Goal: Task Accomplishment & Management: Use online tool/utility

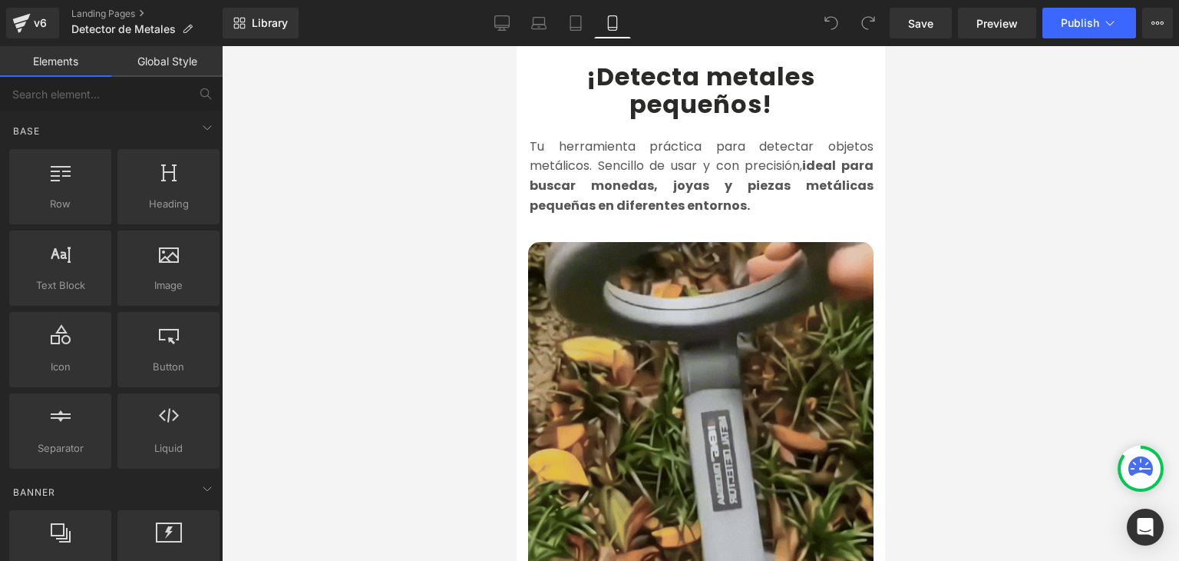
scroll to position [768, 0]
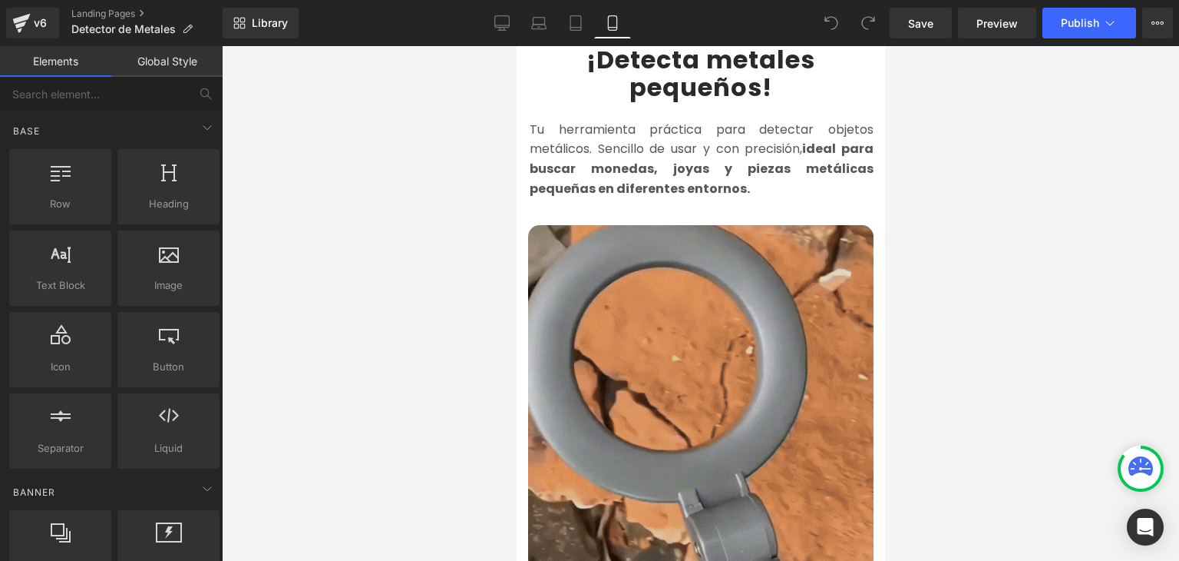
click at [662, 264] on img at bounding box center [701, 398] width 346 height 346
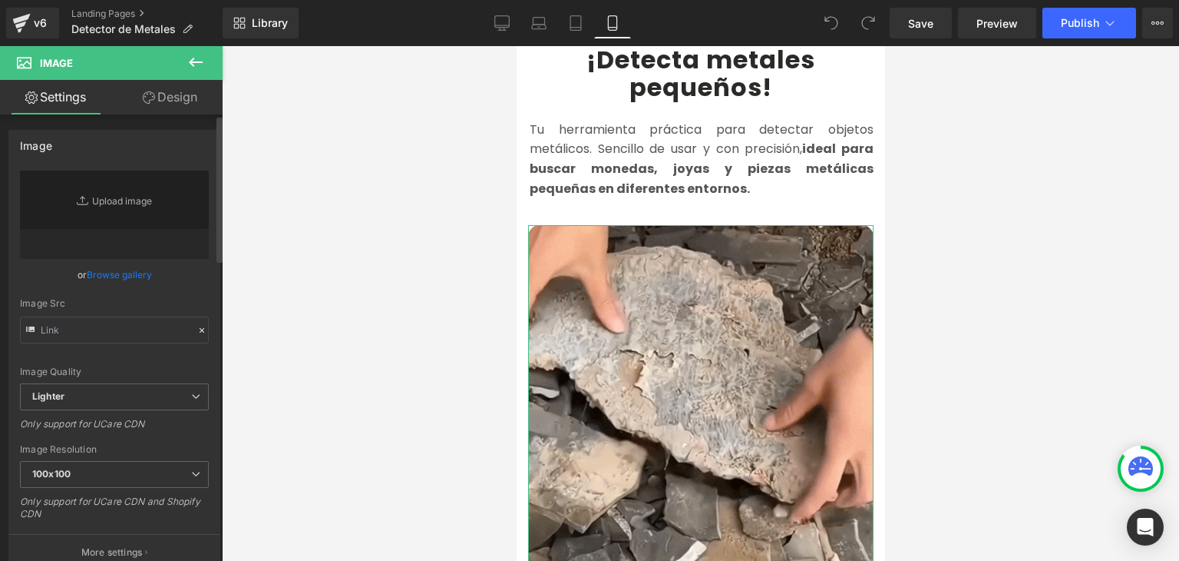
type input "[URL][DOMAIN_NAME]"
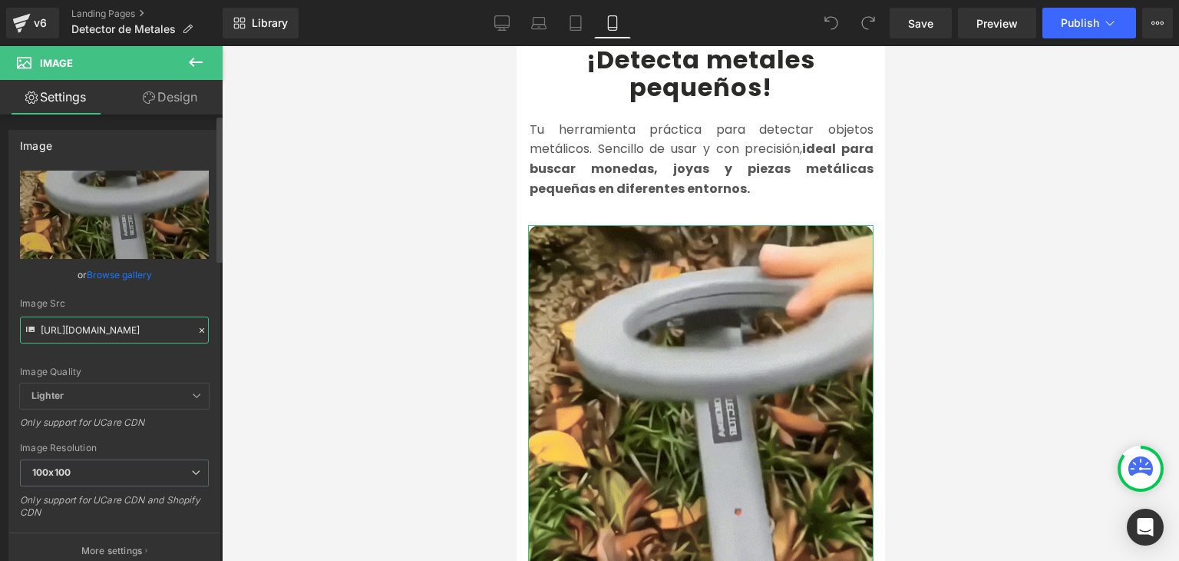
click at [104, 334] on input "[URL][DOMAIN_NAME]" at bounding box center [114, 329] width 189 height 27
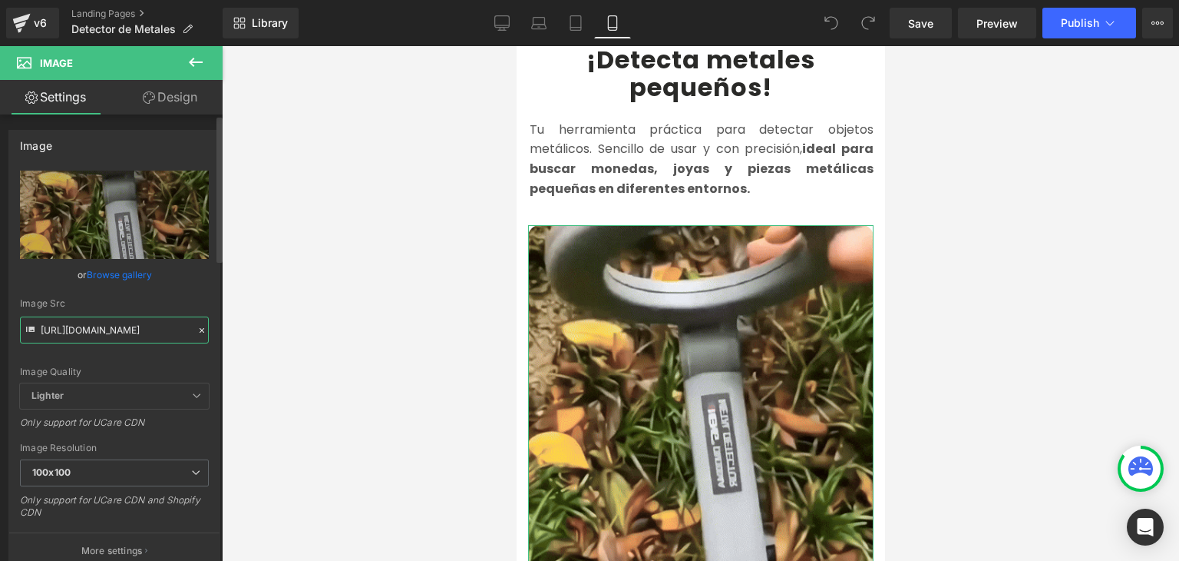
click at [104, 334] on input "[URL][DOMAIN_NAME]" at bounding box center [114, 329] width 189 height 27
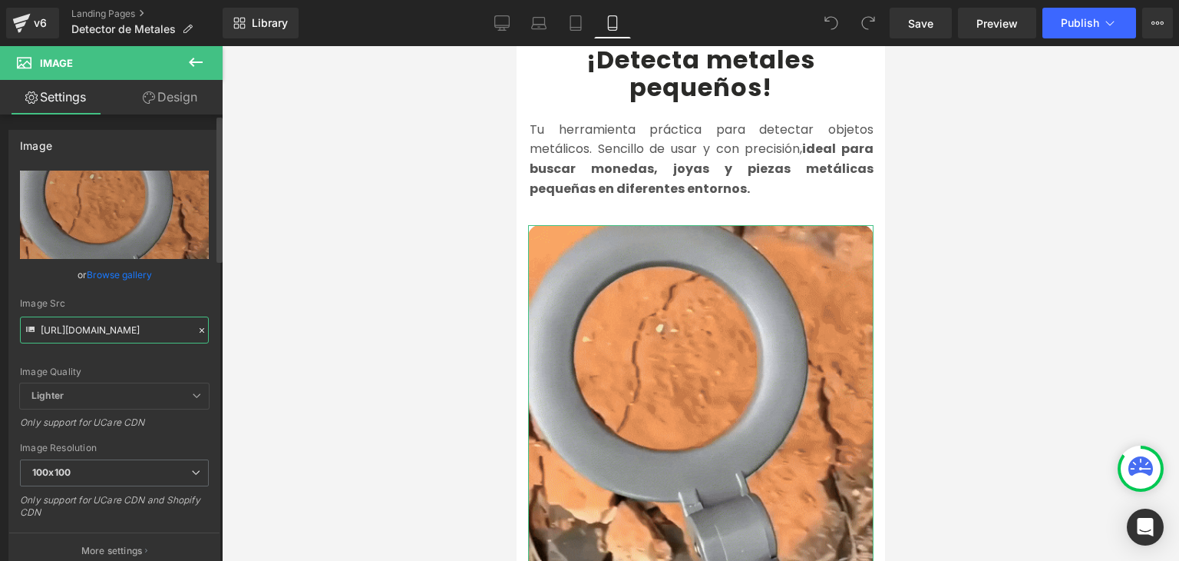
click at [104, 334] on input "[URL][DOMAIN_NAME]" at bounding box center [114, 329] width 189 height 27
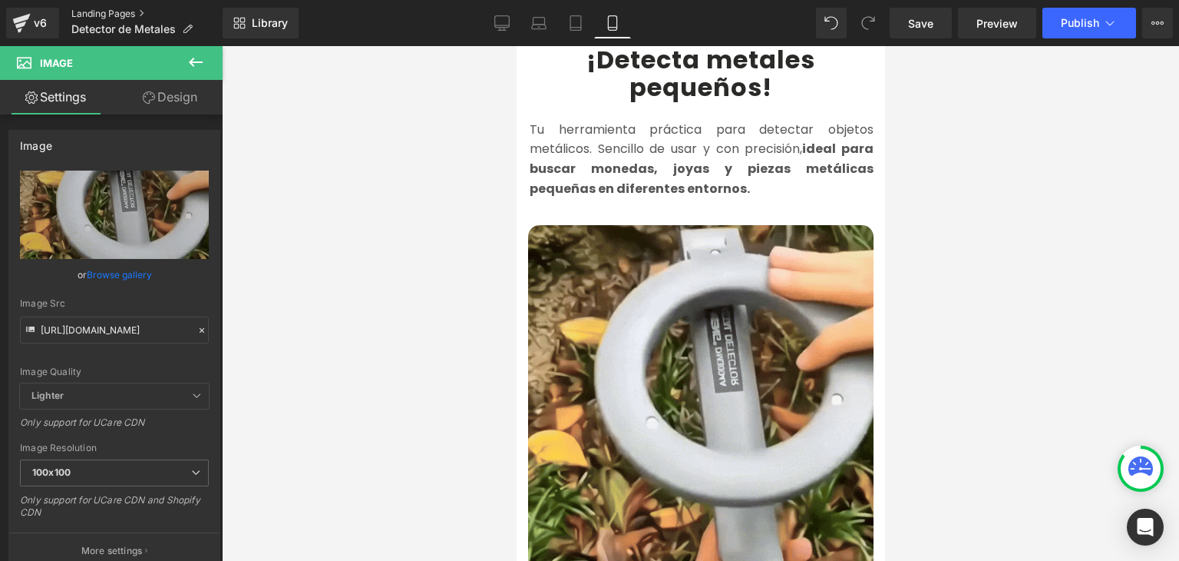
click at [127, 12] on link "Landing Pages" at bounding box center [146, 14] width 151 height 12
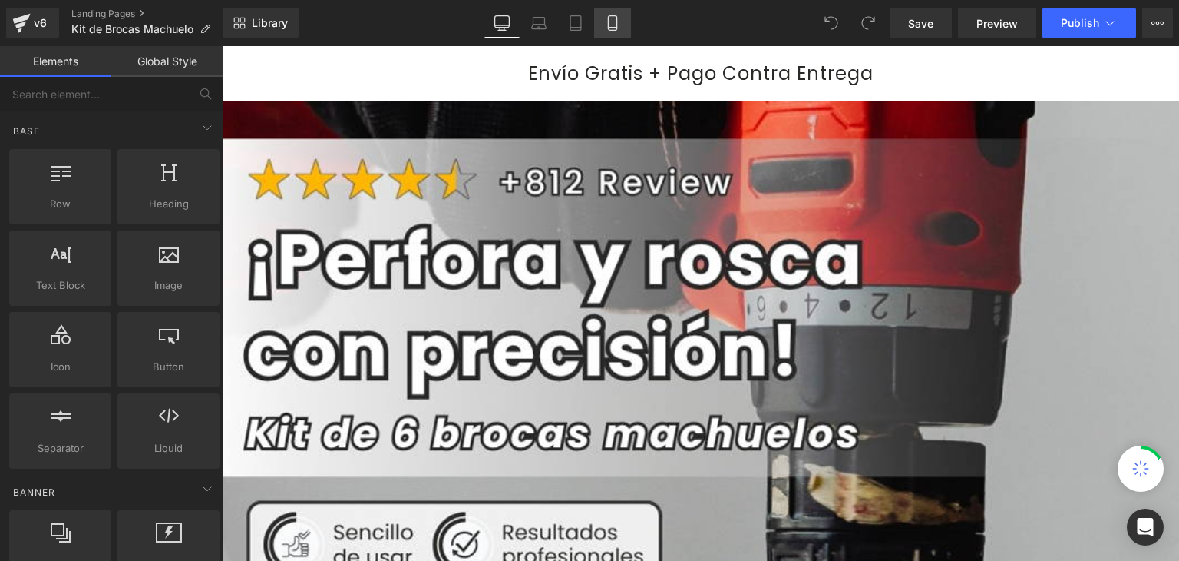
click at [621, 25] on link "Mobile" at bounding box center [612, 23] width 37 height 31
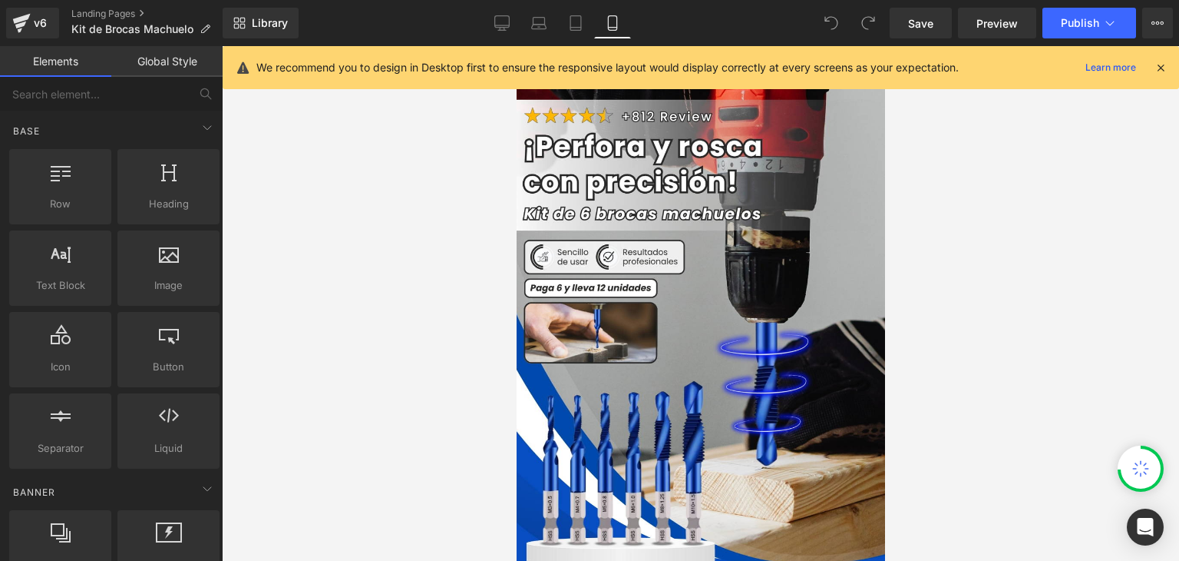
click at [1160, 68] on icon at bounding box center [1161, 68] width 14 height 14
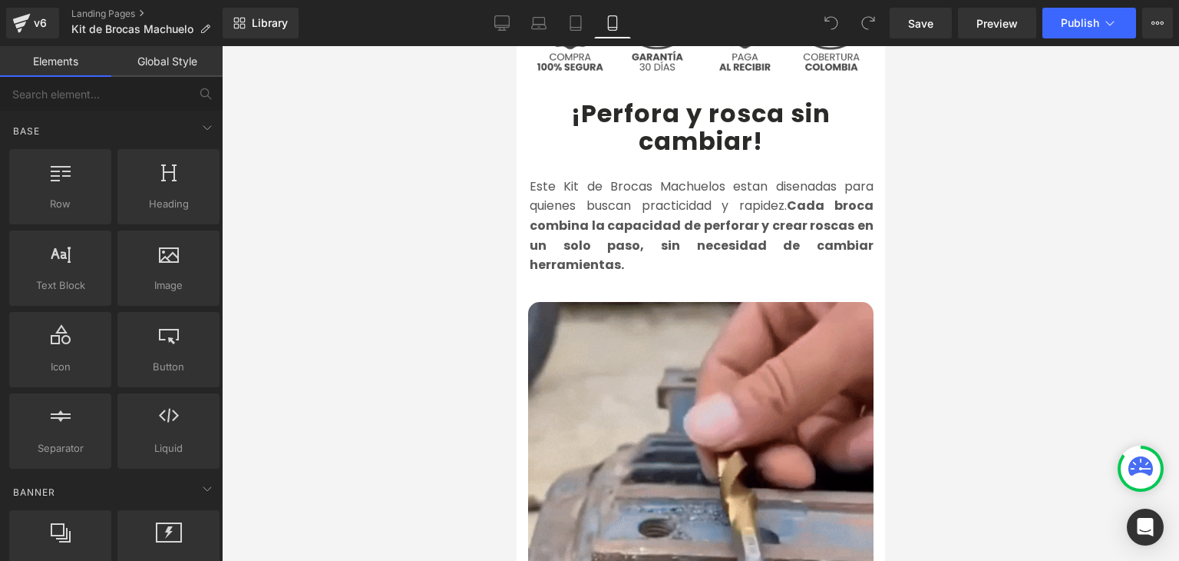
scroll to position [768, 0]
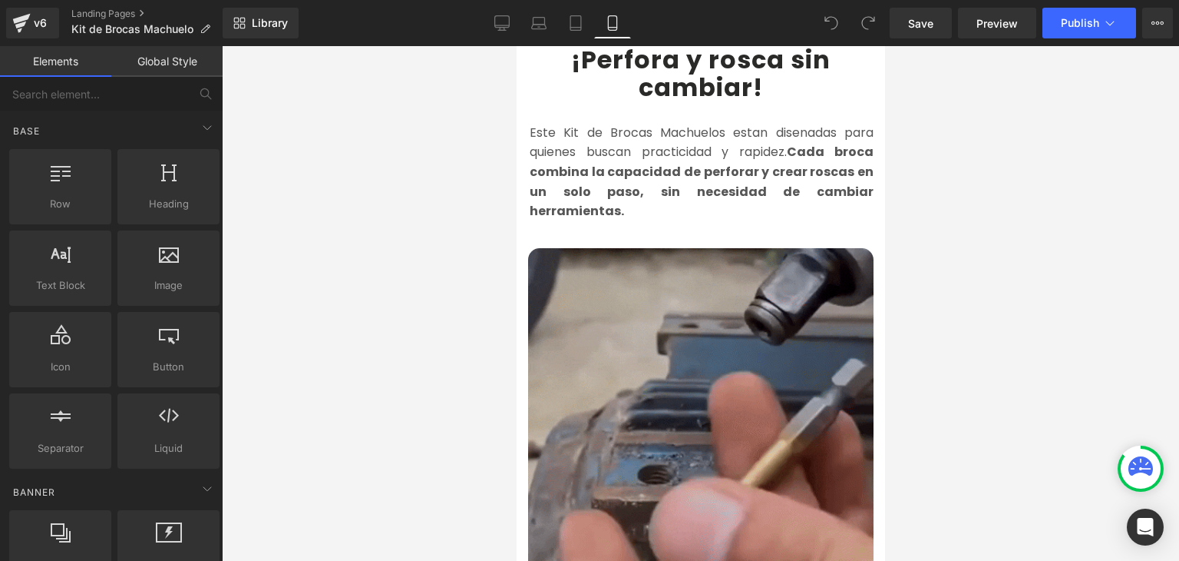
click at [679, 342] on img at bounding box center [701, 421] width 346 height 346
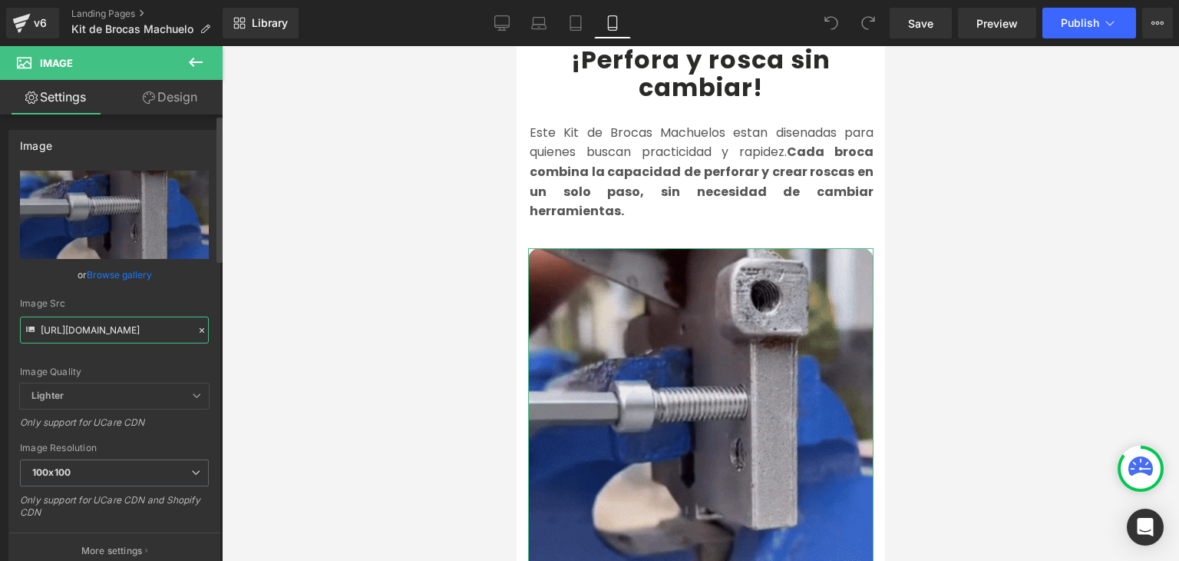
click at [126, 332] on input "https://media2.giphy.com/media/v1.Y2lkPTc5MGI3NjExdnBwaXM3bWNxM3RqbHZ3NWlvN2Zqc…" at bounding box center [114, 329] width 189 height 27
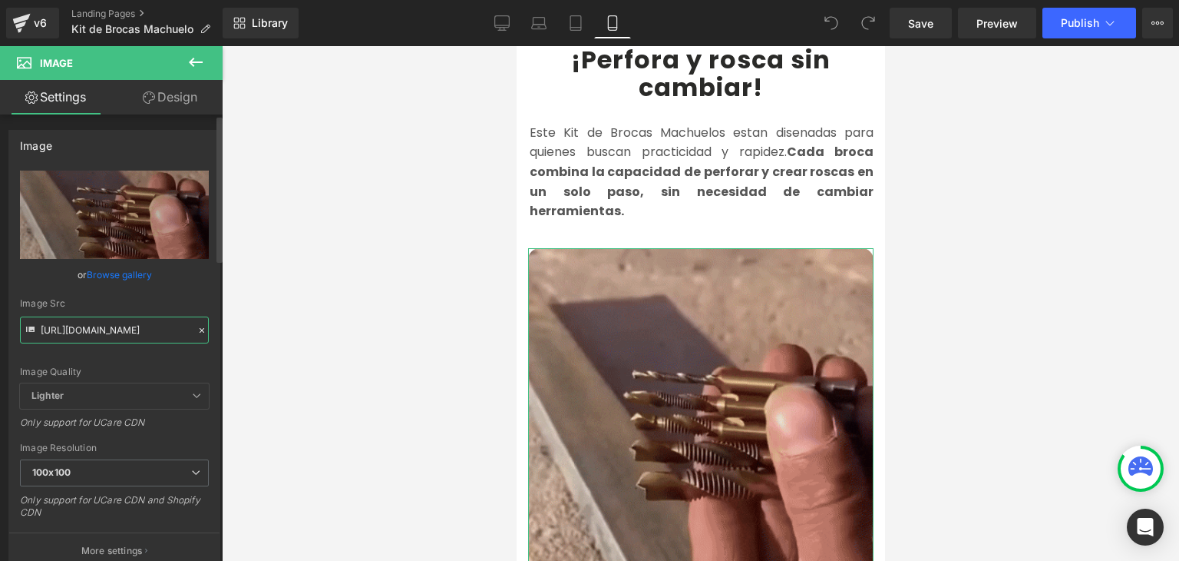
click at [126, 332] on input "https://media2.giphy.com/media/v1.Y2lkPTc5MGI3NjExdnBwaXM3bWNxM3RqbHZ3NWlvN2Zqc…" at bounding box center [114, 329] width 189 height 27
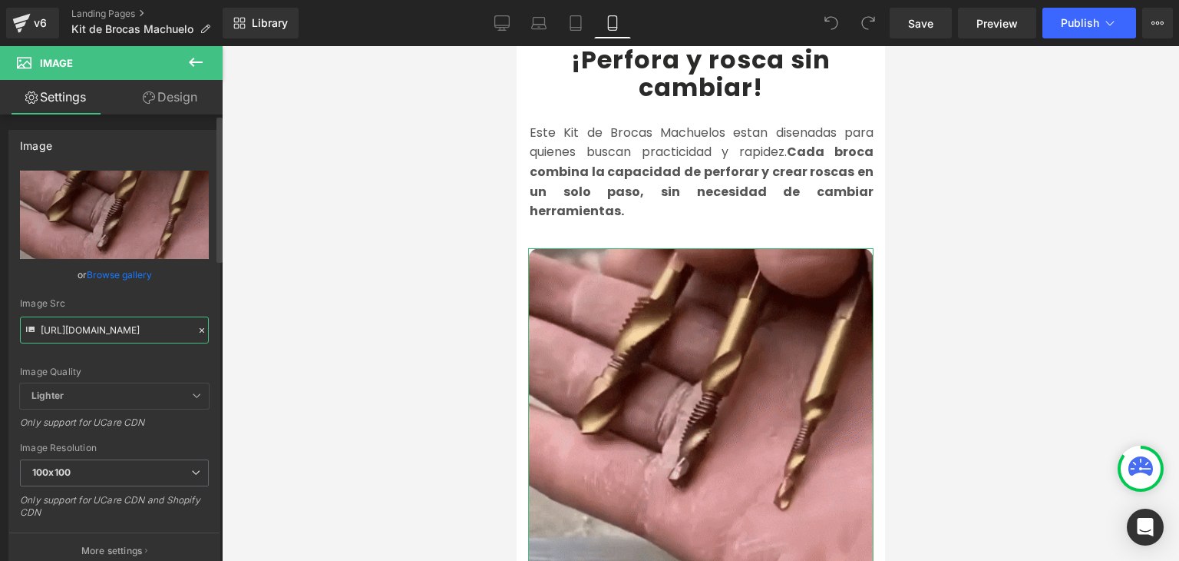
click at [126, 332] on input "https://media2.giphy.com/media/v1.Y2lkPTc5MGI3NjExdnBwaXM3bWNxM3RqbHZ3NWlvN2Zqc…" at bounding box center [114, 329] width 189 height 27
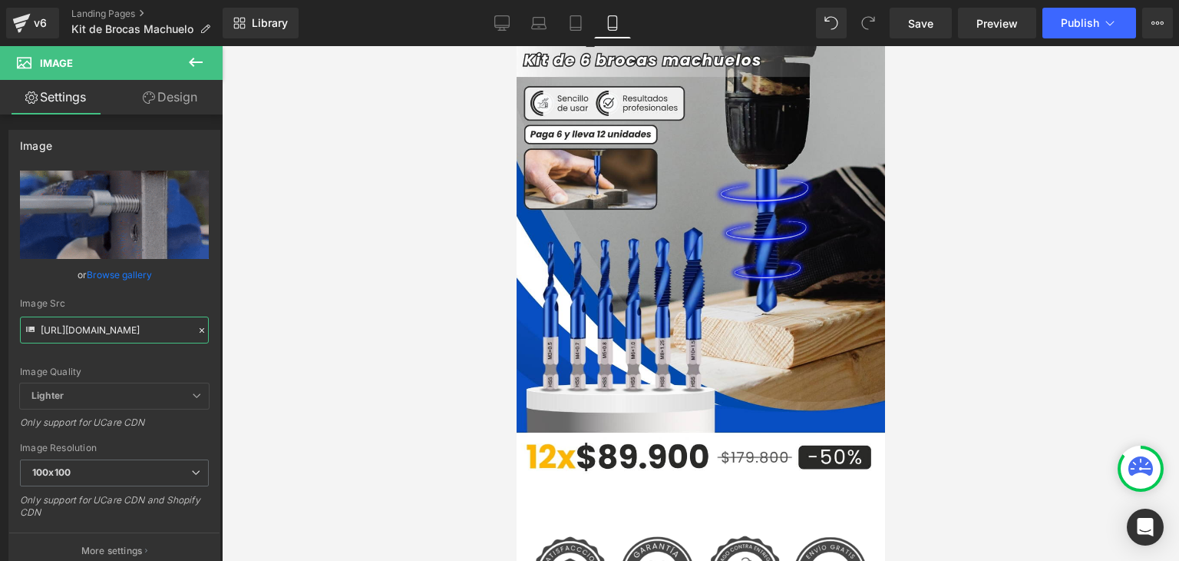
scroll to position [0, 0]
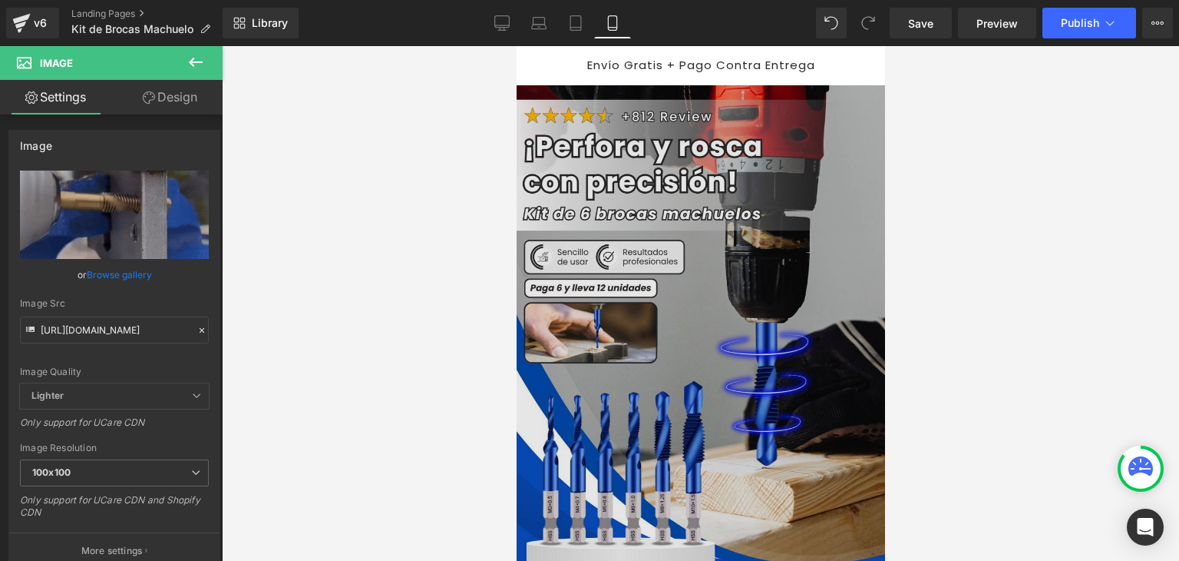
click at [702, 210] on img at bounding box center [699, 360] width 371 height 550
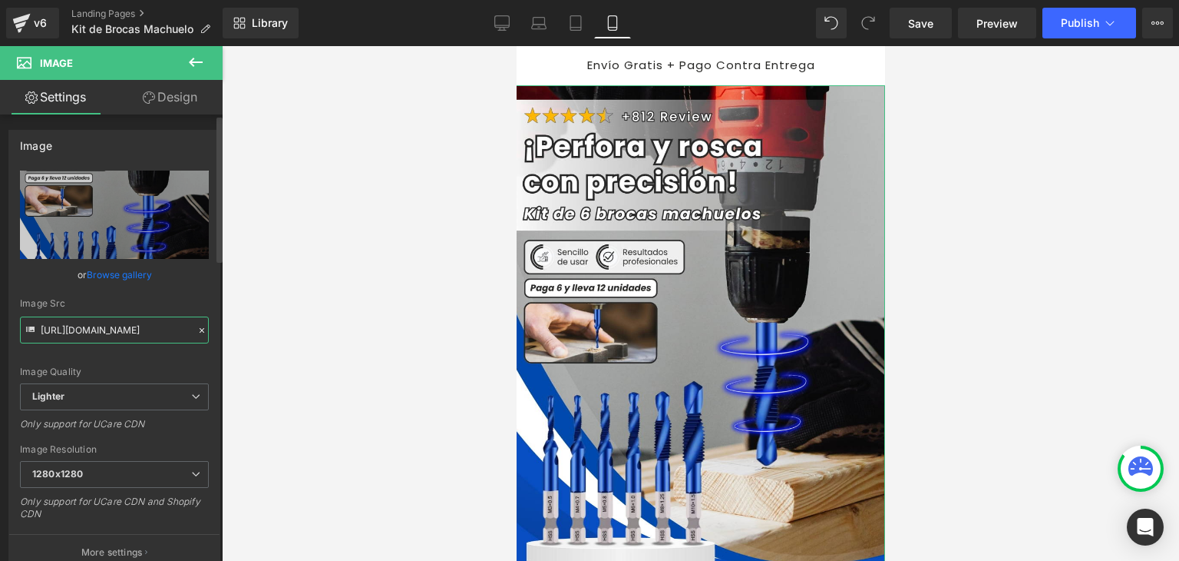
click at [127, 326] on input "https://ucarecdn.com/c5f54569-8bdb-4cf6-84fc-a7cb057ef0f1/-/format/auto/-/previ…" at bounding box center [114, 329] width 189 height 27
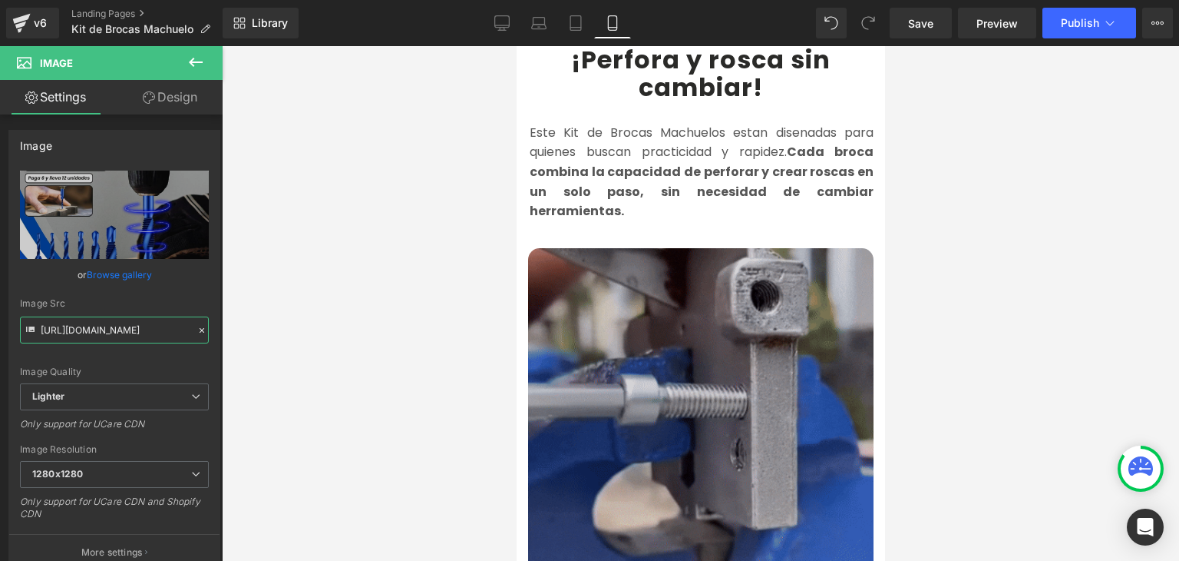
scroll to position [998, 0]
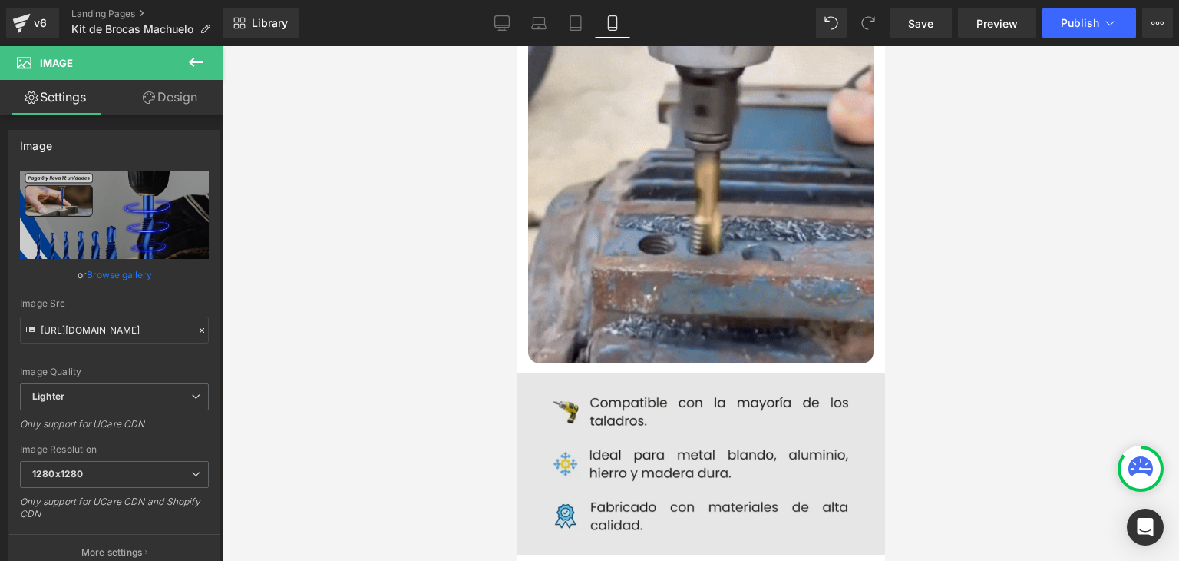
click at [664, 421] on div "Image" at bounding box center [701, 463] width 392 height 181
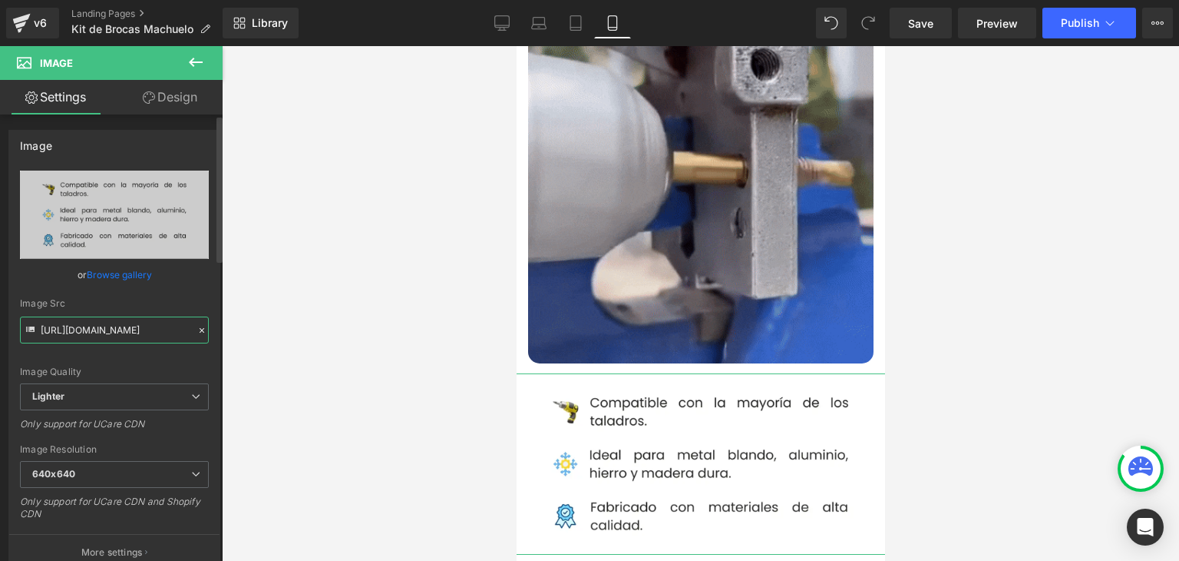
click at [132, 334] on input "https://ucarecdn.com/7ea5a44b-c4e8-4c5d-97fd-329c92a1bee1/-/format/auto/-/previ…" at bounding box center [114, 329] width 189 height 27
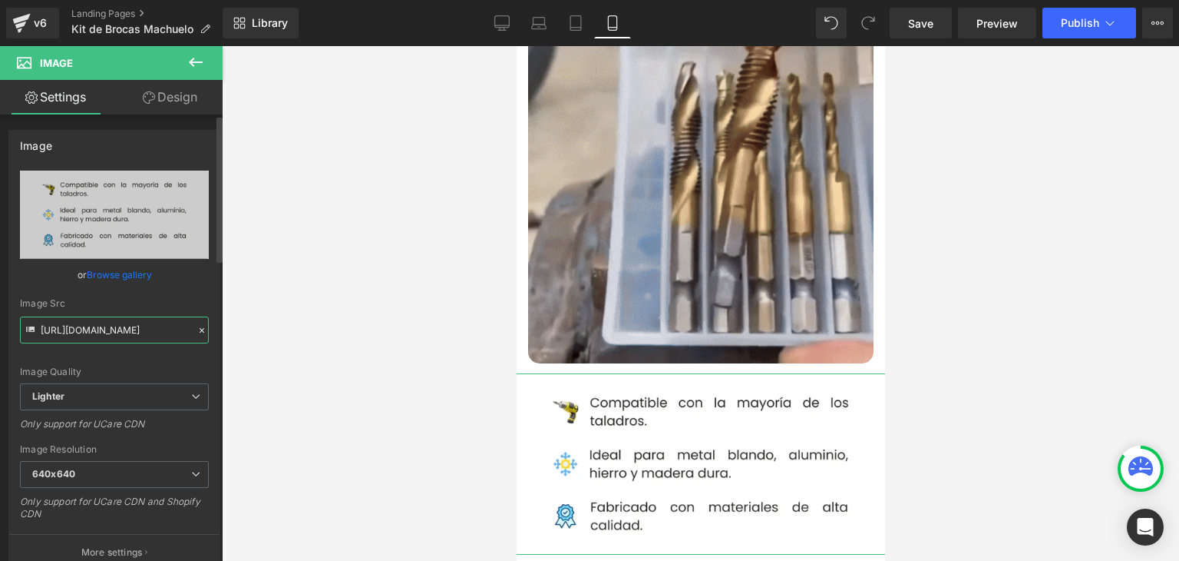
click at [132, 334] on input "https://ucarecdn.com/7ea5a44b-c4e8-4c5d-97fd-329c92a1bee1/-/format/auto/-/previ…" at bounding box center [114, 329] width 189 height 27
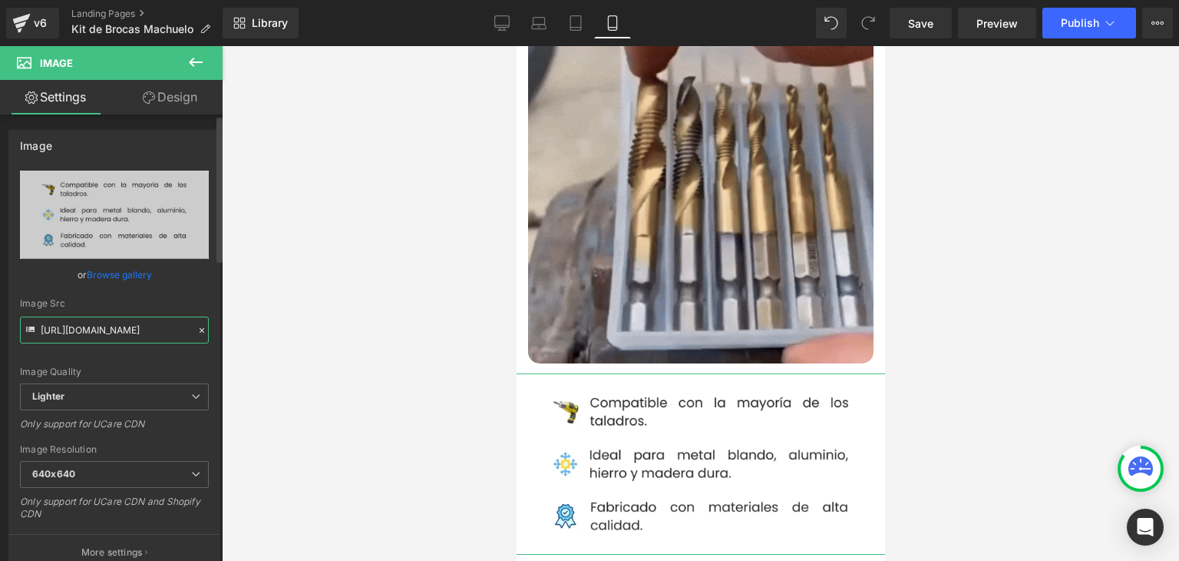
click at [132, 334] on input "https://ucarecdn.com/7ea5a44b-c4e8-4c5d-97fd-329c92a1bee1/-/format/auto/-/previ…" at bounding box center [114, 329] width 189 height 27
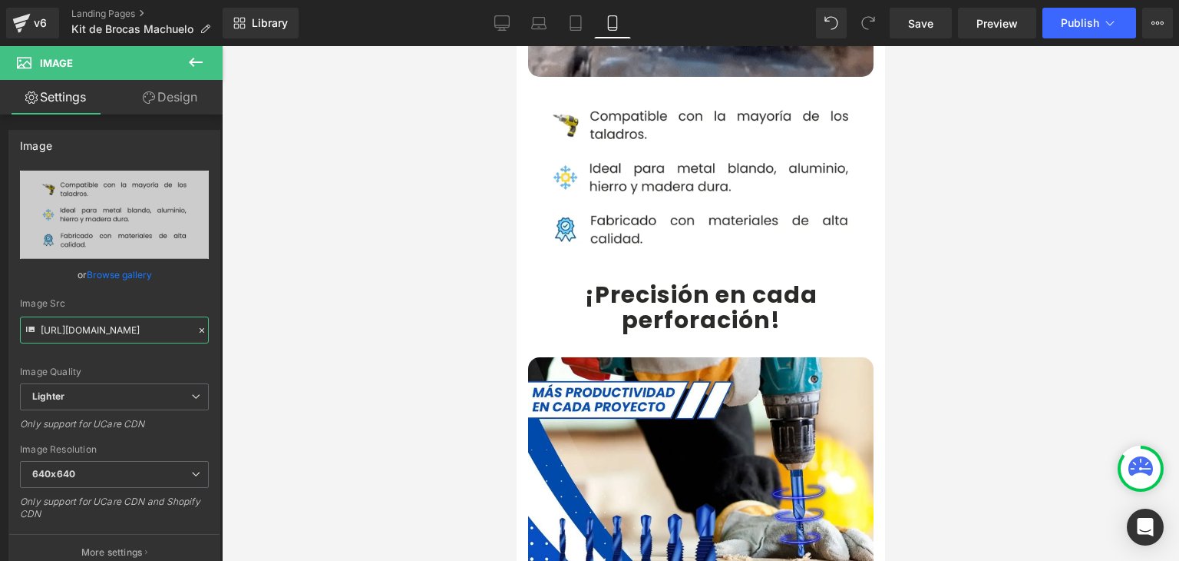
scroll to position [1305, 0]
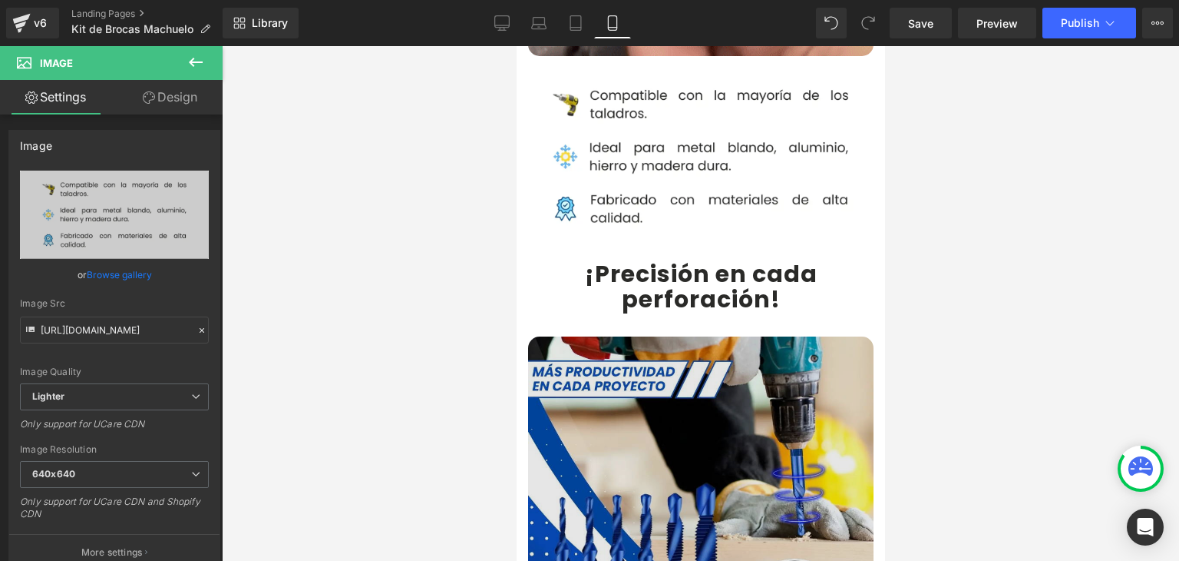
click at [649, 375] on img at bounding box center [701, 509] width 346 height 346
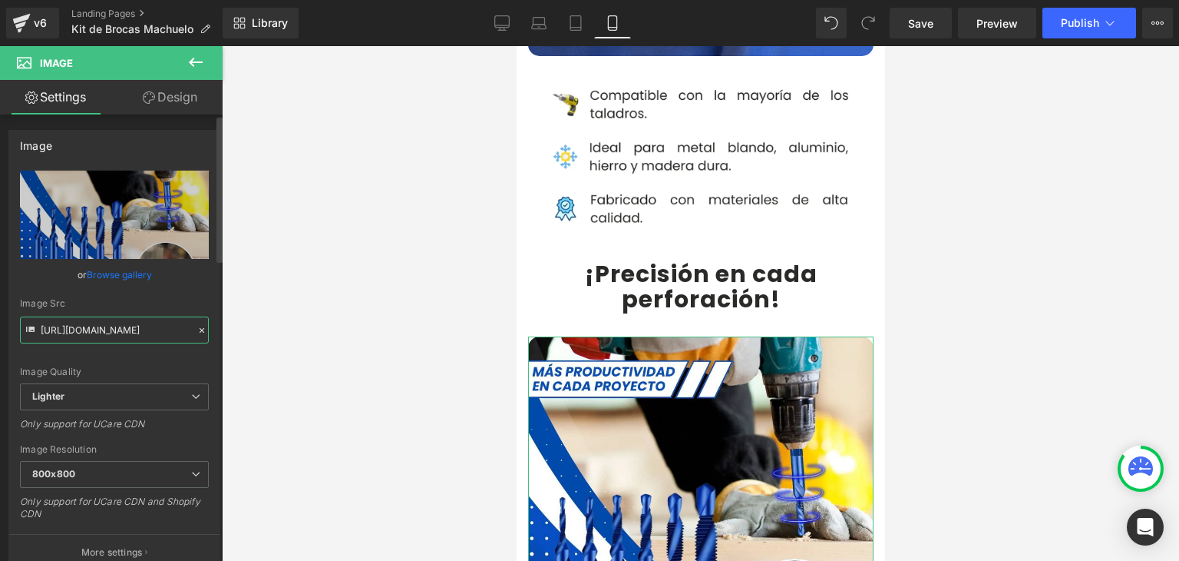
click at [91, 326] on input "https://ucarecdn.com/c89d23a7-e879-427a-bb7a-1c49349a98a4/-/format/auto/-/previ…" at bounding box center [114, 329] width 189 height 27
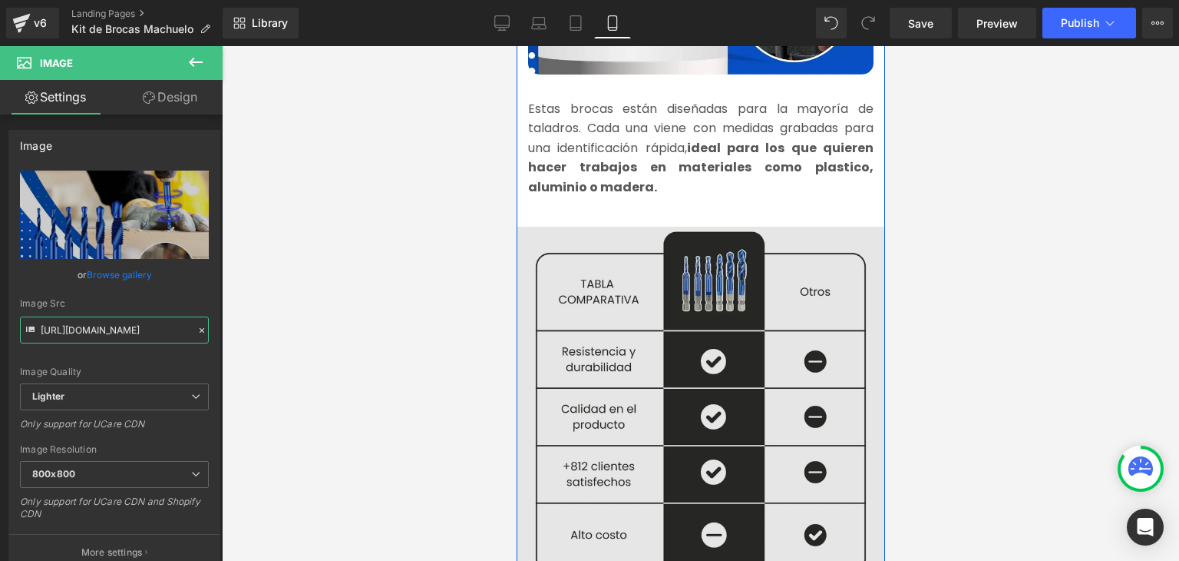
scroll to position [1920, 0]
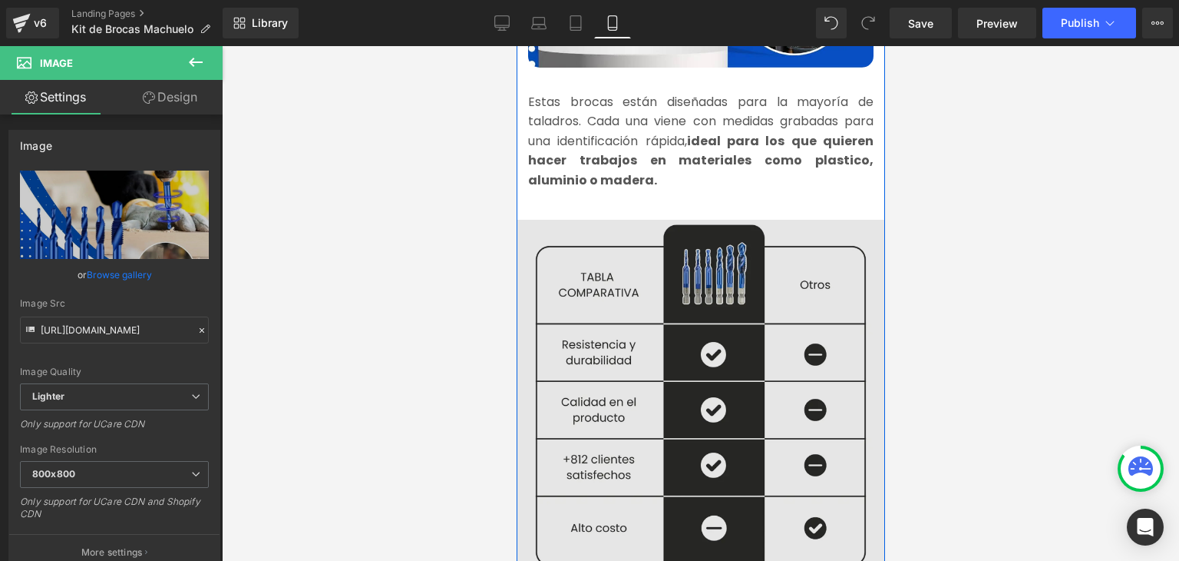
click at [673, 300] on img at bounding box center [700, 400] width 369 height 375
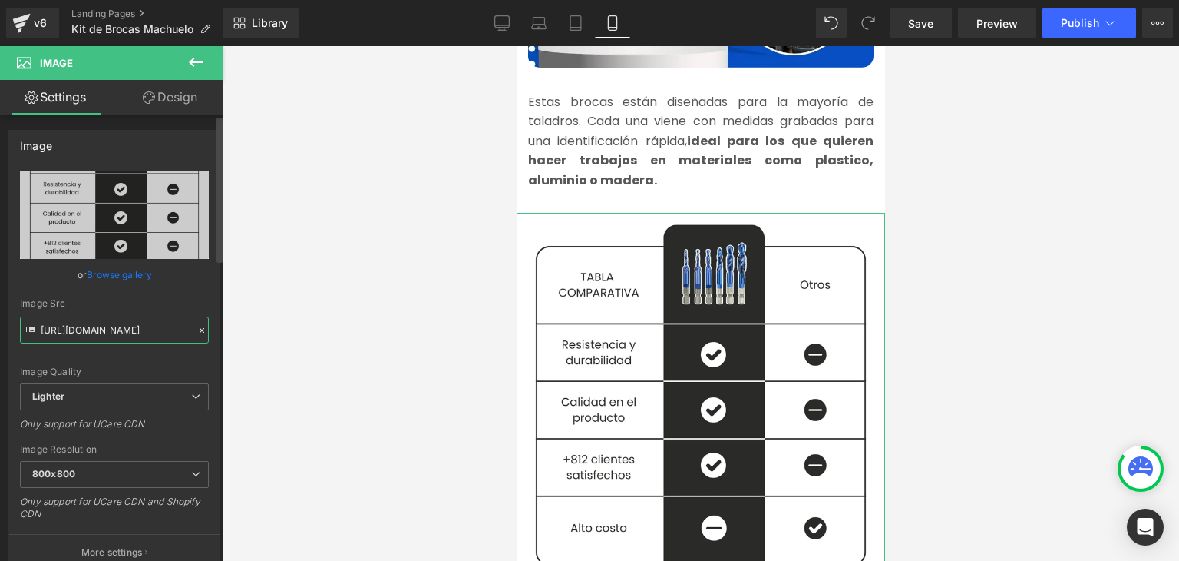
click at [77, 328] on input "https://ucarecdn.com/c8e5278c-089c-408b-a00f-94c12aeba389/-/format/auto/-/previ…" at bounding box center [114, 329] width 189 height 27
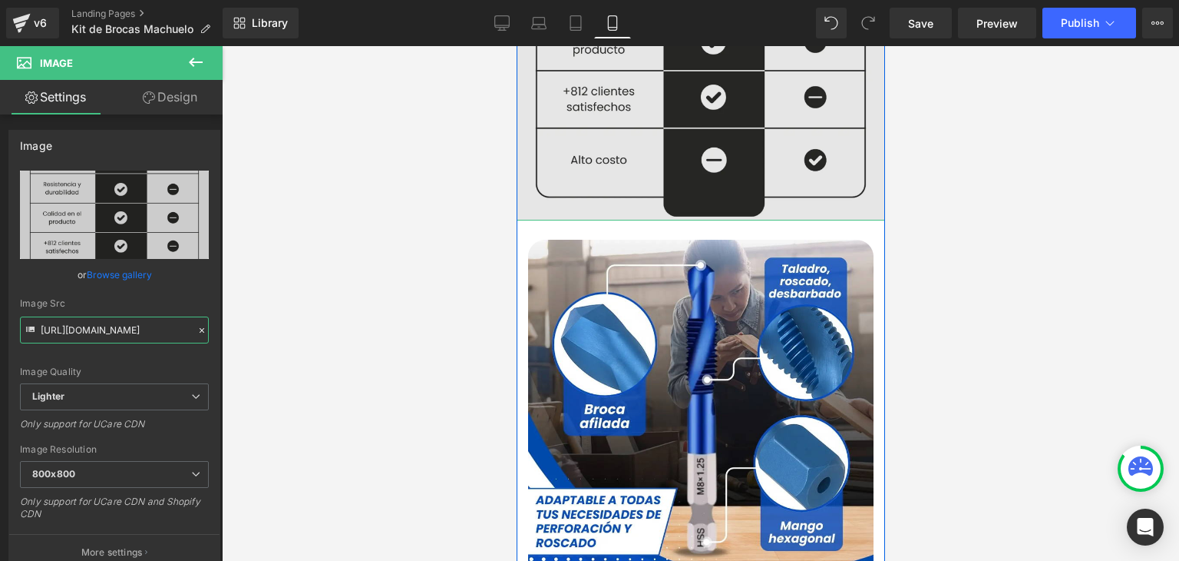
scroll to position [2304, 0]
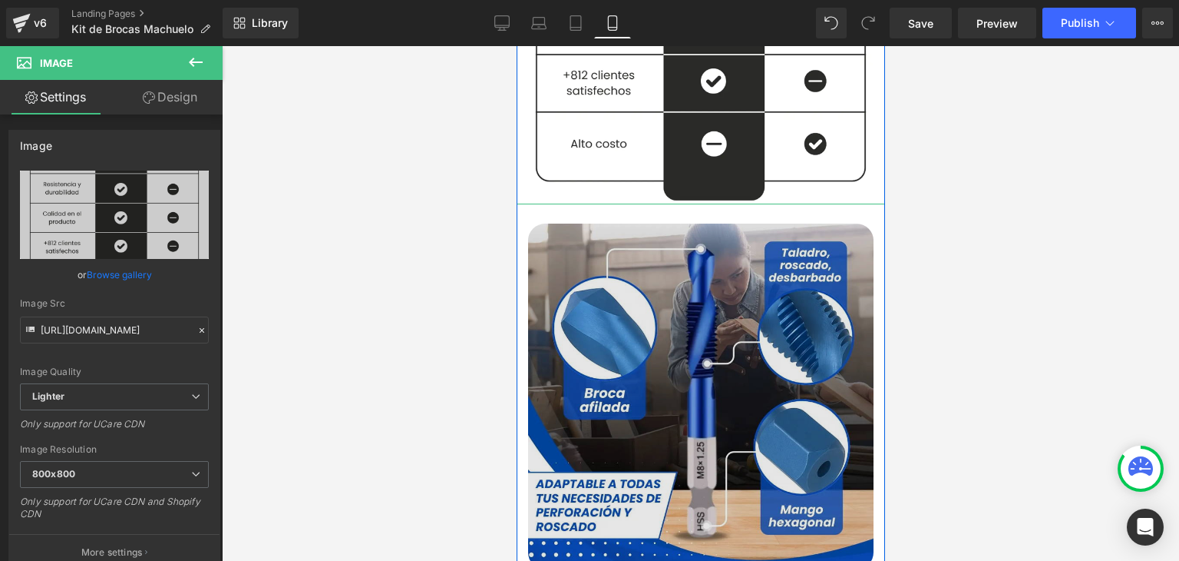
click at [677, 316] on img at bounding box center [701, 396] width 346 height 346
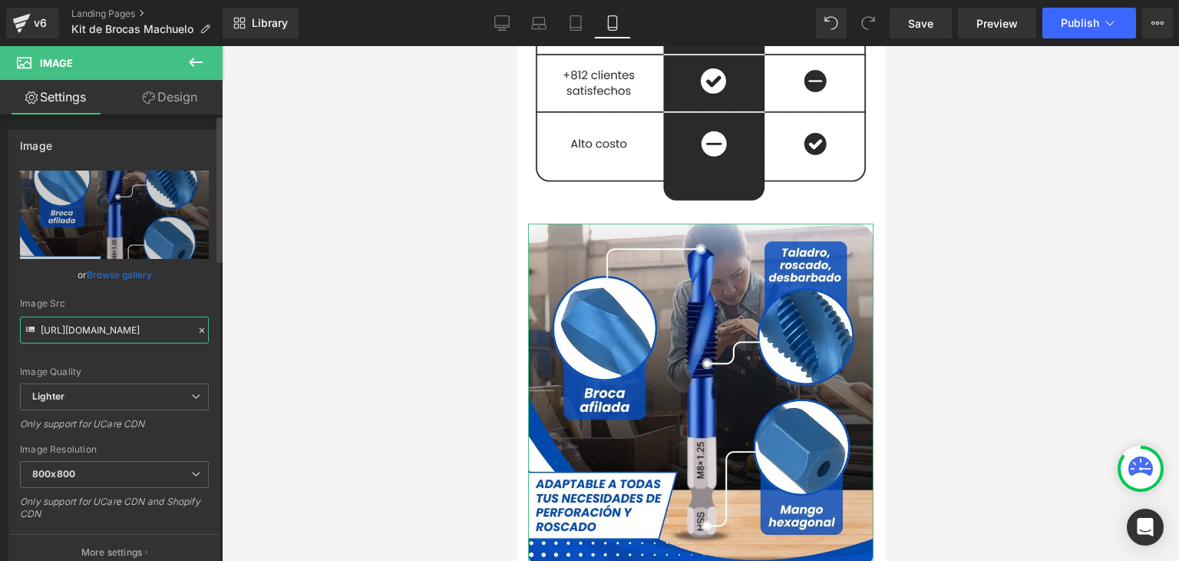
click at [99, 320] on input "https://ucarecdn.com/68830245-9523-43f7-a137-47f4b3e3d7f2/-/format/auto/-/previ…" at bounding box center [114, 329] width 189 height 27
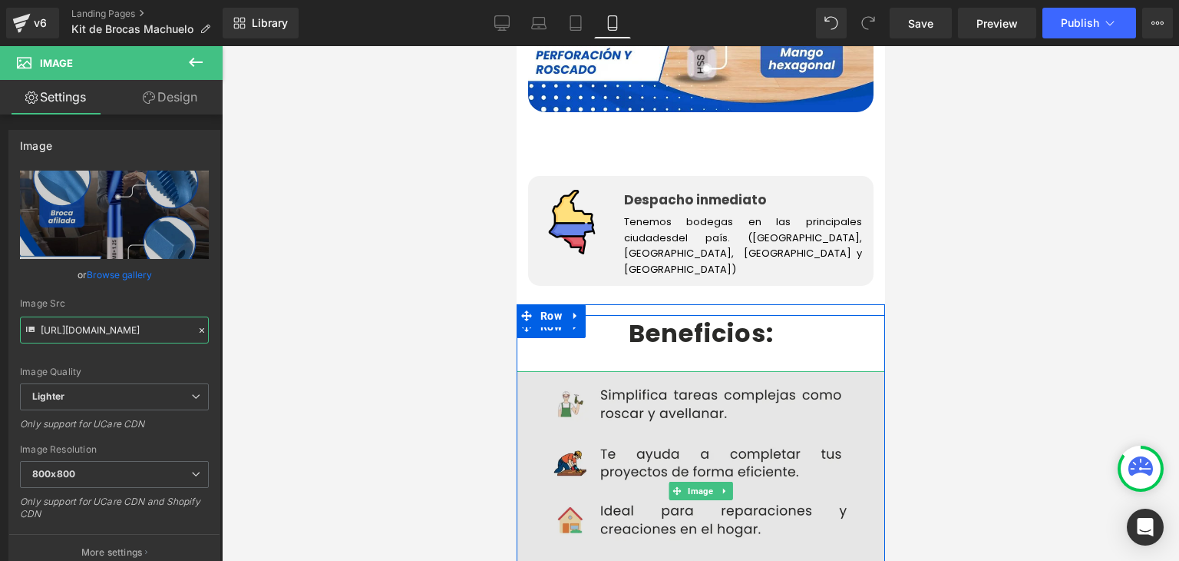
scroll to position [2764, 0]
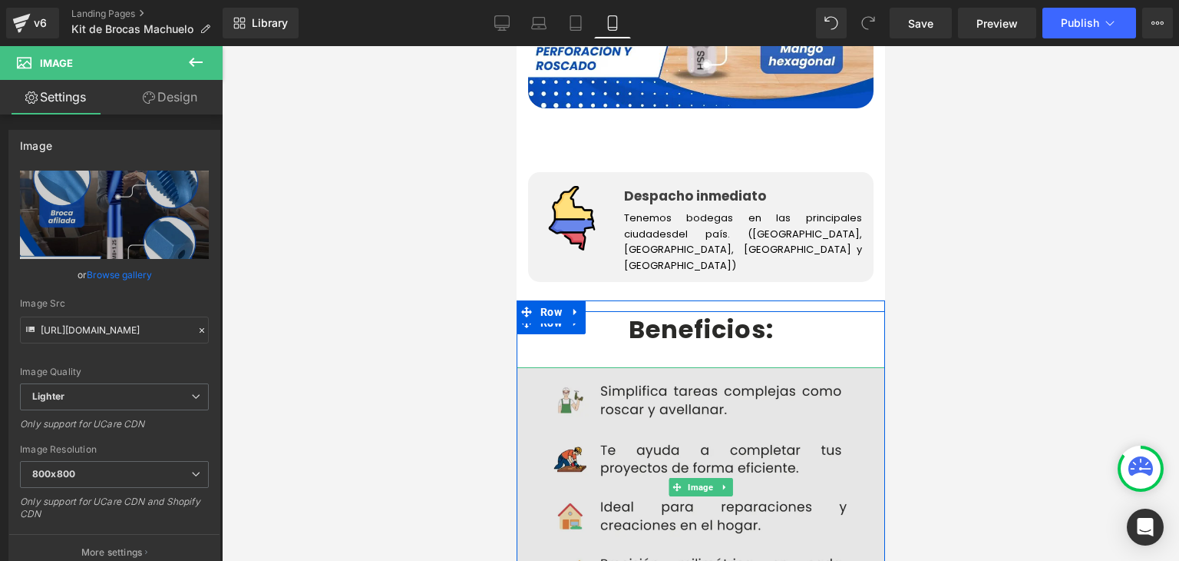
click at [664, 367] on img at bounding box center [700, 486] width 369 height 239
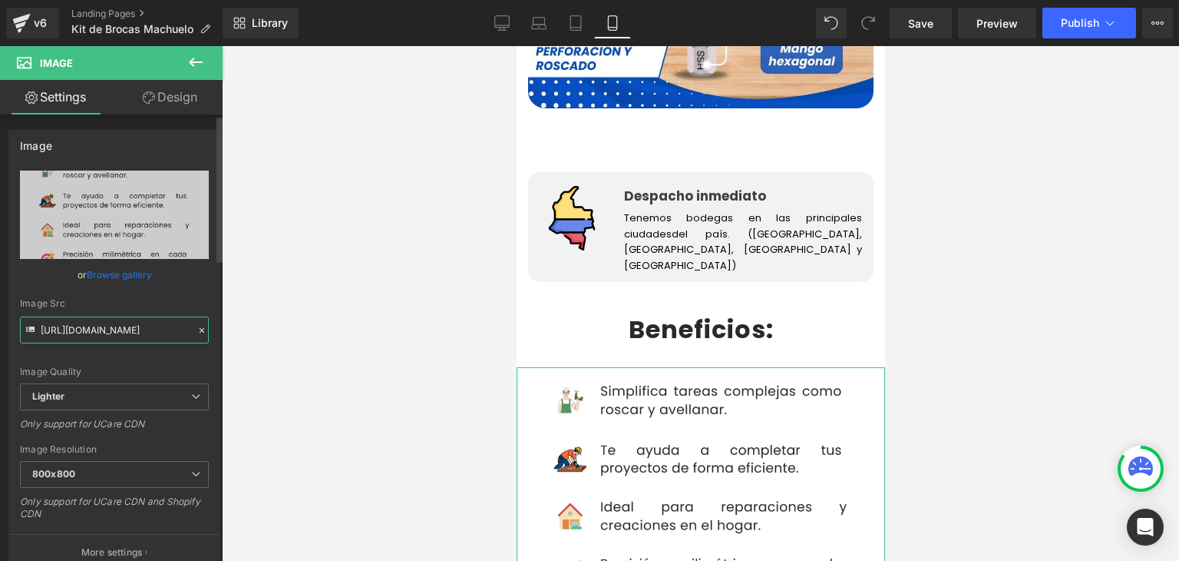
click at [119, 329] on input "https://ucarecdn.com/b34cda10-a409-43b0-bde6-747d70e217a7/-/format/auto/-/previ…" at bounding box center [114, 329] width 189 height 27
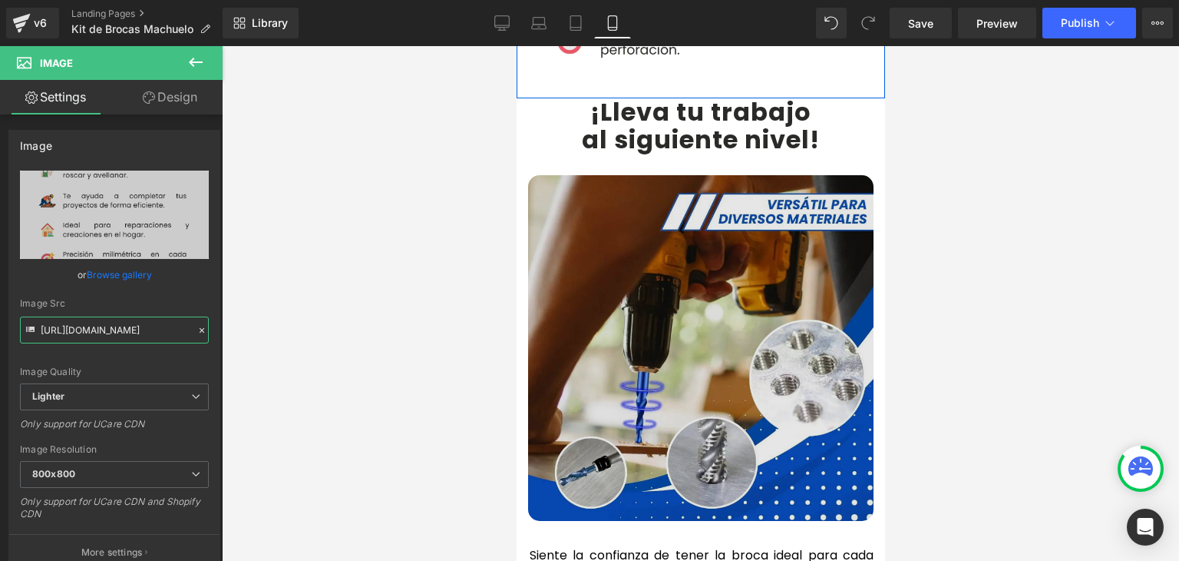
scroll to position [3302, 0]
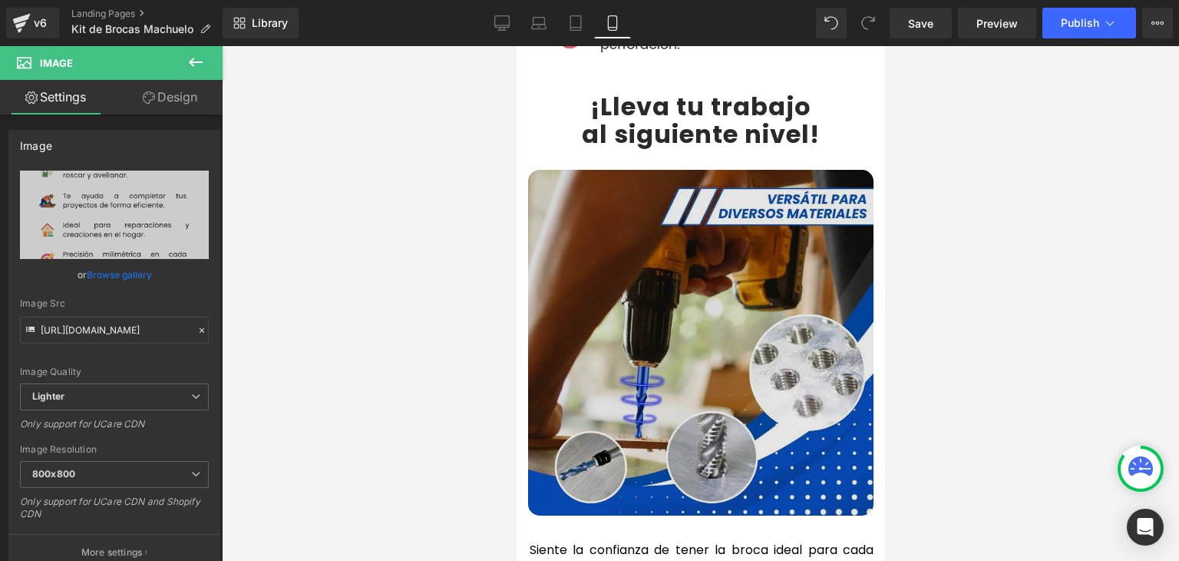
click at [667, 243] on img at bounding box center [701, 343] width 346 height 346
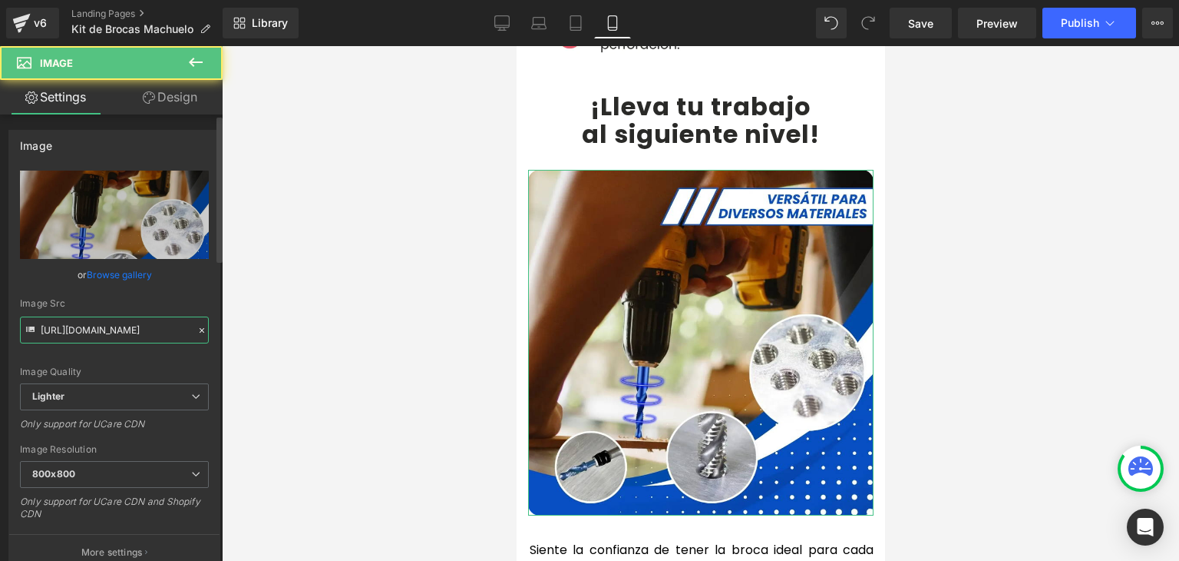
click at [117, 326] on input "https://ucarecdn.com/c8e7ef47-e338-4806-937b-8e94ac218e75/-/format/auto/-/previ…" at bounding box center [114, 329] width 189 height 27
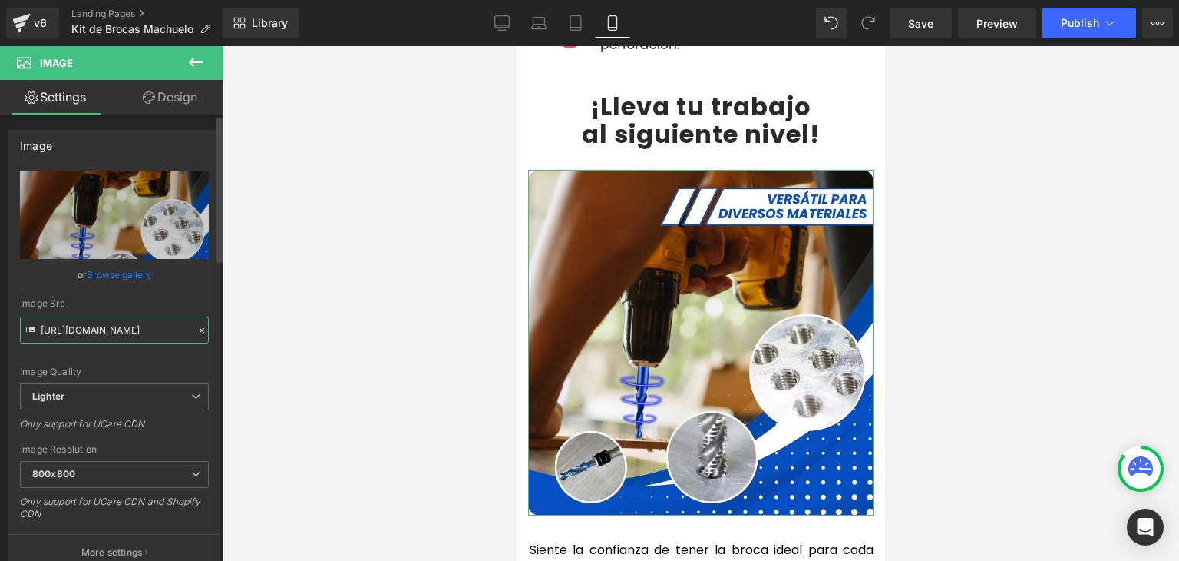
click at [117, 326] on input "https://ucarecdn.com/c8e7ef47-e338-4806-937b-8e94ac218e75/-/format/auto/-/previ…" at bounding box center [114, 329] width 189 height 27
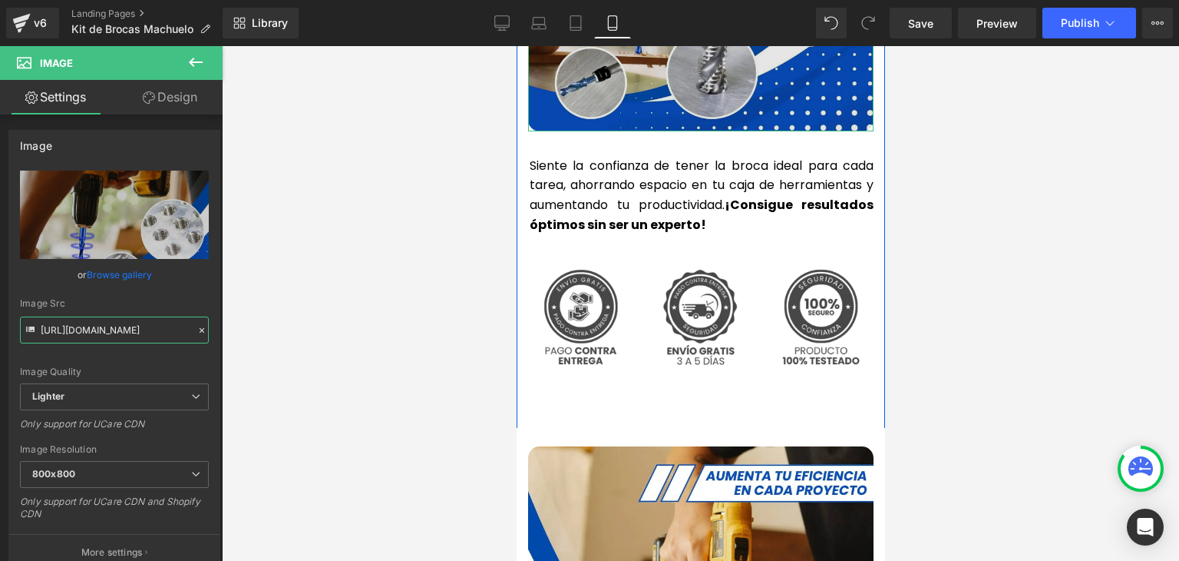
scroll to position [3993, 0]
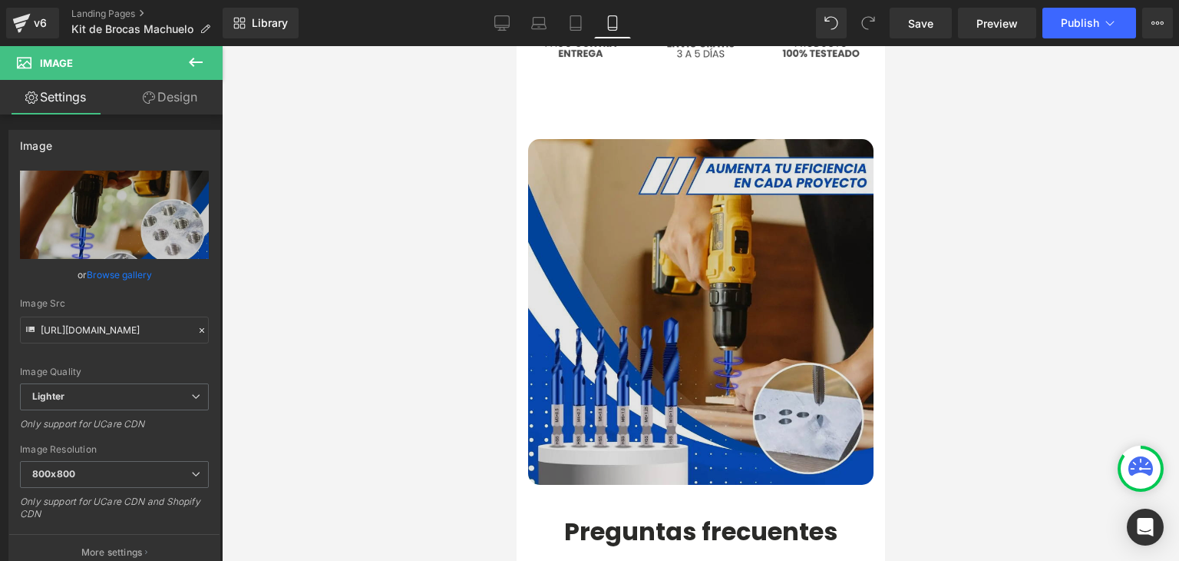
click at [630, 216] on img at bounding box center [701, 312] width 346 height 346
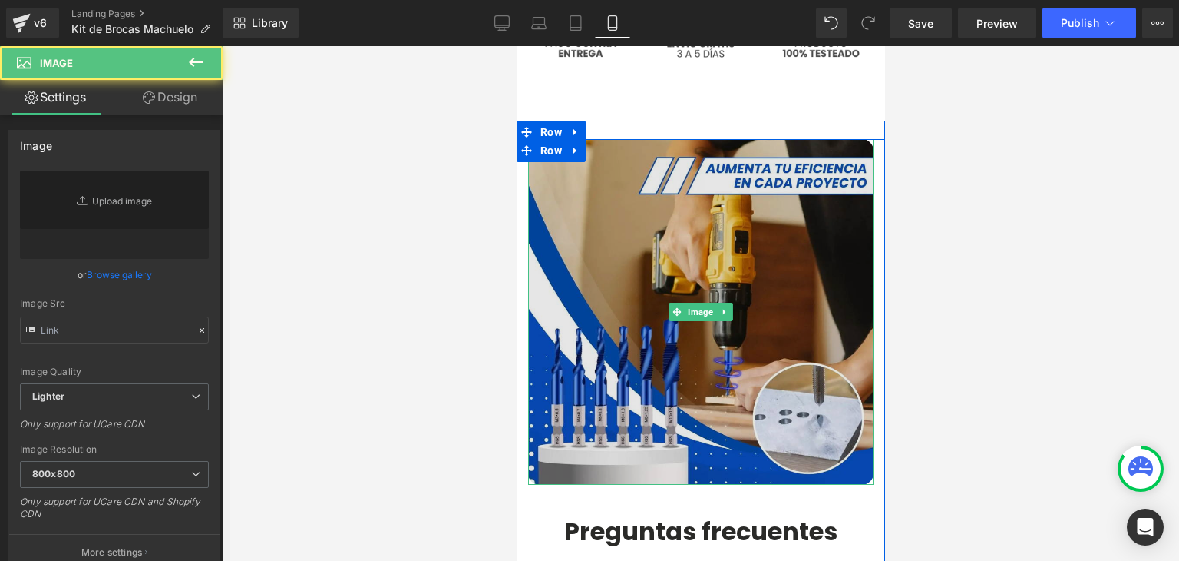
type input "https://ucarecdn.com/278751ce-d93f-4edd-8f6b-b8db8f0553bd/-/format/auto/-/previ…"
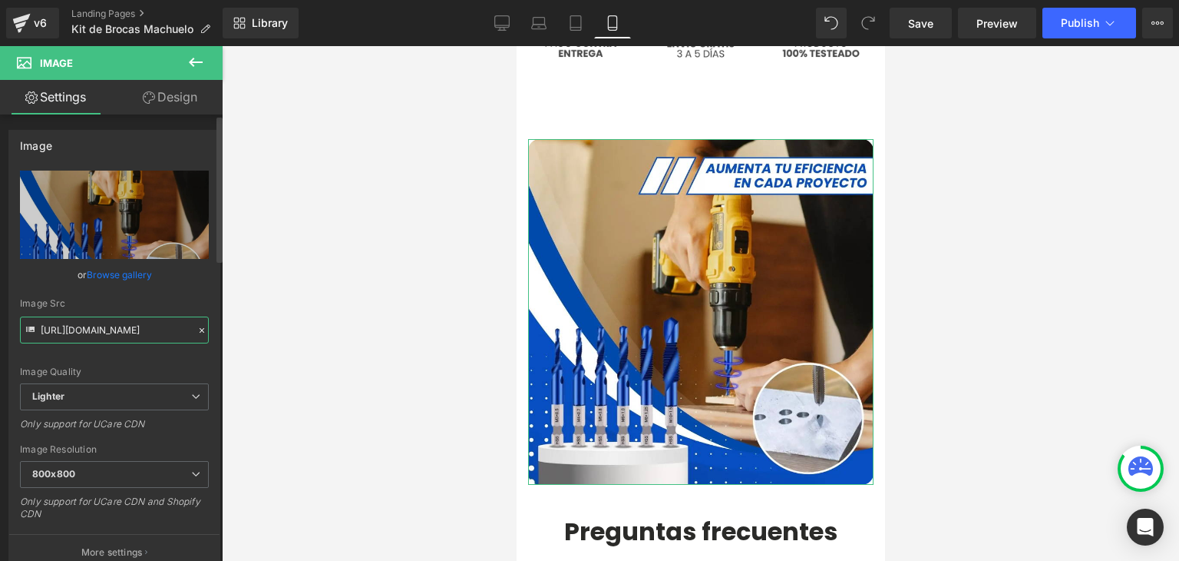
click at [129, 329] on input "https://ucarecdn.com/278751ce-d93f-4edd-8f6b-b8db8f0553bd/-/format/auto/-/previ…" at bounding box center [114, 329] width 189 height 27
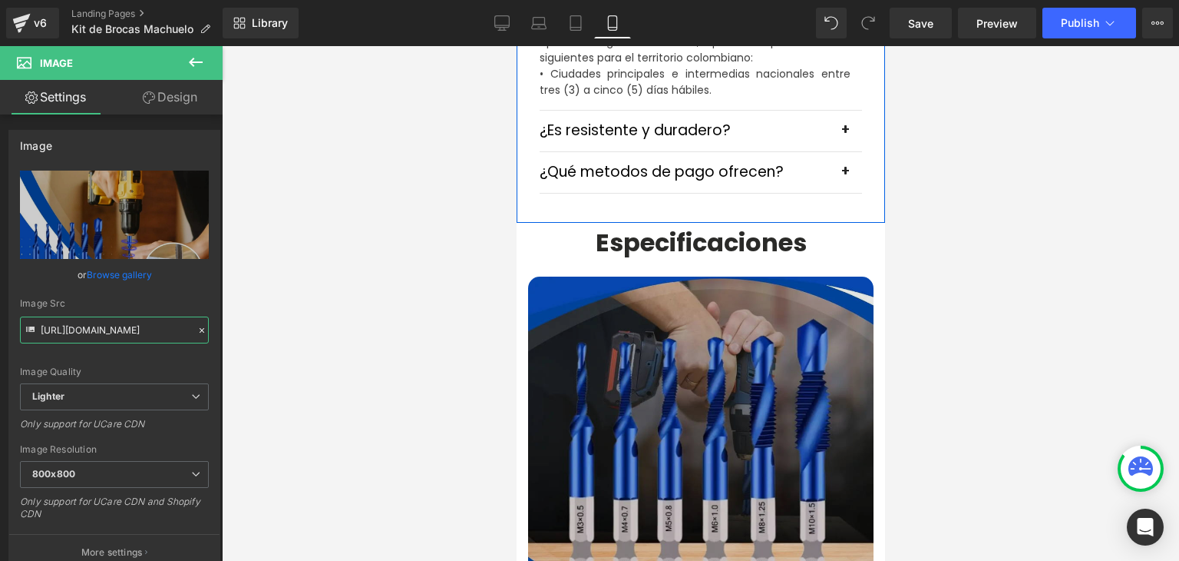
scroll to position [4684, 0]
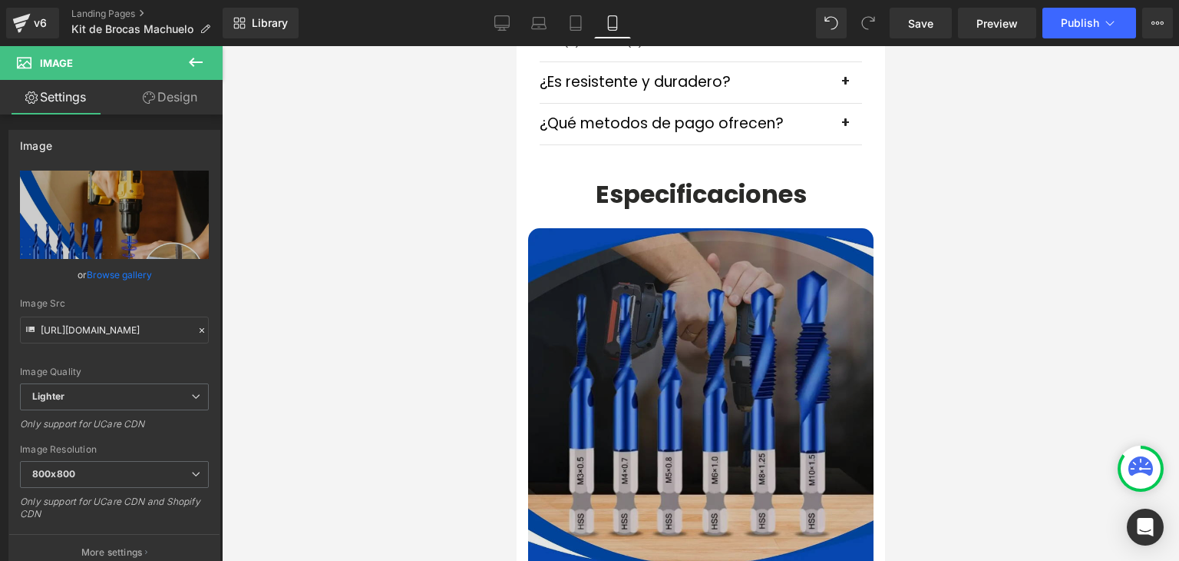
click at [716, 283] on img at bounding box center [701, 401] width 346 height 346
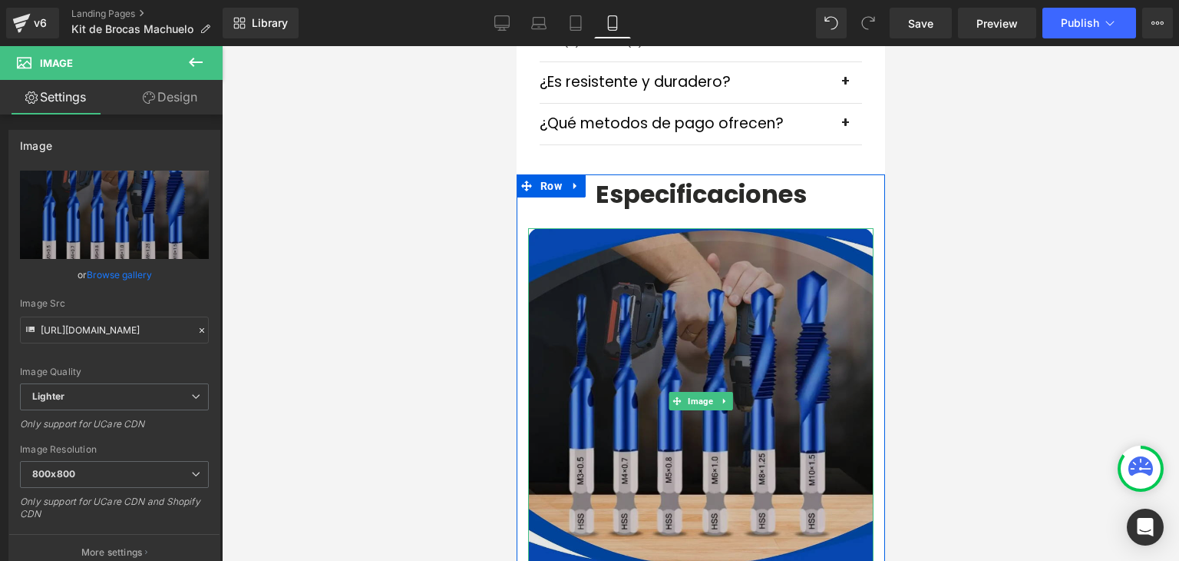
click at [680, 296] on img at bounding box center [701, 401] width 346 height 346
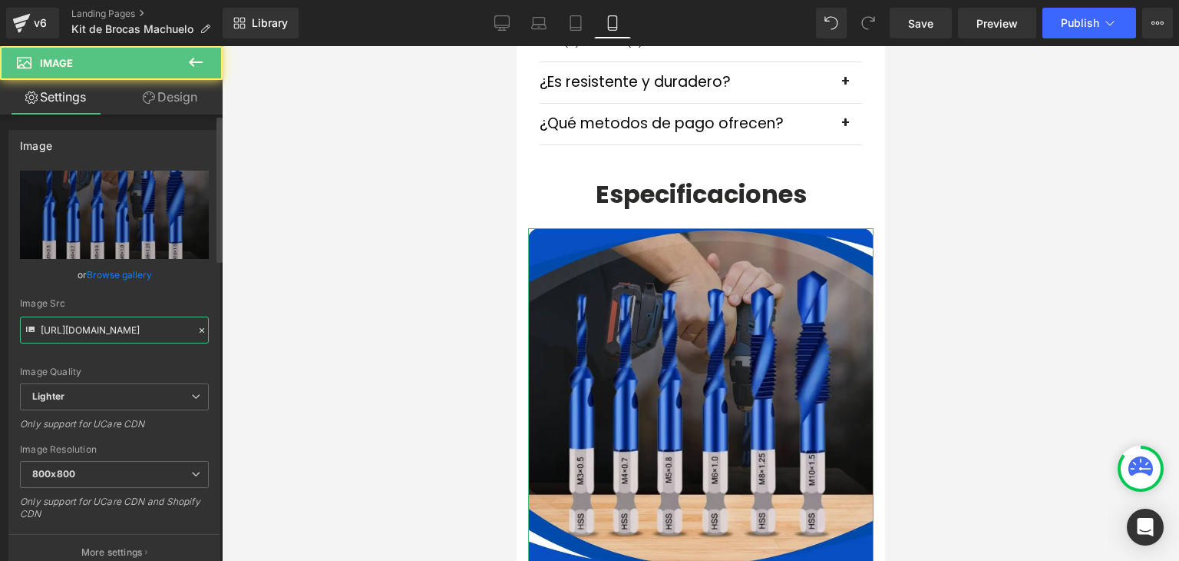
click at [123, 332] on input "https://ucarecdn.com/f553118f-1bce-4af8-a810-cea68bf86ce0/-/format/auto/-/previ…" at bounding box center [114, 329] width 189 height 27
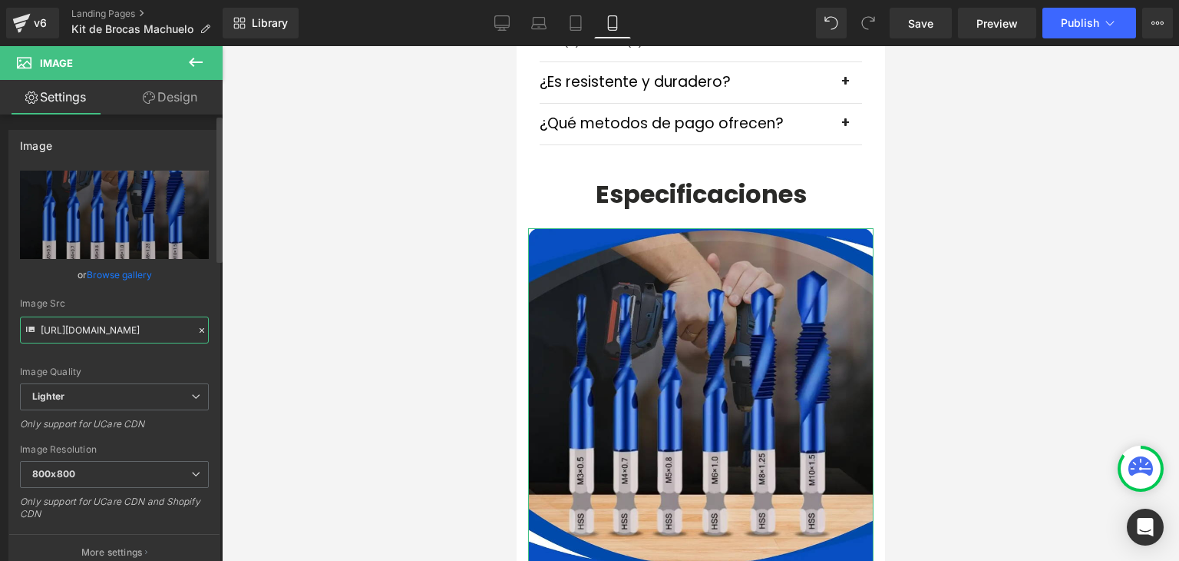
click at [123, 332] on input "https://ucarecdn.com/f553118f-1bce-4af8-a810-cea68bf86ce0/-/format/auto/-/previ…" at bounding box center [114, 329] width 189 height 27
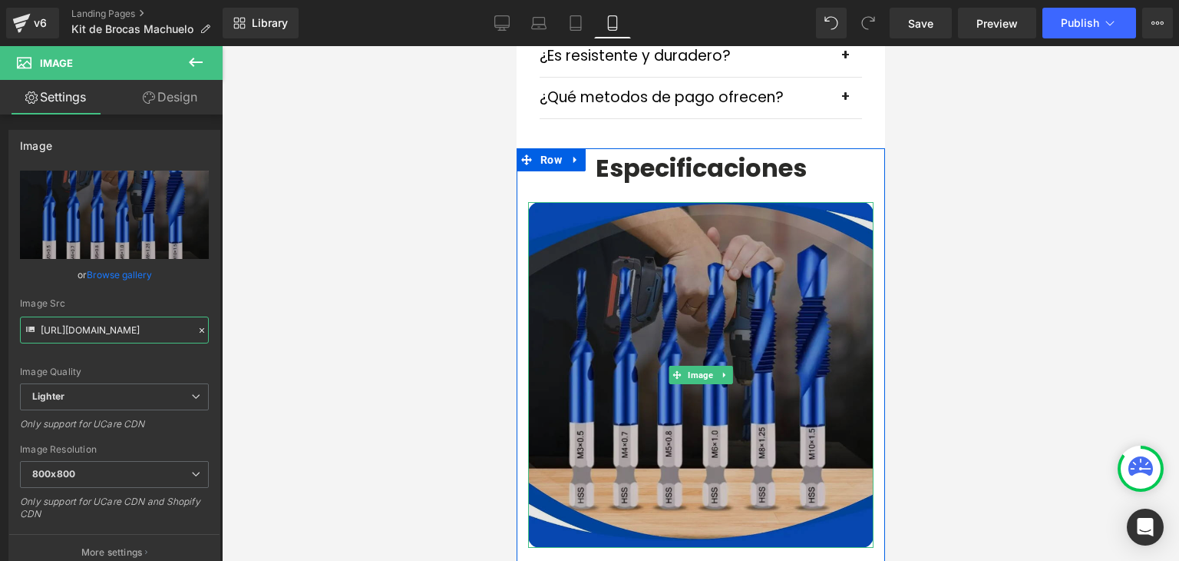
scroll to position [4991, 0]
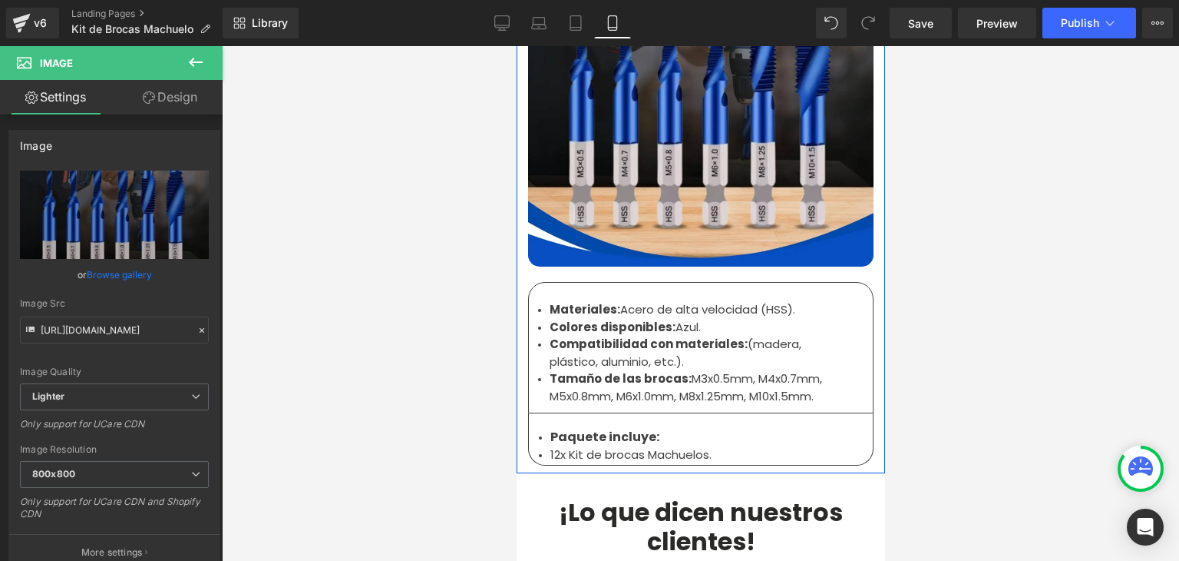
click at [619, 336] on strong "Compatibilidad con materiales:" at bounding box center [648, 344] width 198 height 16
click at [612, 336] on strong "Compatibilidad con materiales:" at bounding box center [648, 344] width 198 height 16
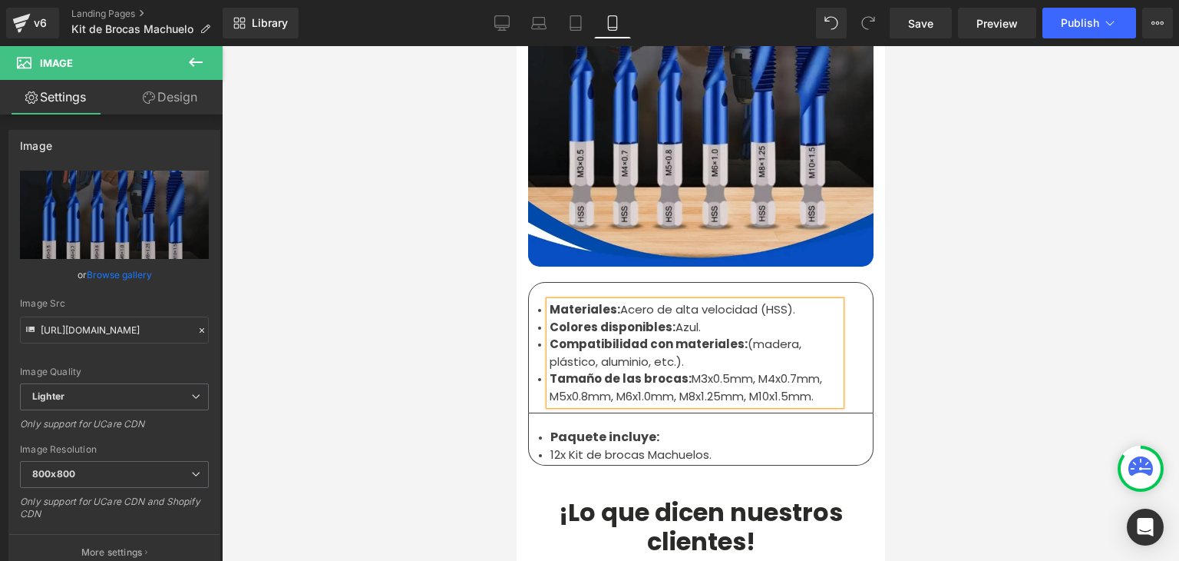
click at [558, 319] on strong "Colores disponibles:" at bounding box center [612, 327] width 126 height 16
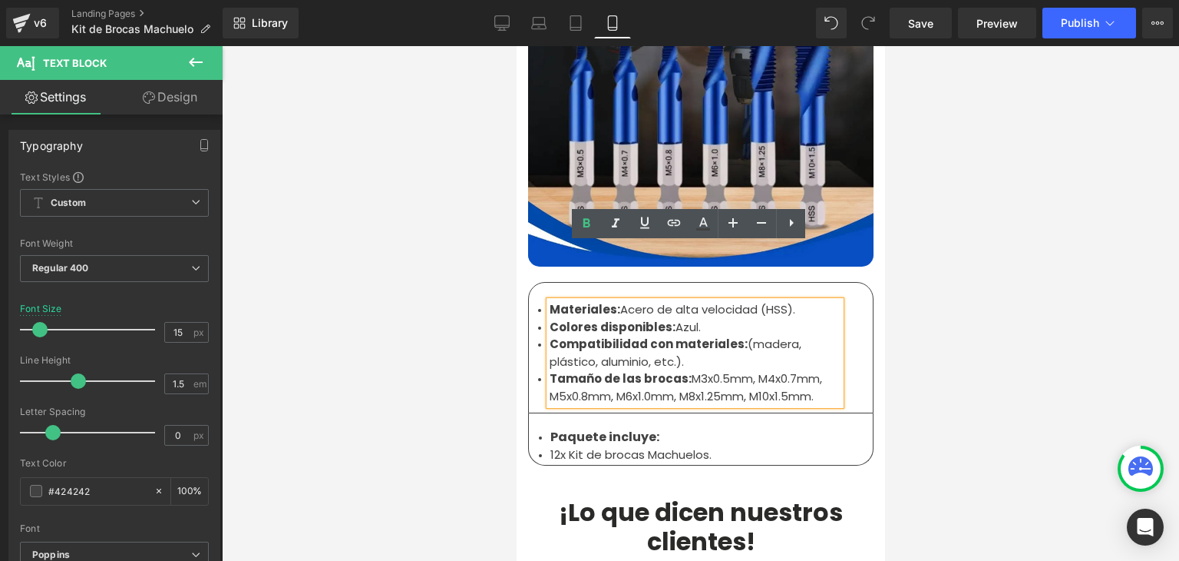
drag, startPoint x: 544, startPoint y: 253, endPoint x: 835, endPoint y: 336, distance: 302.1
click at [835, 336] on div "Materiales: Acero de alta velocidad (HSS). Colores disponibles: Azul. Compatibi…" at bounding box center [694, 353] width 291 height 104
copy ul "Materiales: Acero de alta velocidad (HSS). Colores disponibles: Azul. Compatibi…"
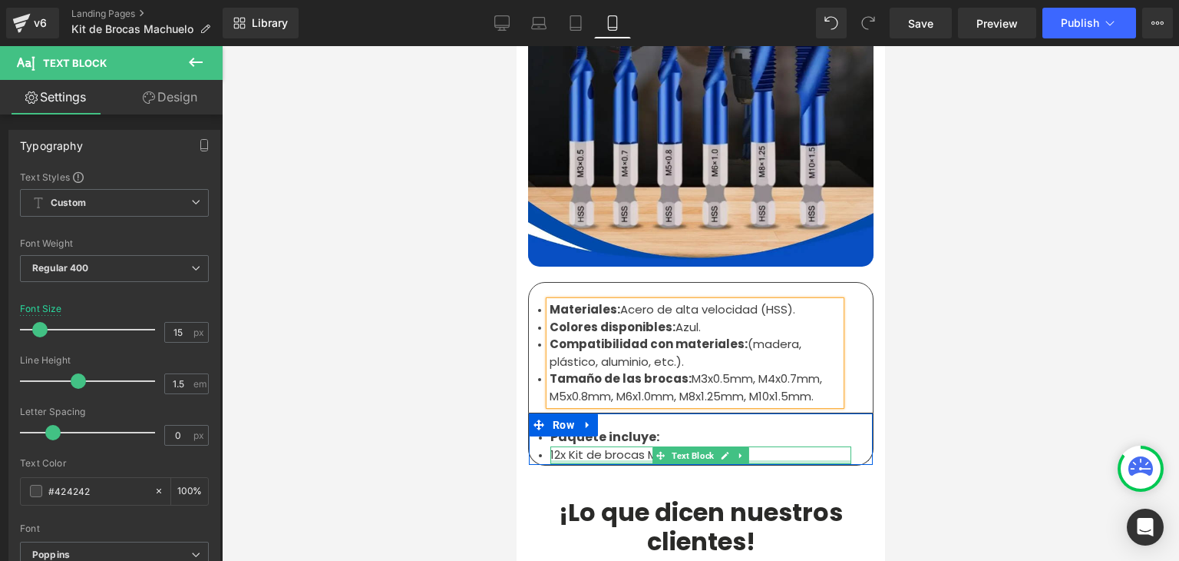
click at [576, 446] on li "12x Kit de brocas Machuelos." at bounding box center [700, 455] width 301 height 18
click at [579, 446] on li "12x Kit de brocas Machuelos." at bounding box center [700, 455] width 301 height 18
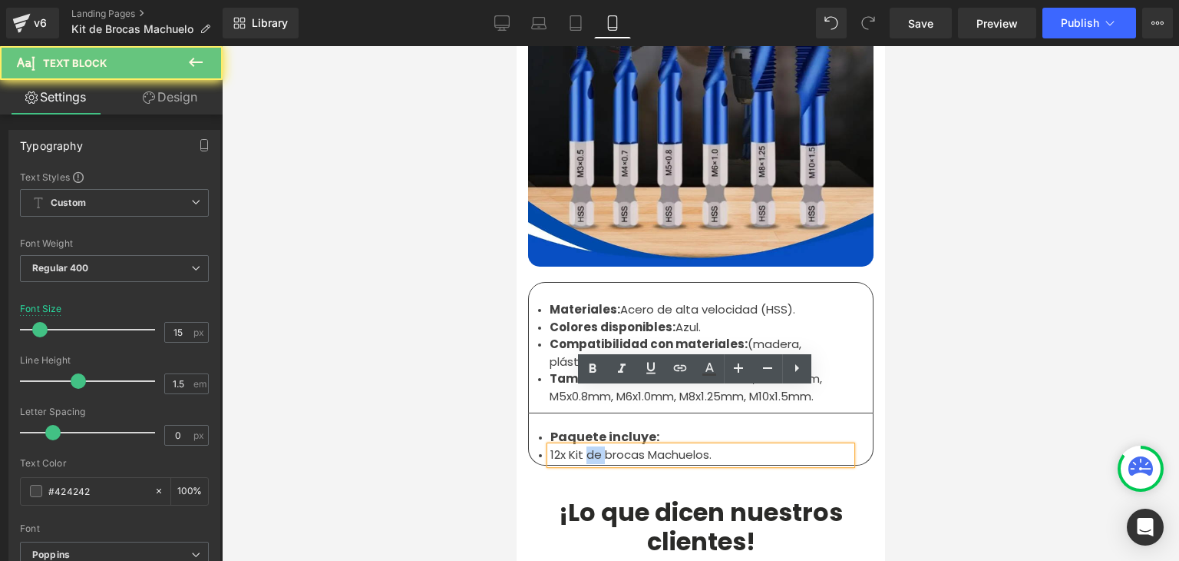
click at [579, 446] on li "12x Kit de brocas Machuelos." at bounding box center [700, 455] width 301 height 18
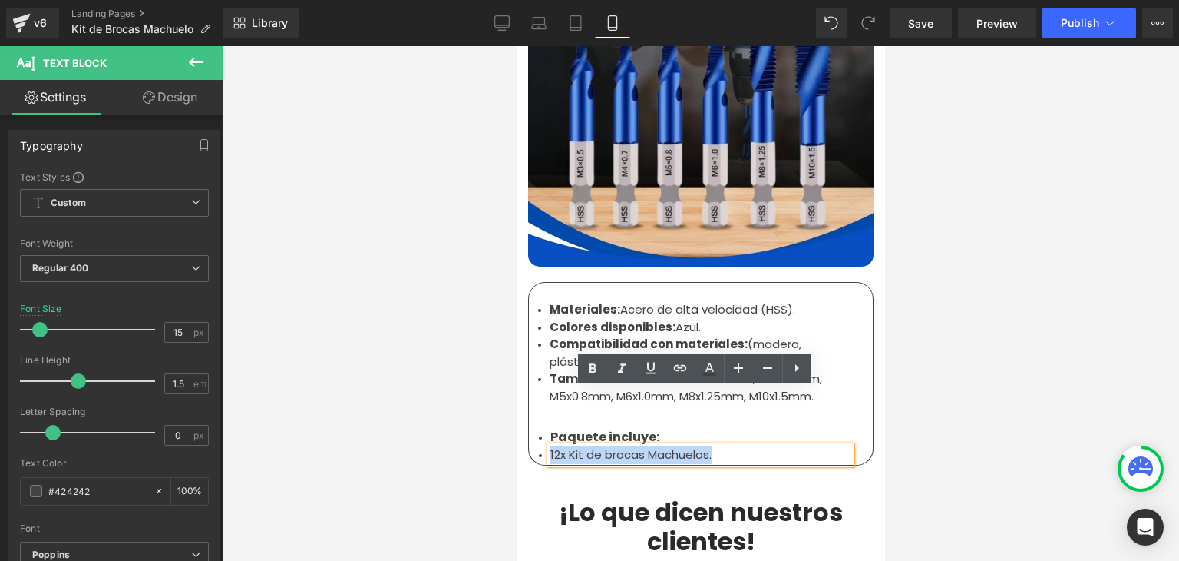
copy li "12x Kit de brocas Machuelos."
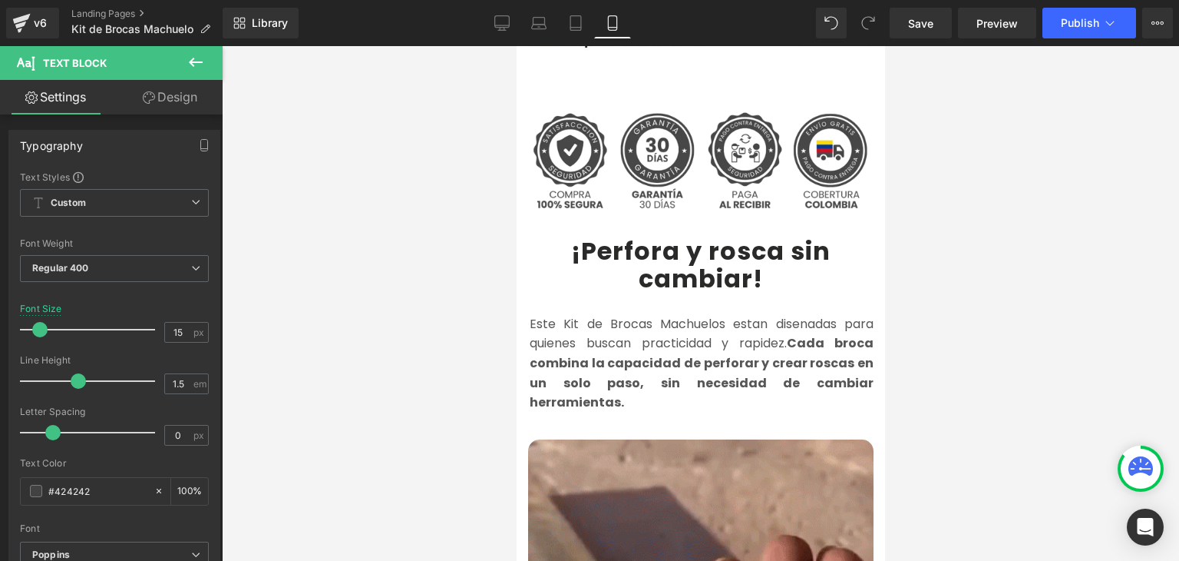
scroll to position [538, 0]
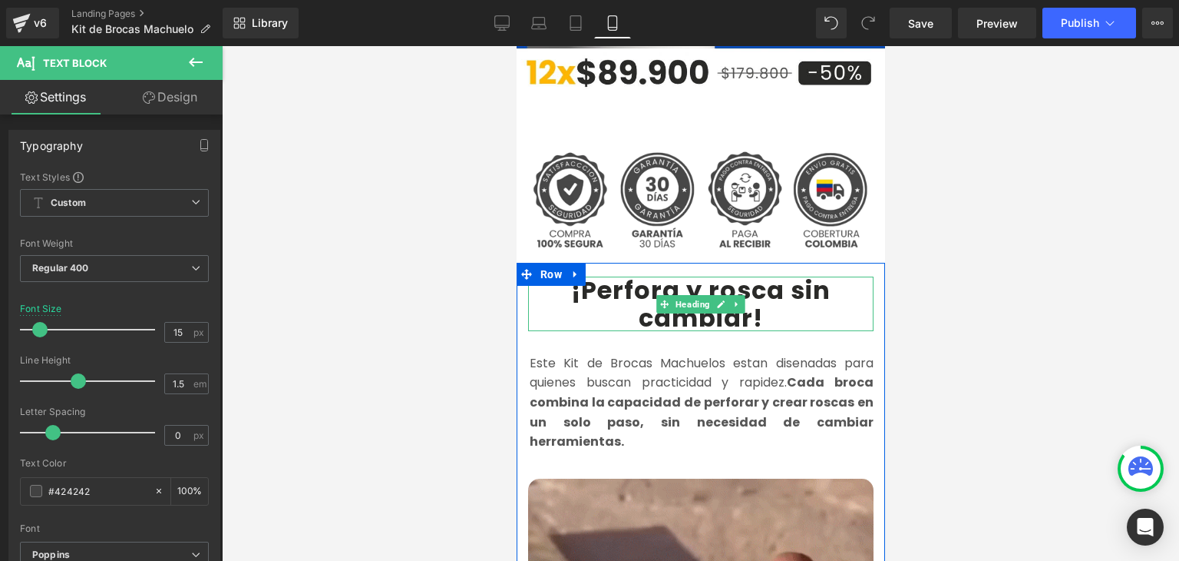
click at [627, 273] on b "¡Perfora y rosca sin cambiar!" at bounding box center [701, 303] width 260 height 61
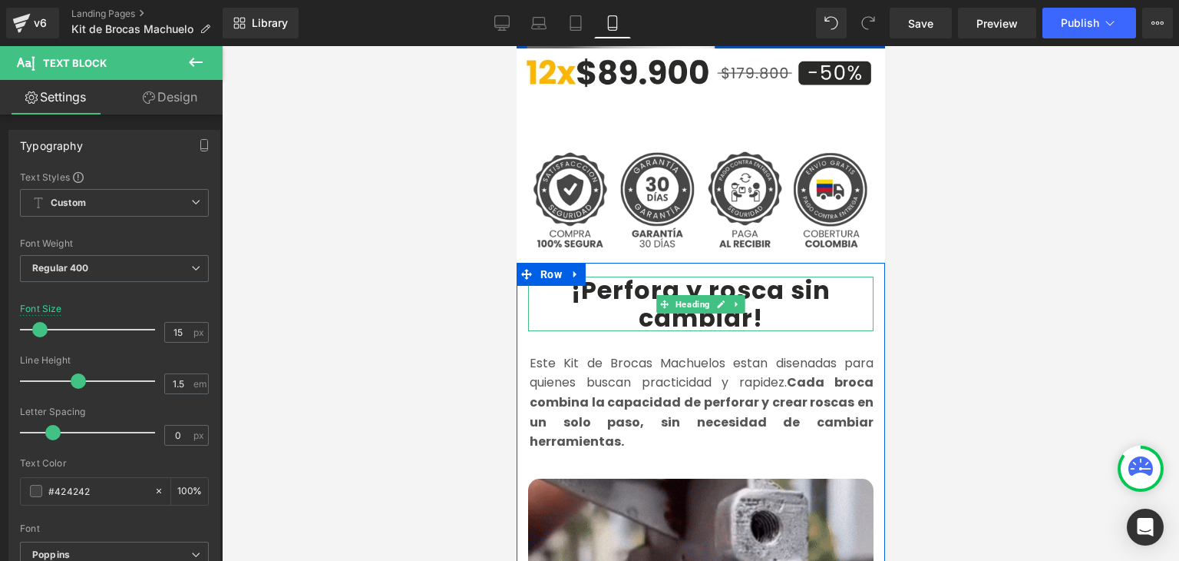
click at [609, 273] on b "¡Perfora y rosca sin cambiar!" at bounding box center [701, 303] width 260 height 61
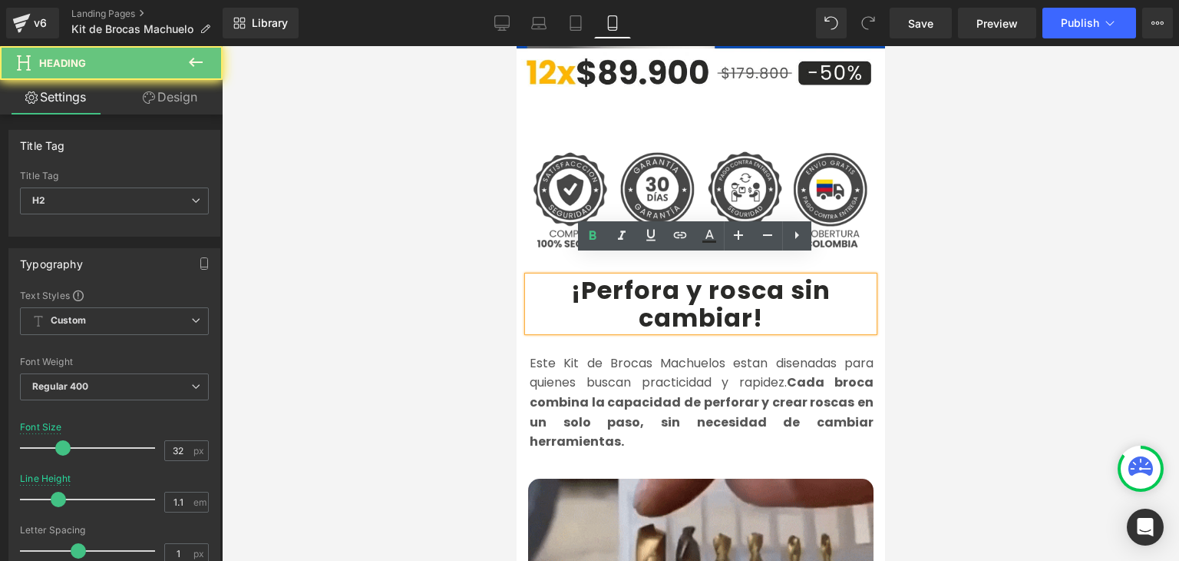
click at [589, 273] on b "¡Perfora y rosca sin cambiar!" at bounding box center [701, 303] width 260 height 61
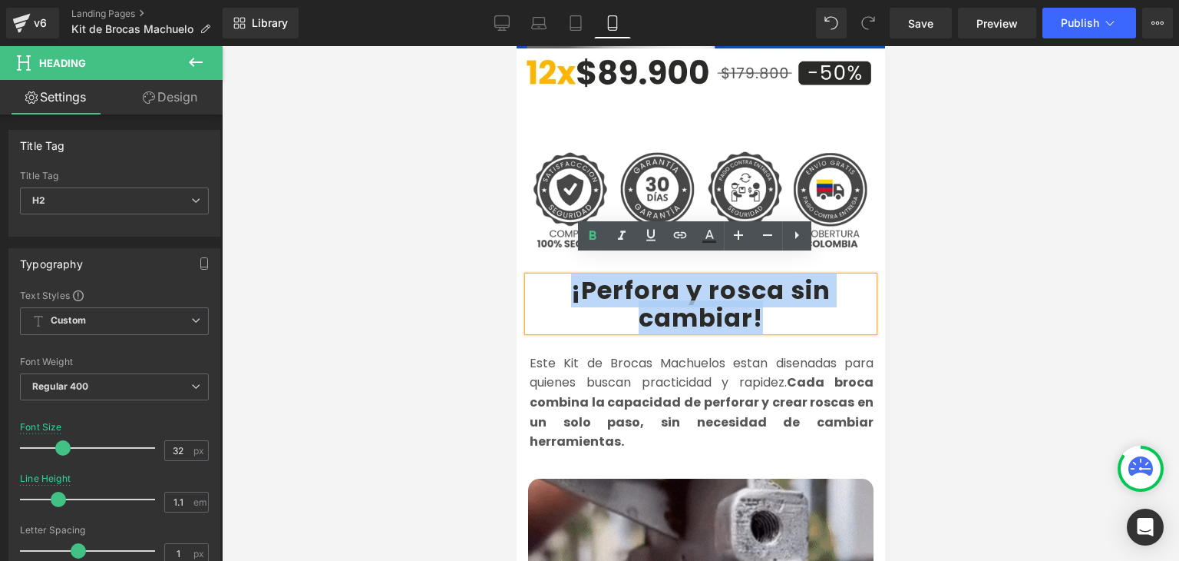
drag, startPoint x: 566, startPoint y: 276, endPoint x: 753, endPoint y: 302, distance: 189.1
click at [753, 302] on b "¡Perfora y rosca sin cambiar!" at bounding box center [701, 303] width 260 height 61
copy b "¡Perfora y rosca sin cambiar!"
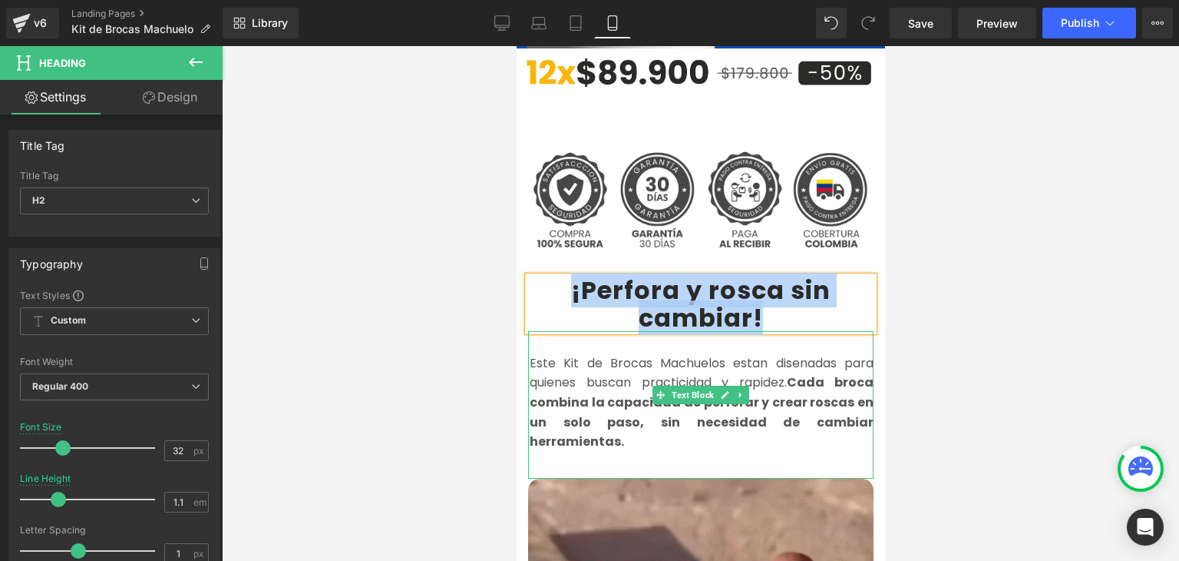
drag, startPoint x: 602, startPoint y: 356, endPoint x: 591, endPoint y: 360, distance: 12.1
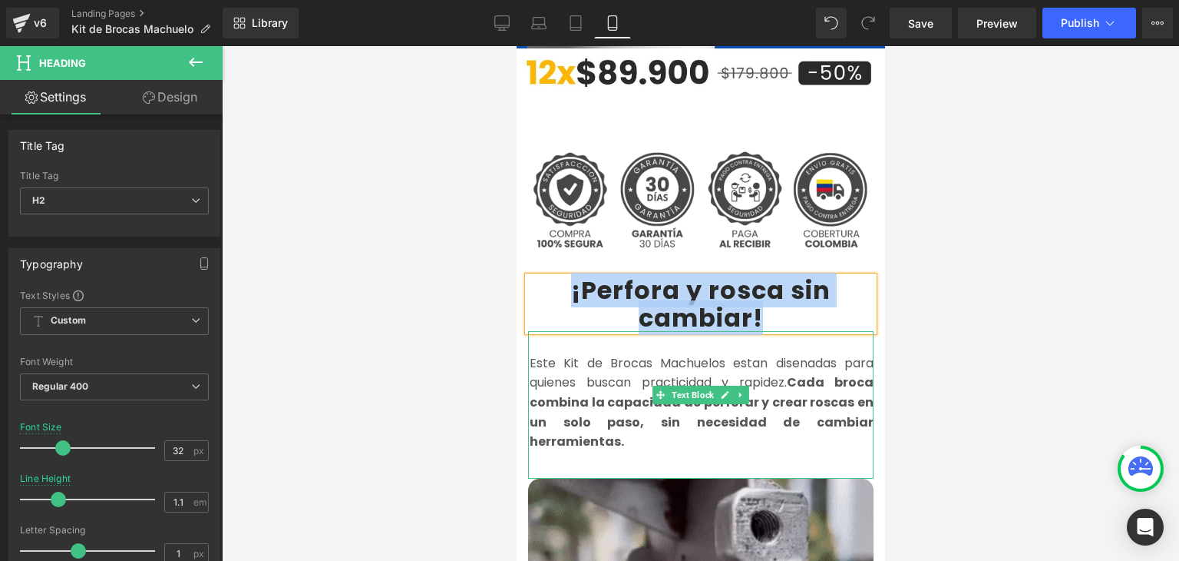
click at [602, 357] on font "Este Kit de Brocas Machuelos estan disenadas para quienes buscan practicidad y …" at bounding box center [701, 402] width 344 height 96
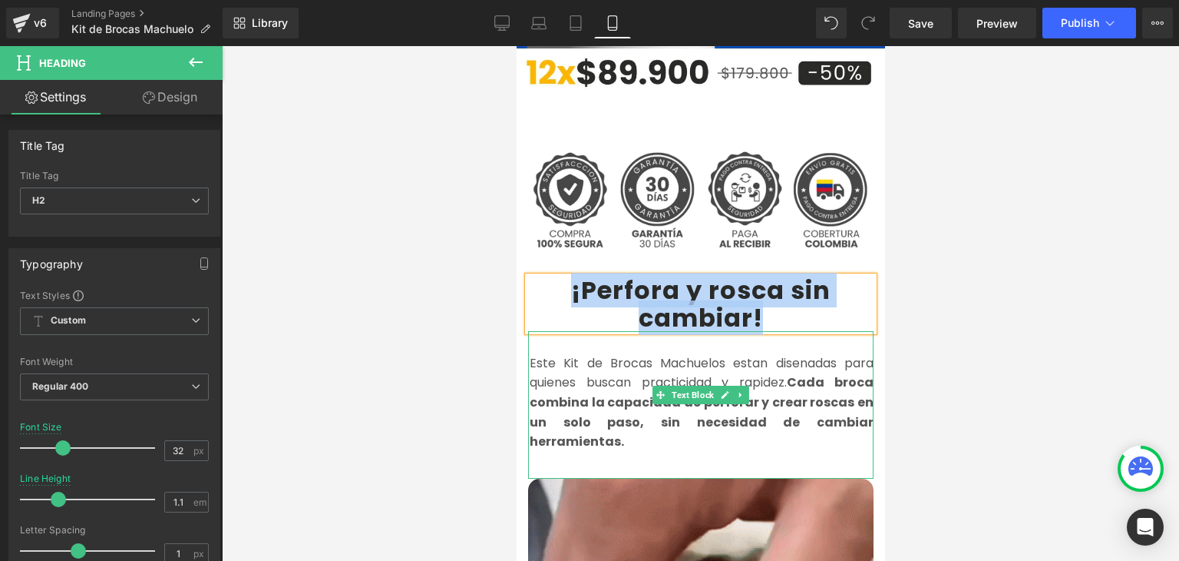
click at [591, 360] on font "Este Kit de Brocas Machuelos estan disenadas para quienes buscan practicidad y …" at bounding box center [701, 402] width 344 height 96
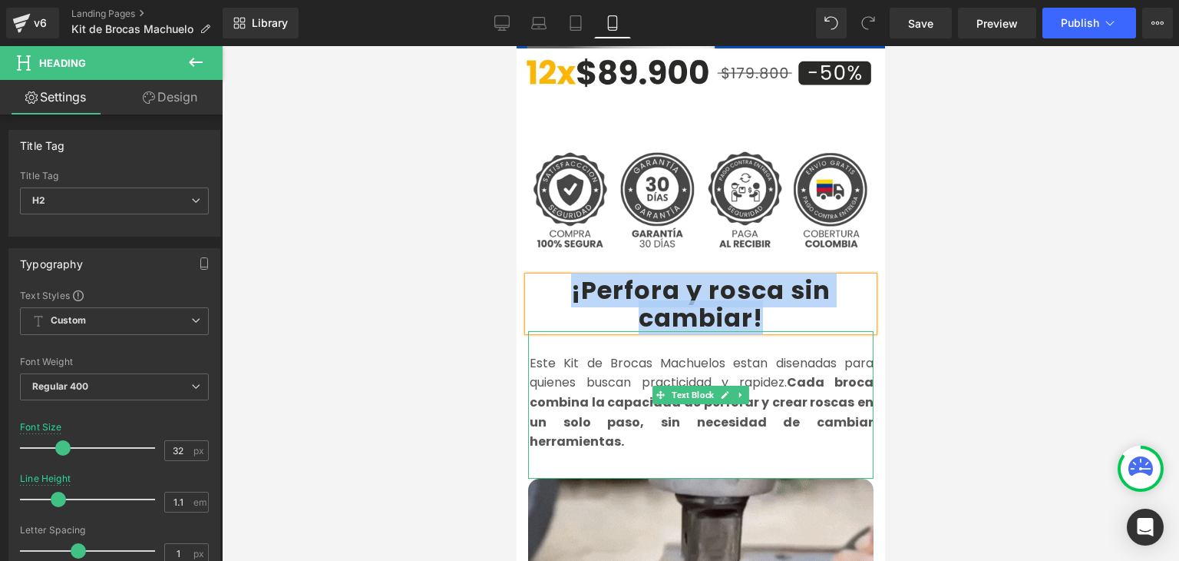
click at [591, 360] on font "Este Kit de Brocas Machuelos estan disenadas para quienes buscan practicidad y …" at bounding box center [701, 402] width 344 height 96
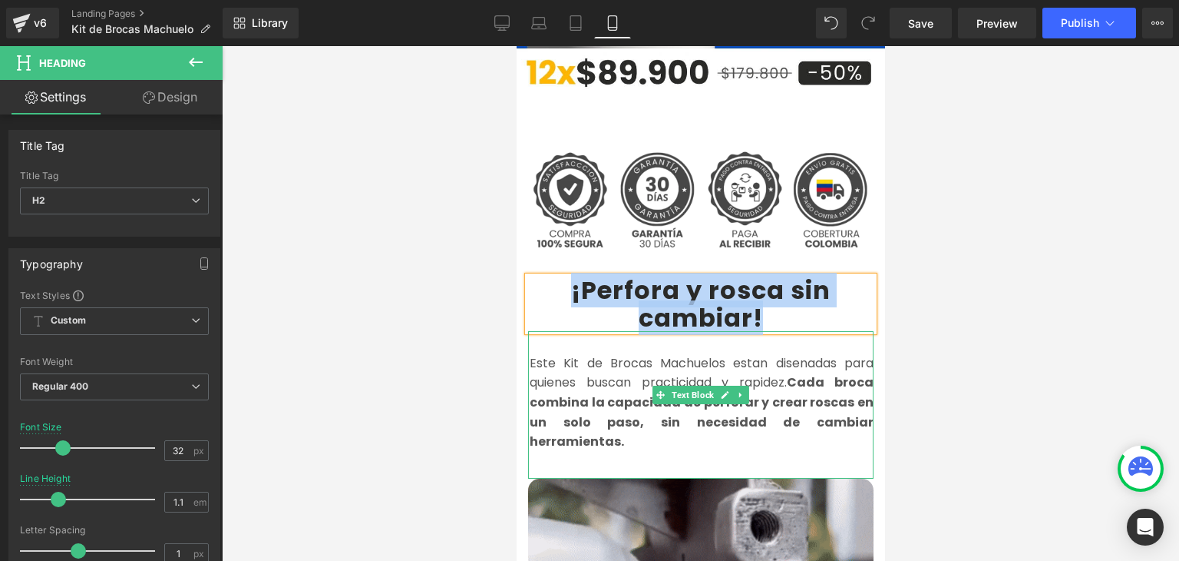
click at [591, 360] on font "Este Kit de Brocas Machuelos estan disenadas para quienes buscan practicidad y …" at bounding box center [701, 402] width 344 height 96
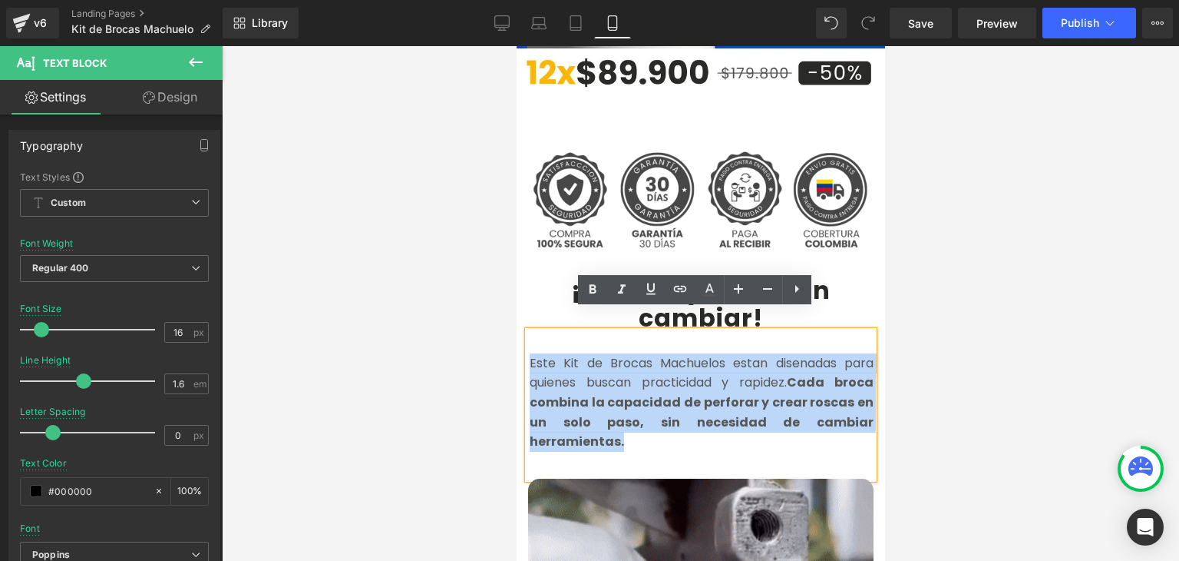
copy font "Este Kit de Brocas Machuelos estan disenadas para quienes buscan practicidad y …"
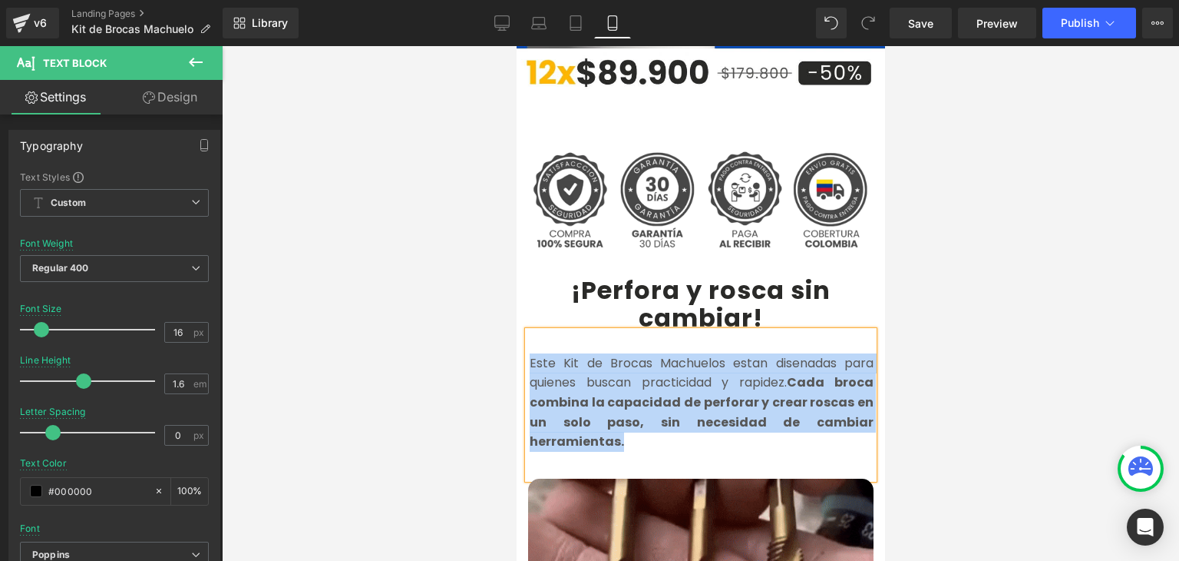
click at [590, 369] on font "Este Kit de Brocas Machuelos estan disenadas para quienes buscan practicidad y …" at bounding box center [701, 402] width 344 height 96
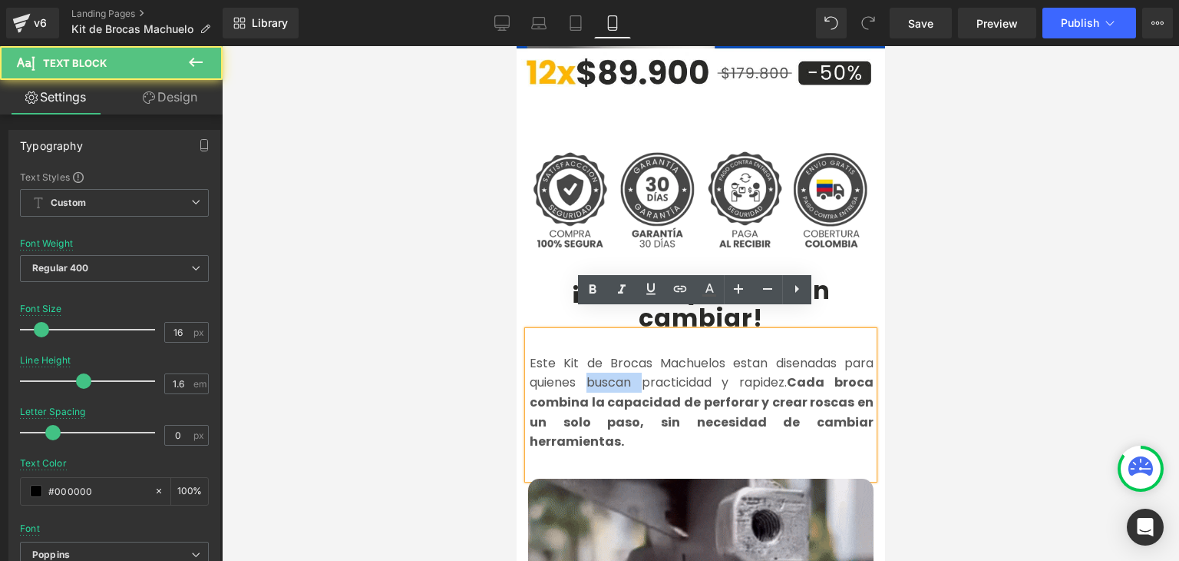
click at [590, 367] on font "Este Kit de Brocas Machuelos estan disenadas para quienes buscan practicidad y …" at bounding box center [701, 402] width 344 height 96
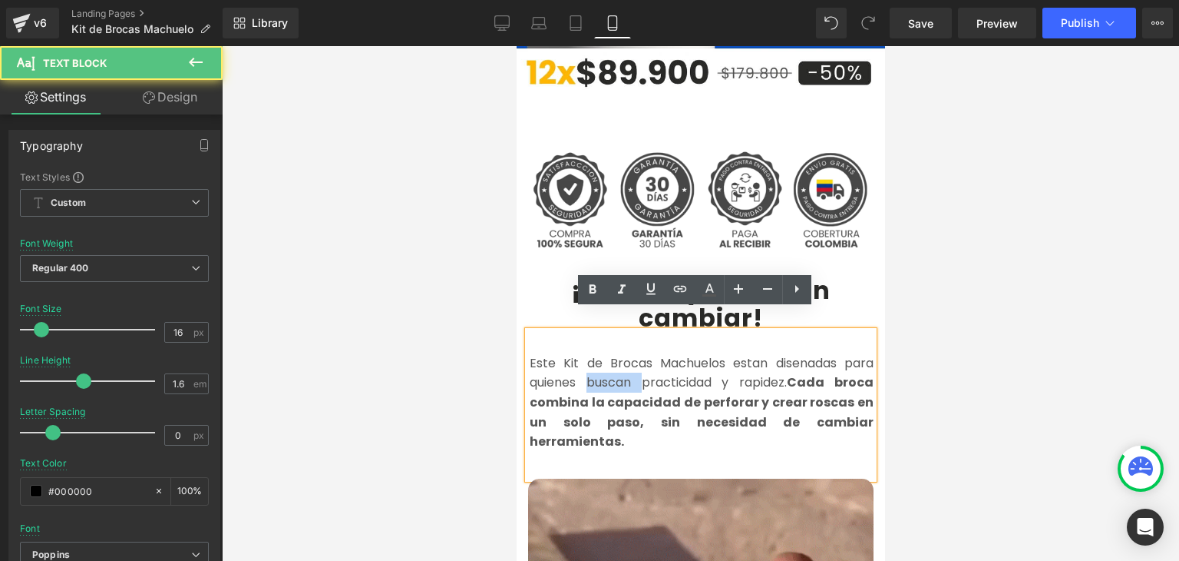
click at [590, 367] on font "Este Kit de Brocas Machuelos estan disenadas para quienes buscan practicidad y …" at bounding box center [701, 402] width 344 height 96
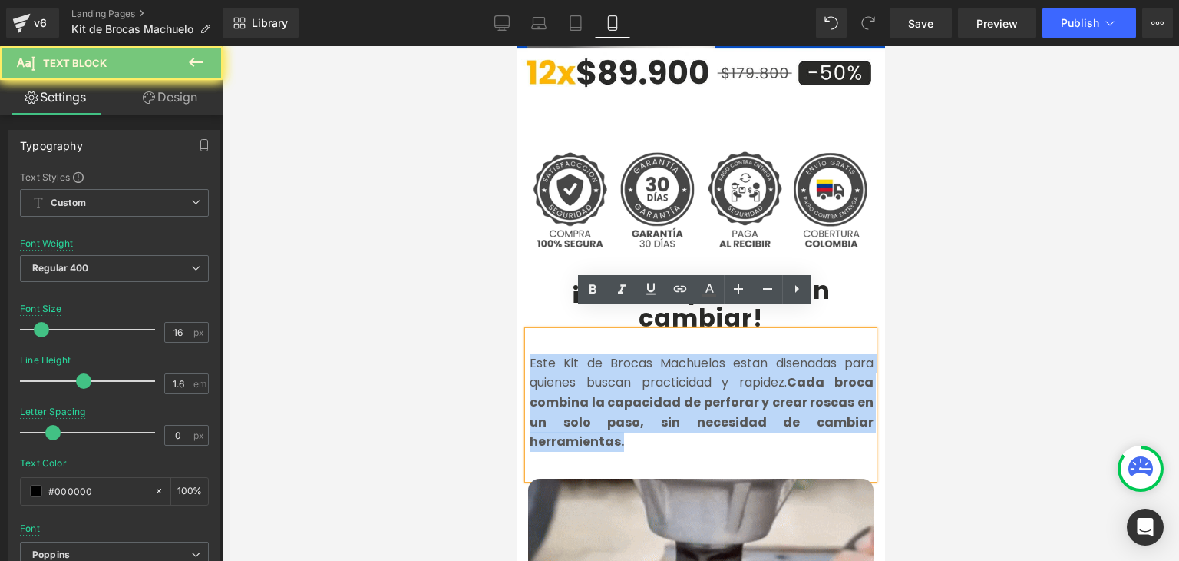
click at [590, 367] on font "Este Kit de Brocas Machuelos estan disenadas para quienes buscan practicidad y …" at bounding box center [701, 402] width 344 height 96
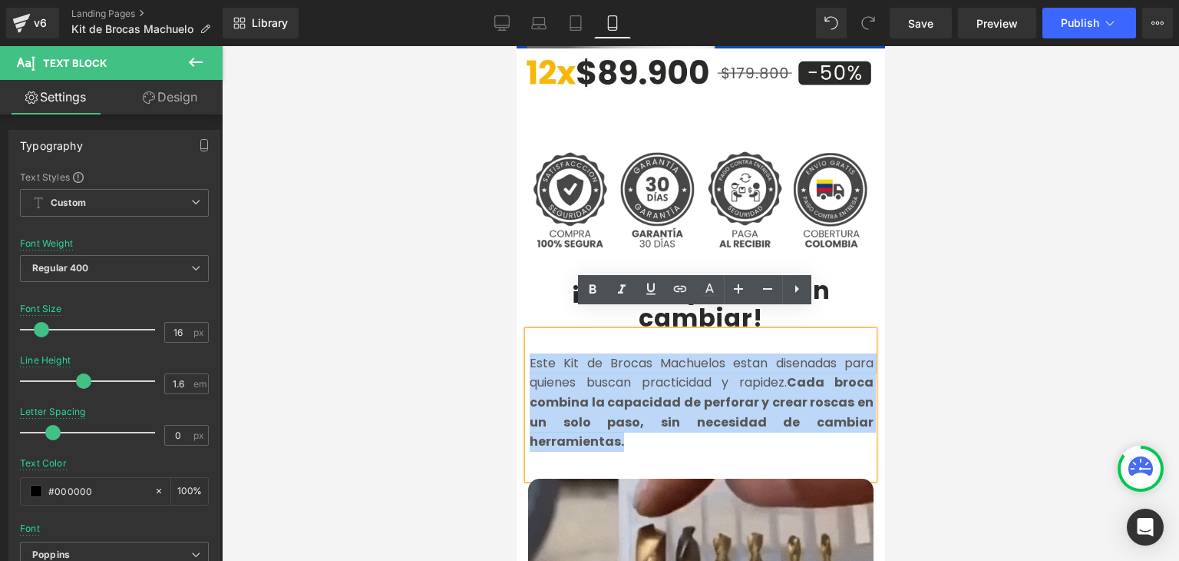
copy font "Este Kit de Brocas Machuelos estan disenadas para quienes buscan practicidad y …"
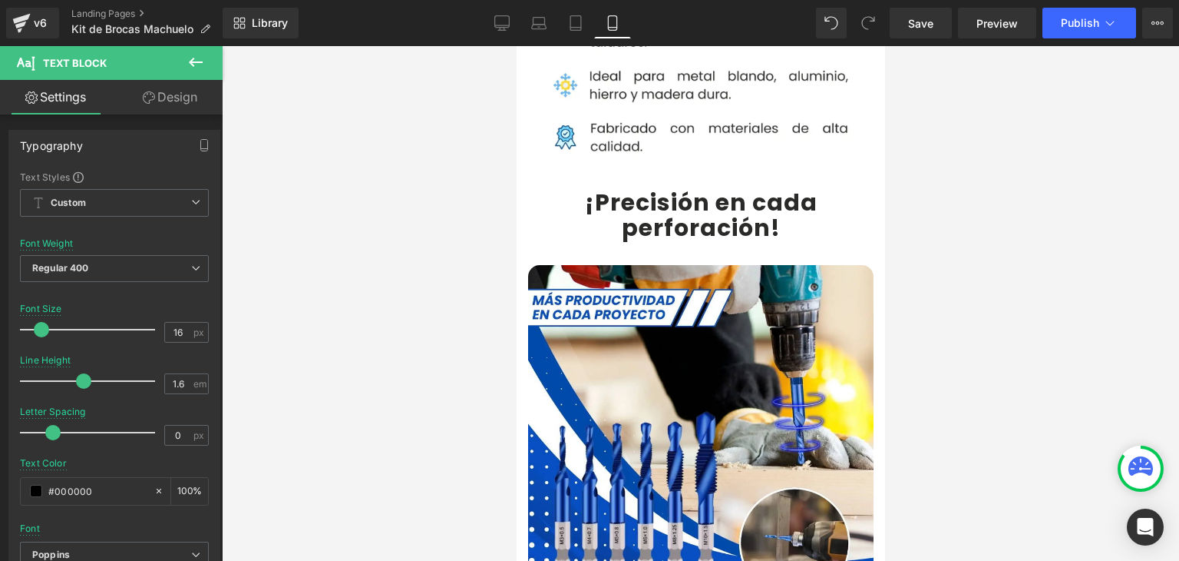
scroll to position [1382, 0]
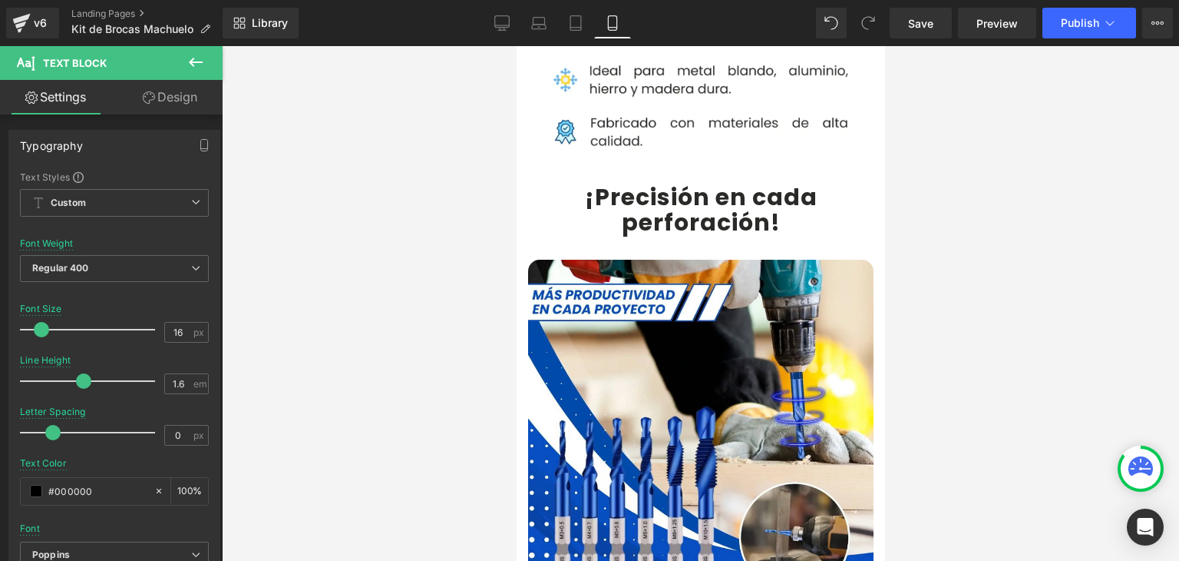
drag, startPoint x: 633, startPoint y: 164, endPoint x: 597, endPoint y: 157, distance: 36.6
click at [633, 180] on b "¡Precisión en cada perforación!" at bounding box center [700, 209] width 233 height 58
click at [621, 180] on b "¡Precisión en cada perforación!" at bounding box center [700, 209] width 233 height 58
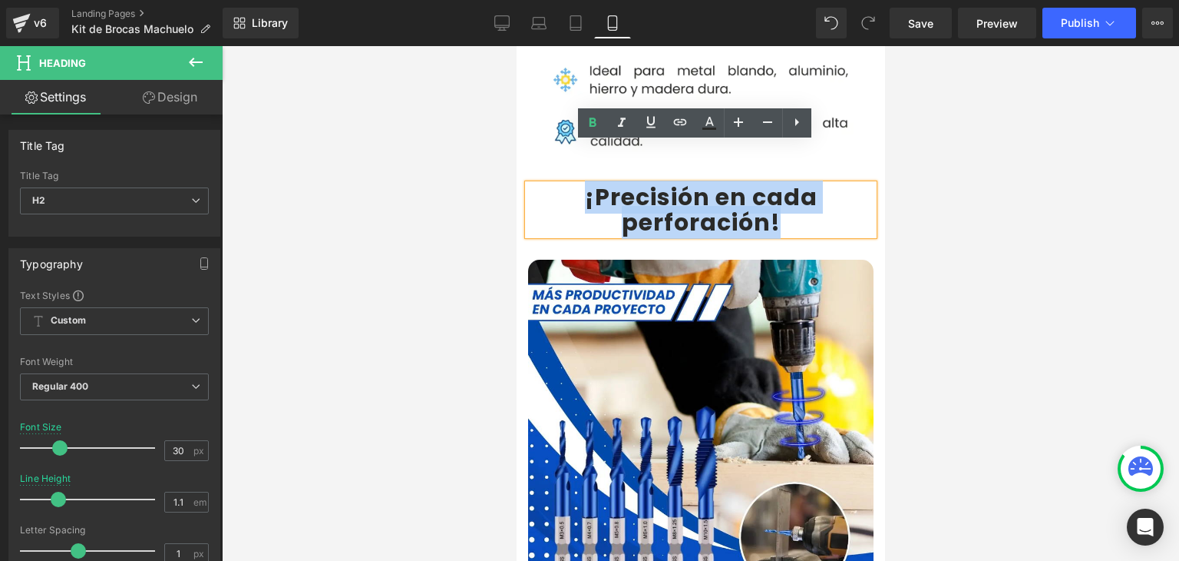
drag, startPoint x: 584, startPoint y: 154, endPoint x: 769, endPoint y: 188, distance: 188.9
click at [769, 188] on b "¡Precisión en cada perforación!" at bounding box center [700, 209] width 233 height 58
copy b "¡Precisión en cada perforación!"
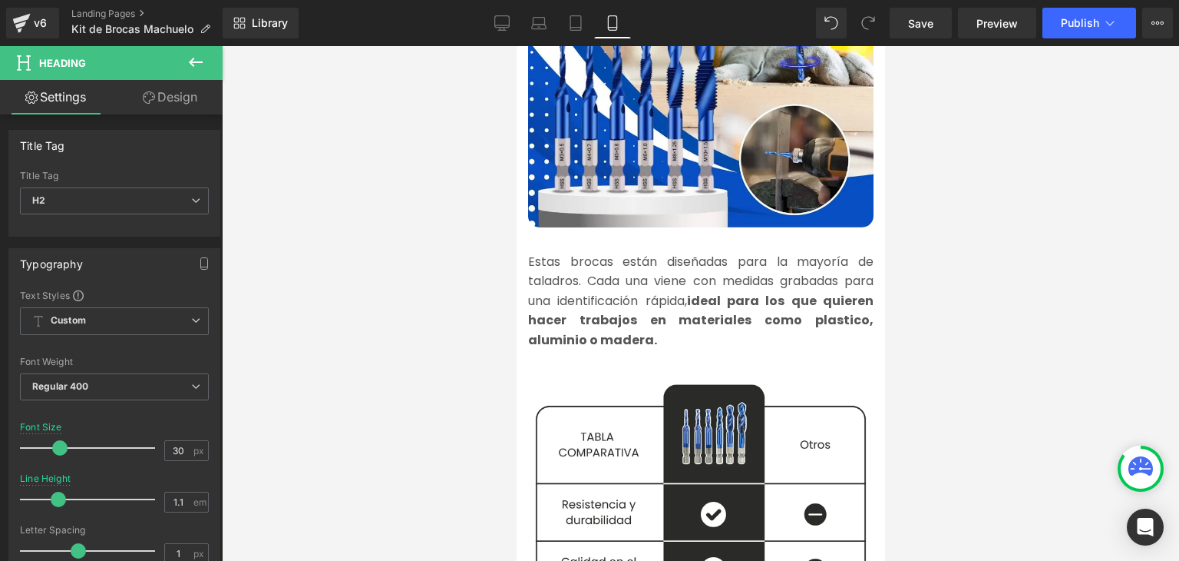
scroll to position [1766, 0]
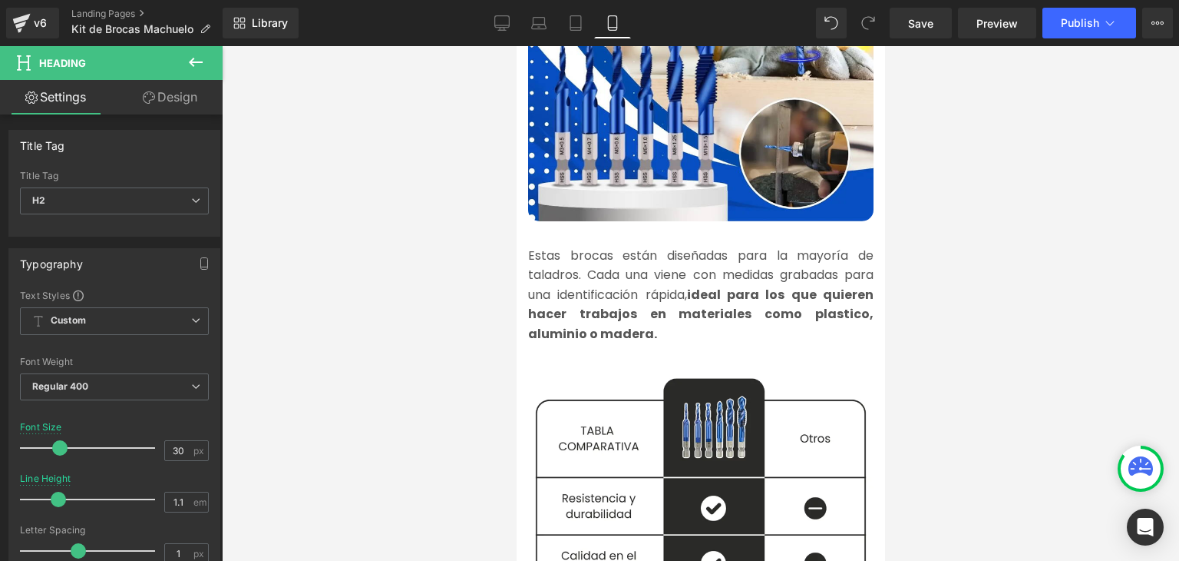
click at [581, 253] on font "Estas brocas están diseñadas para la mayoría de taladros. Cada una viene con me…" at bounding box center [701, 294] width 346 height 96
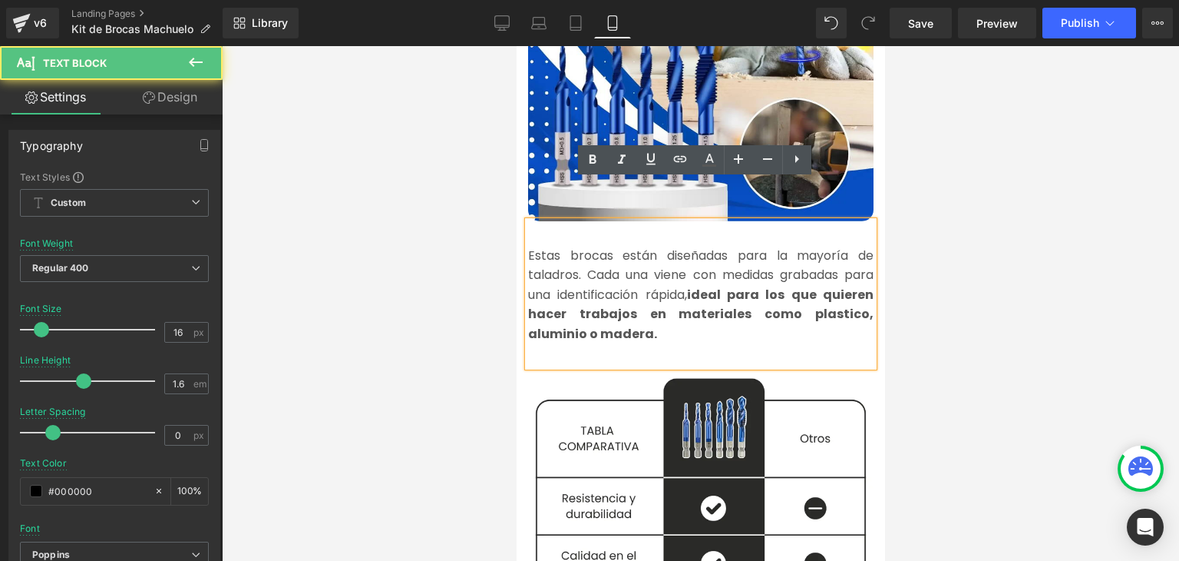
click at [581, 253] on font "Estas brocas están diseñadas para la mayoría de taladros. Cada una viene con me…" at bounding box center [701, 294] width 346 height 96
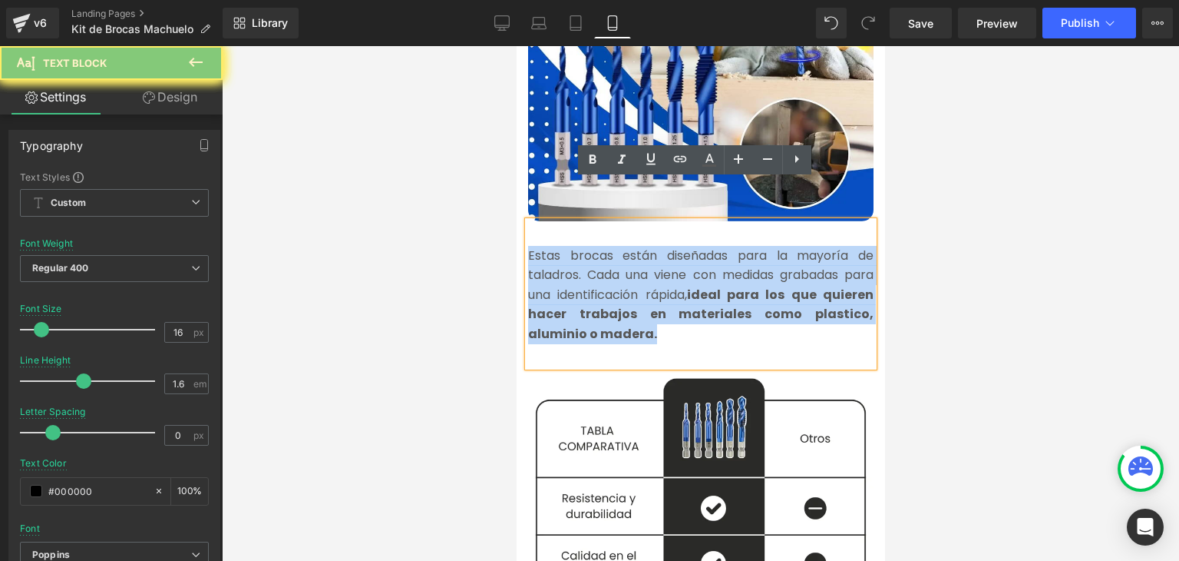
click at [581, 253] on font "Estas brocas están diseñadas para la mayoría de taladros. Cada una viene con me…" at bounding box center [701, 294] width 346 height 96
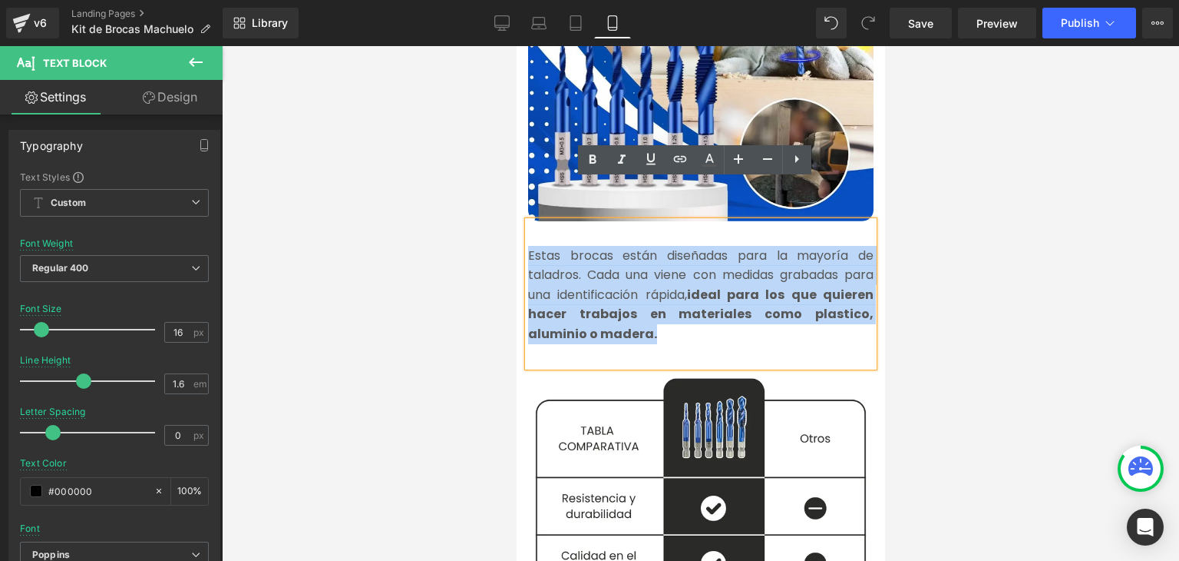
copy font "Estas brocas están diseñadas para la mayoría de taladros. Cada una viene con me…"
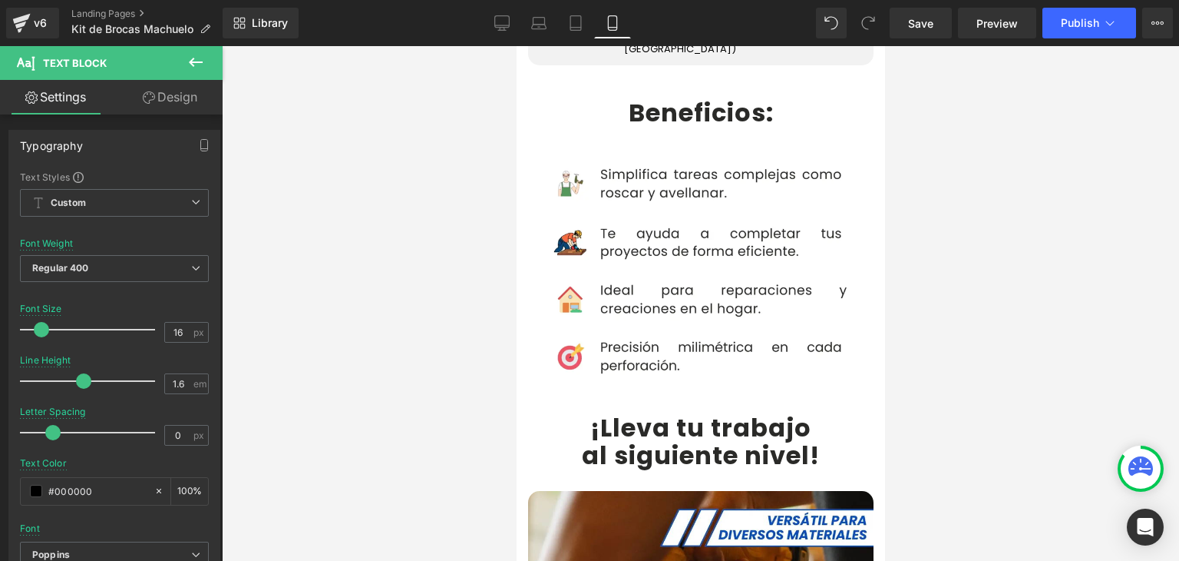
scroll to position [2995, 0]
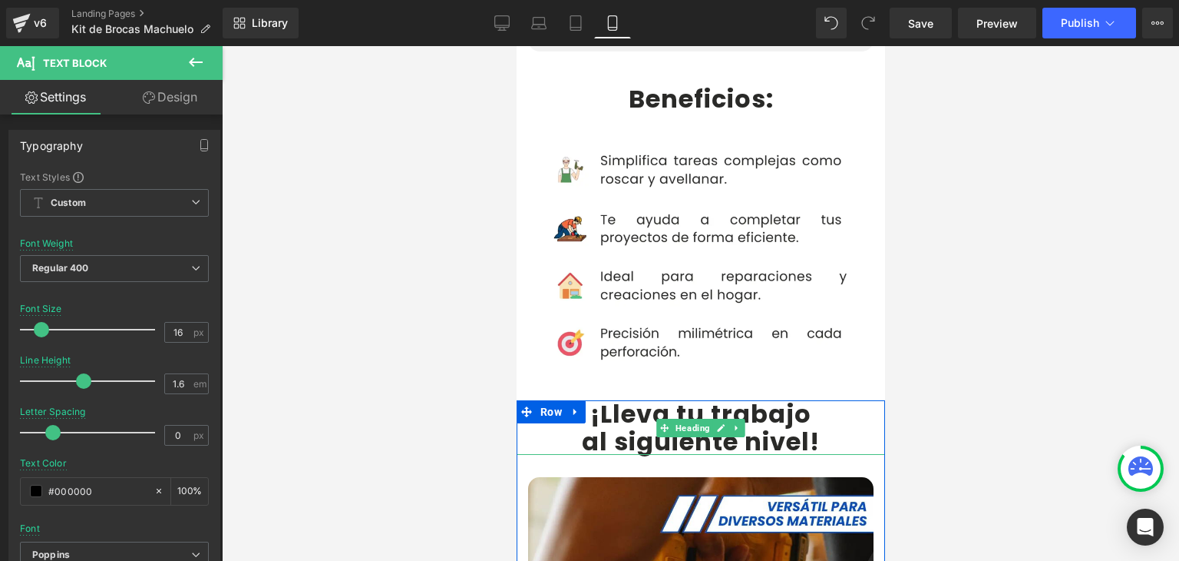
click at [621, 396] on b "¡Lleva tu trabajo" at bounding box center [700, 413] width 221 height 35
click at [609, 396] on b "¡Lleva tu trabajo" at bounding box center [700, 413] width 221 height 35
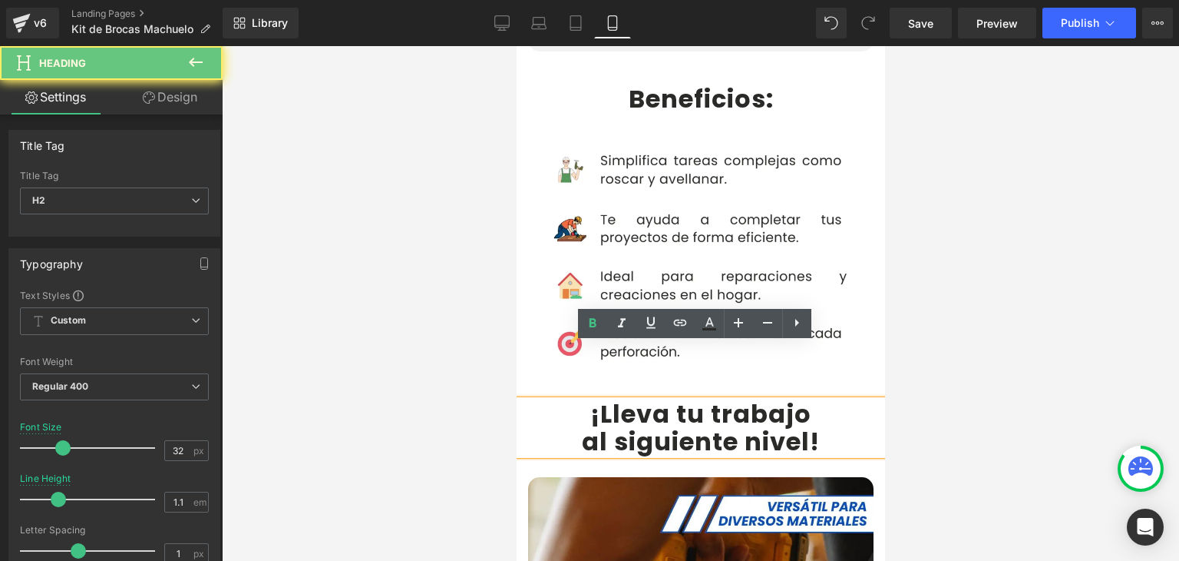
click at [593, 396] on b "¡Lleva tu trabajo" at bounding box center [700, 413] width 221 height 35
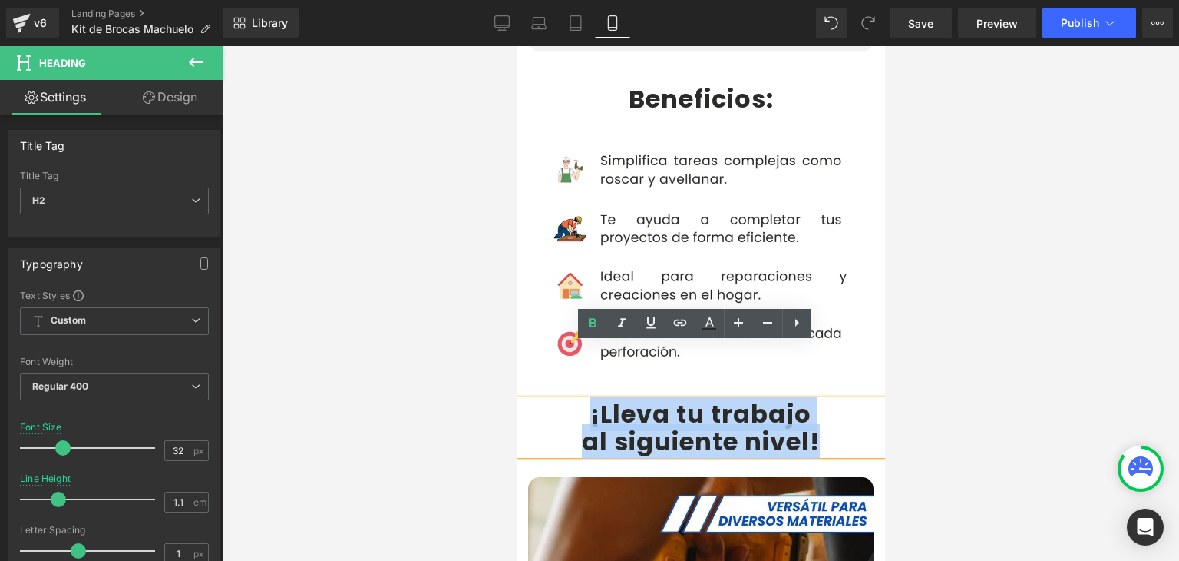
drag, startPoint x: 584, startPoint y: 366, endPoint x: 812, endPoint y: 381, distance: 227.8
click at [812, 400] on div "¡Lleva tu trabajo al siguiente nivel!" at bounding box center [700, 427] width 369 height 54
copy div "¡Lleva tu trabajo al siguiente nivel!"
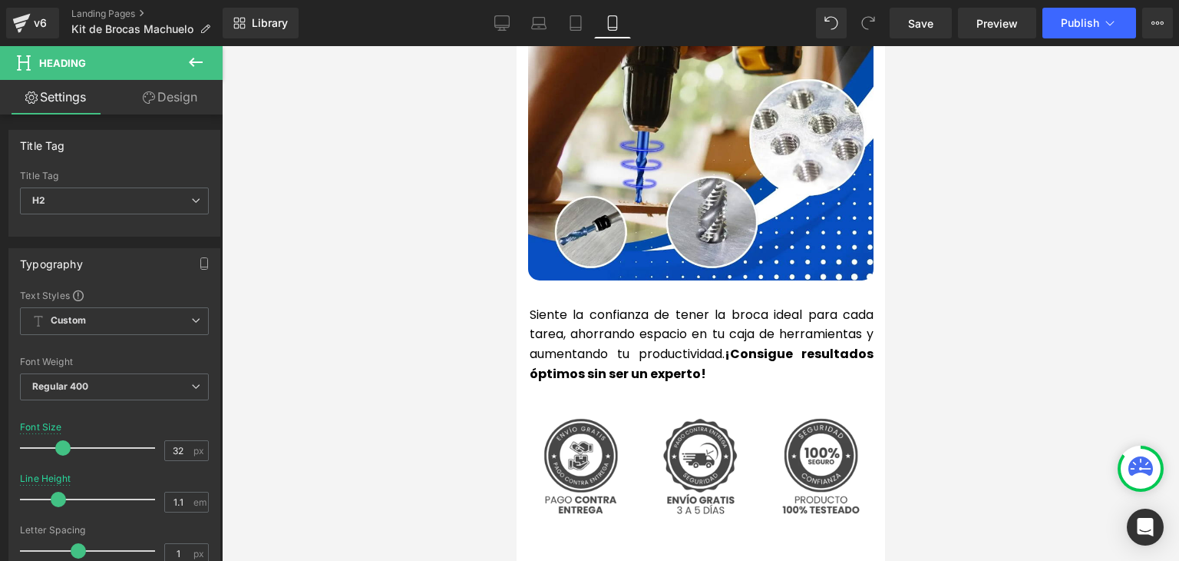
scroll to position [3532, 0]
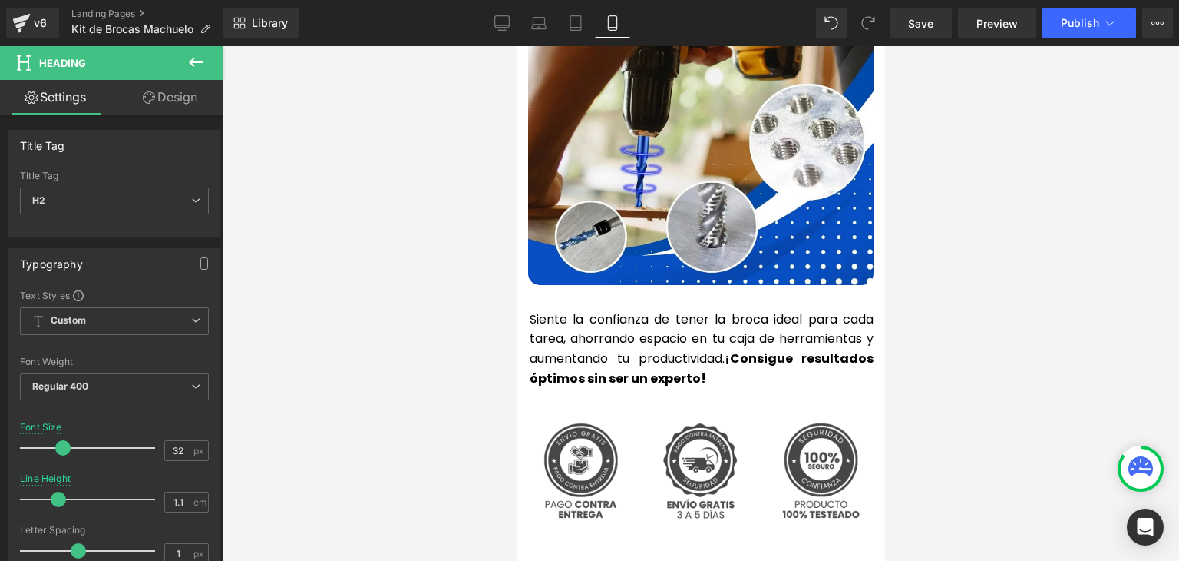
click at [591, 309] on p "Siente la confianza de tener la broca ideal para cada tarea, ahorrando espacio …" at bounding box center [701, 348] width 344 height 78
click at [590, 309] on p "Siente la confianza de tener la broca ideal para cada tarea, ahorrando espacio …" at bounding box center [701, 348] width 344 height 78
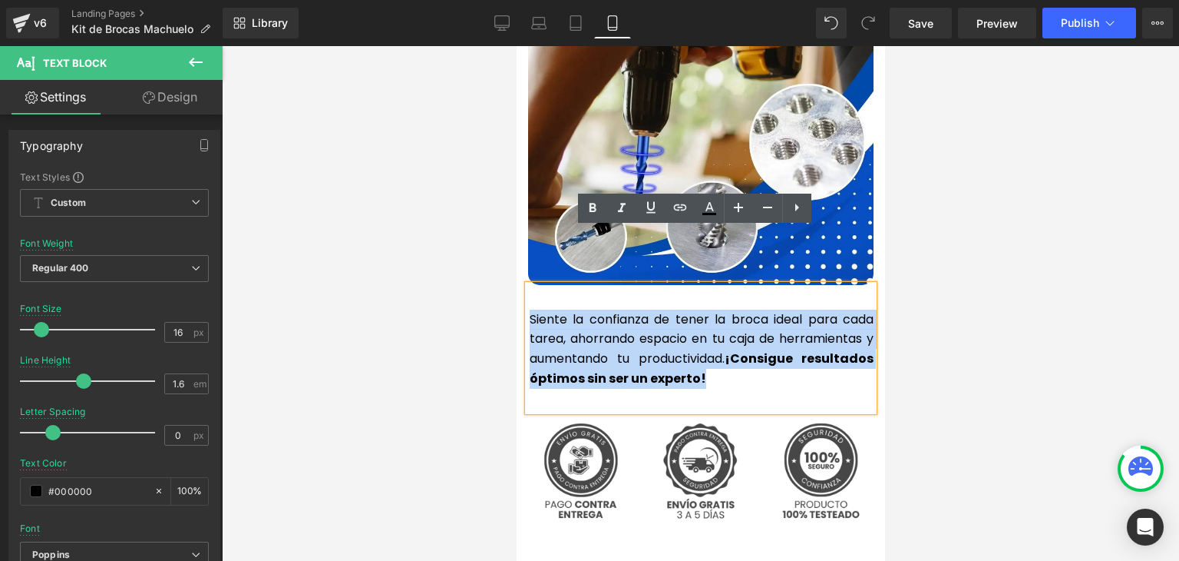
copy p "Siente la confianza de tener la broca ideal para cada tarea, ahorrando espacio …"
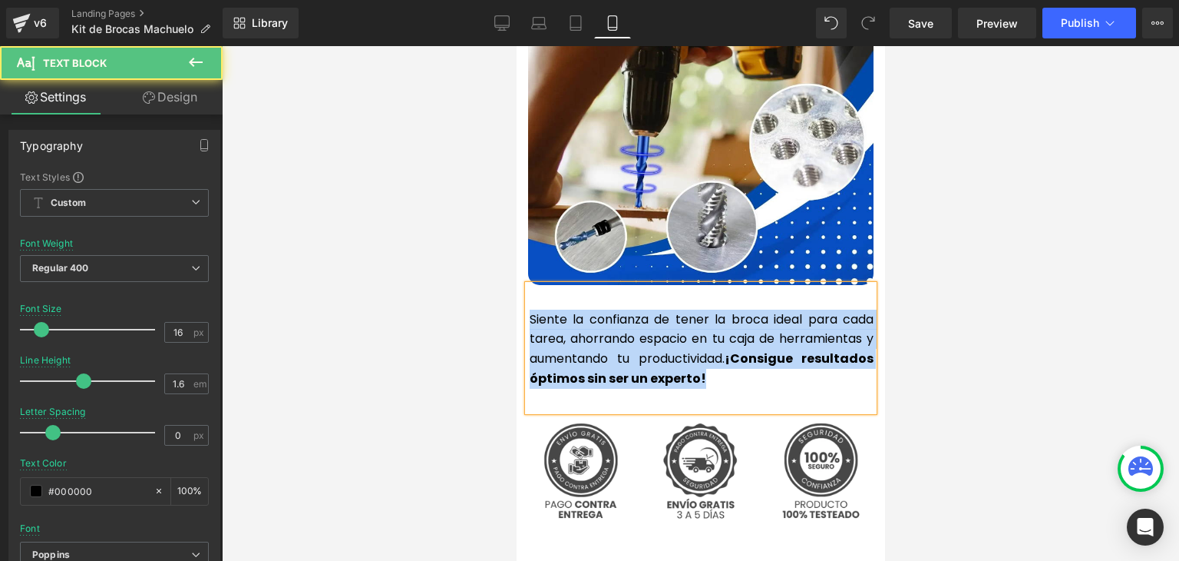
click at [581, 309] on p "Siente la confianza de tener la broca ideal para cada tarea, ahorrando espacio …" at bounding box center [701, 348] width 344 height 78
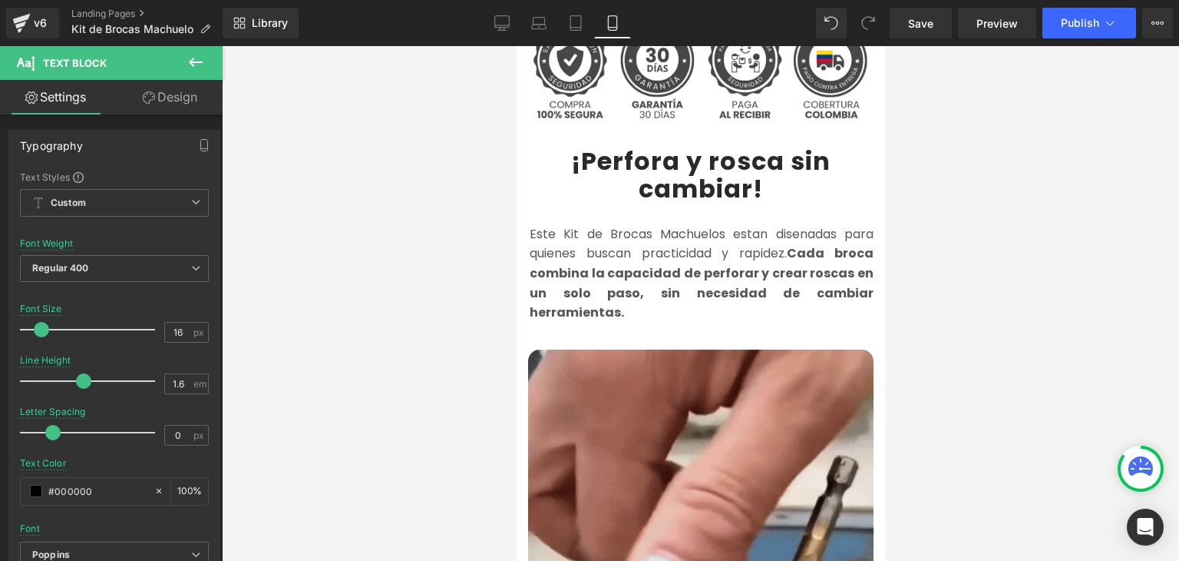
scroll to position [768, 0]
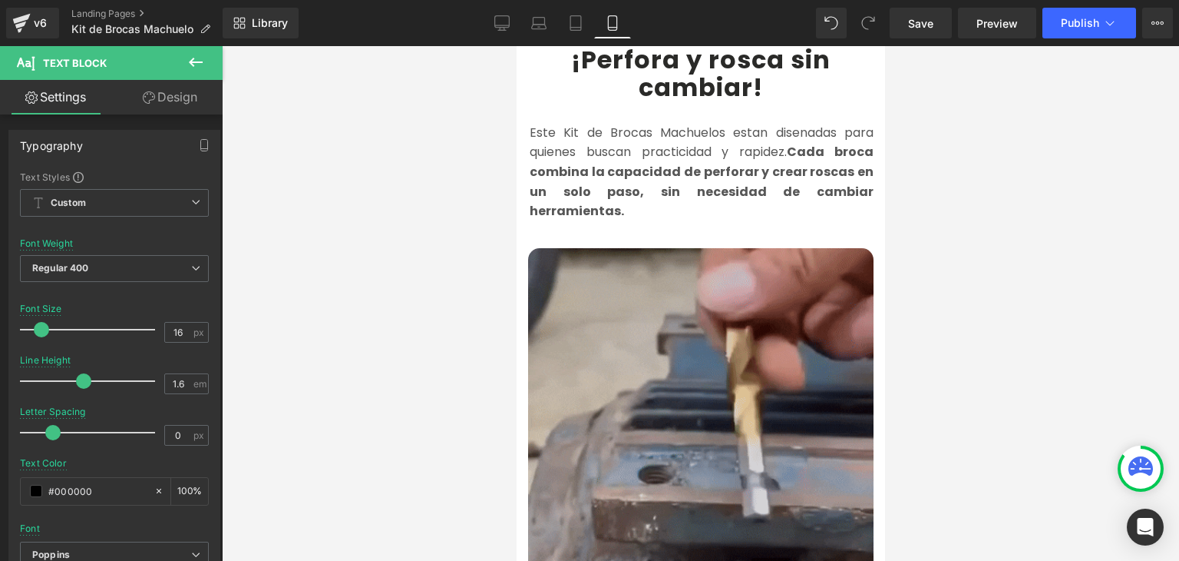
click at [660, 303] on img at bounding box center [701, 421] width 346 height 346
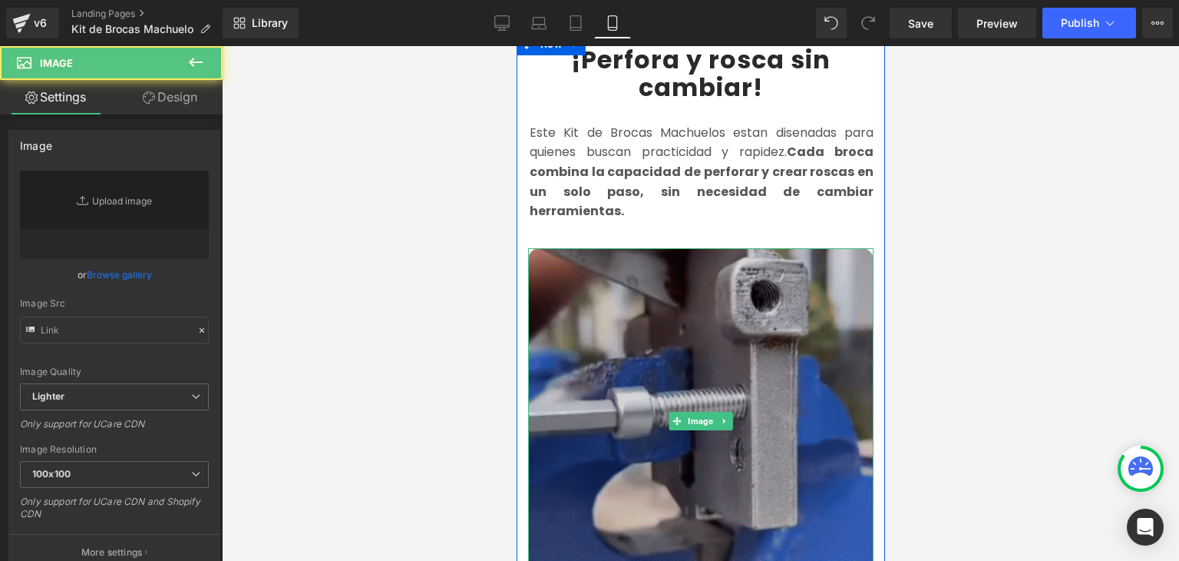
click at [677, 338] on img at bounding box center [701, 421] width 346 height 346
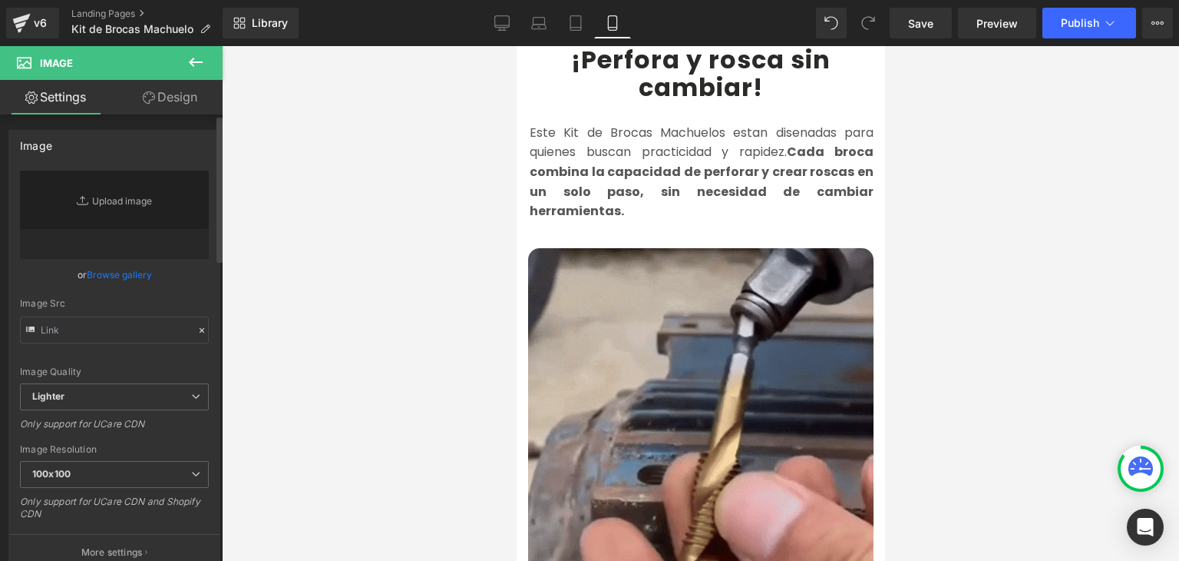
type input "https://media2.giphy.com/media/v1.Y2lkPTc5MGI3NjExdnBwaXM3bWNxM3RqbHZ3NWlvN2Zqc…"
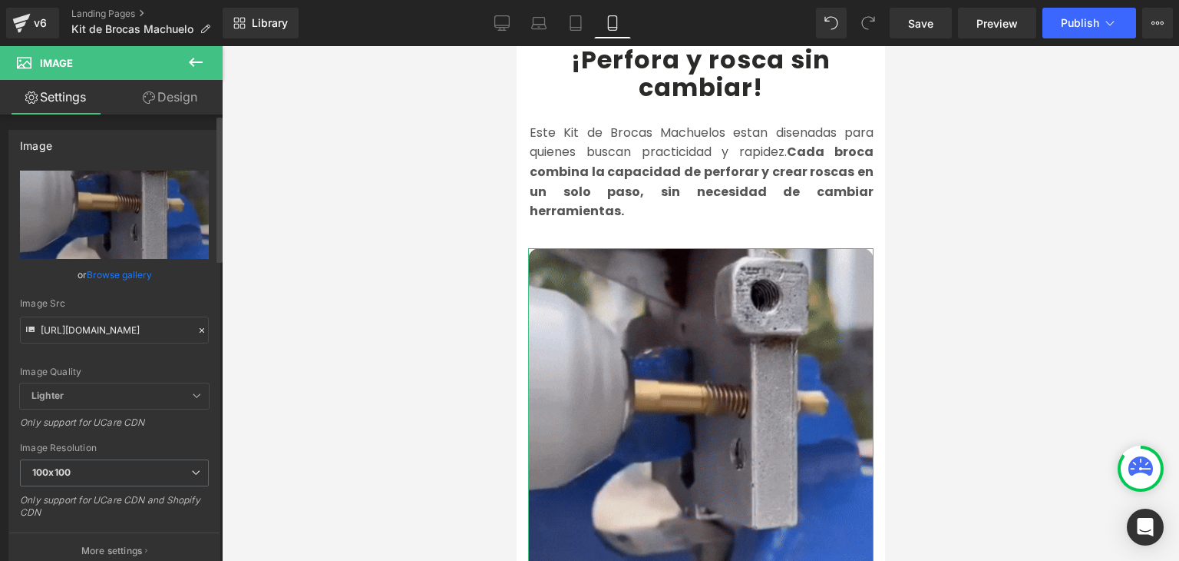
click at [105, 312] on div "Image Src https://media2.giphy.com/media/v1.Y2lkPTc5MGI3NjExdnBwaXM3bWNxM3RqbHZ…" at bounding box center [114, 320] width 189 height 45
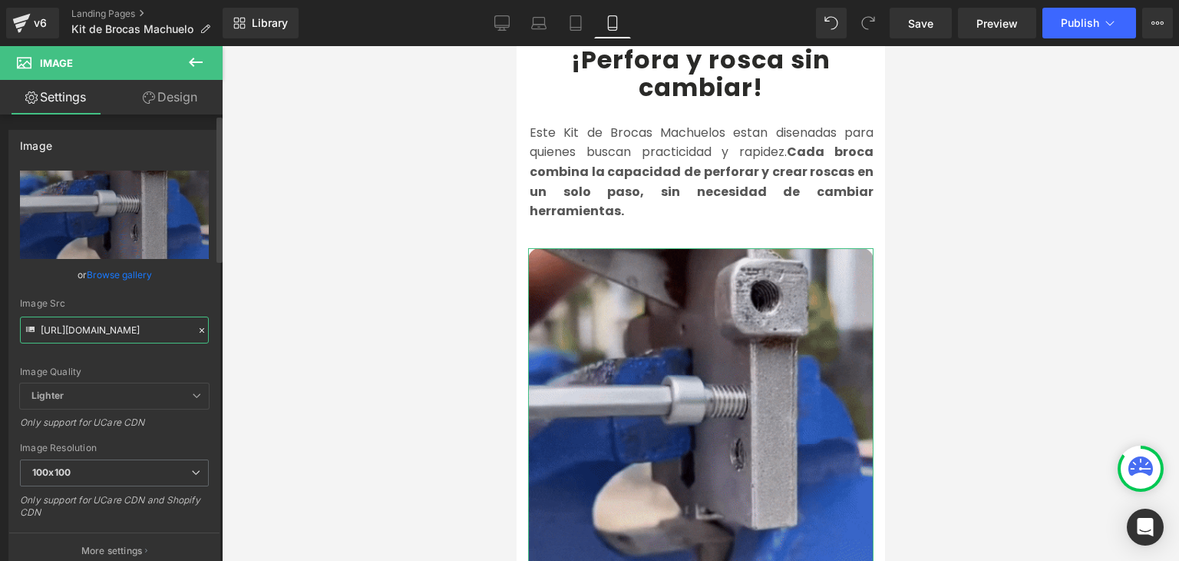
click at [110, 320] on input "https://media2.giphy.com/media/v1.Y2lkPTc5MGI3NjExdnBwaXM3bWNxM3RqbHZ3NWlvN2Zqc…" at bounding box center [114, 329] width 189 height 27
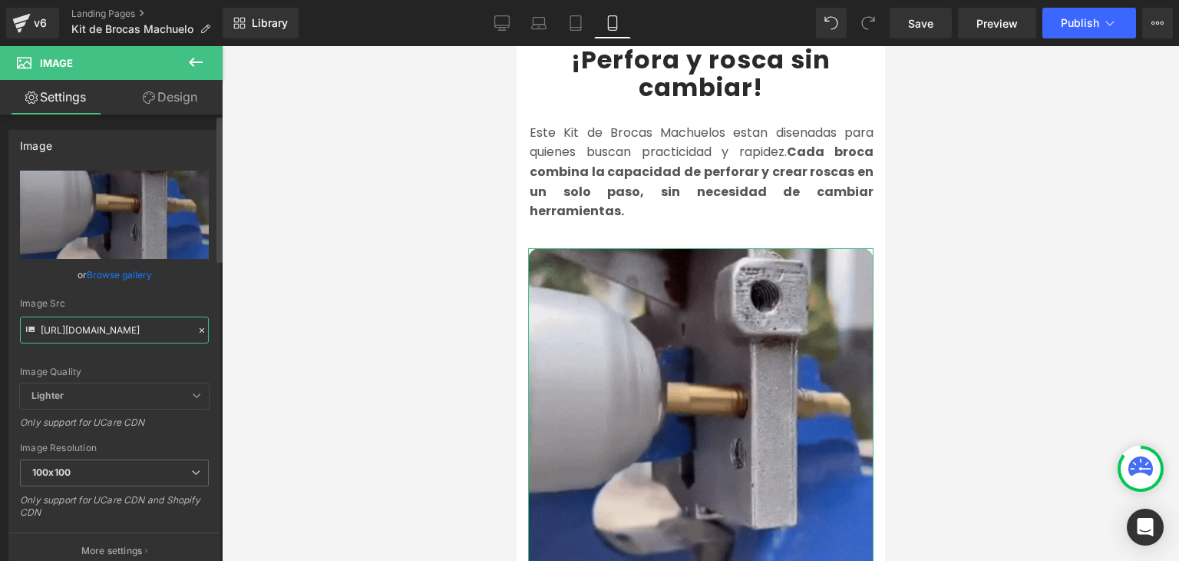
click at [110, 320] on input "https://media2.giphy.com/media/v1.Y2lkPTc5MGI3NjExdnBwaXM3bWNxM3RqbHZ3NWlvN2Zqc…" at bounding box center [114, 329] width 189 height 27
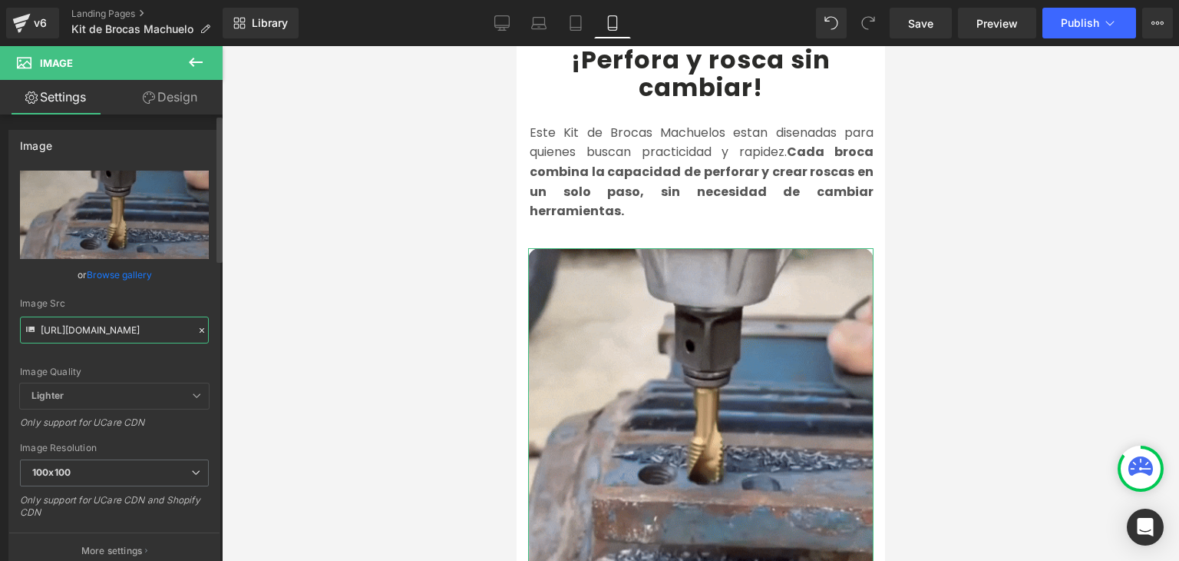
click at [110, 320] on input "https://media2.giphy.com/media/v1.Y2lkPTc5MGI3NjExdnBwaXM3bWNxM3RqbHZ3NWlvN2Zqc…" at bounding box center [114, 329] width 189 height 27
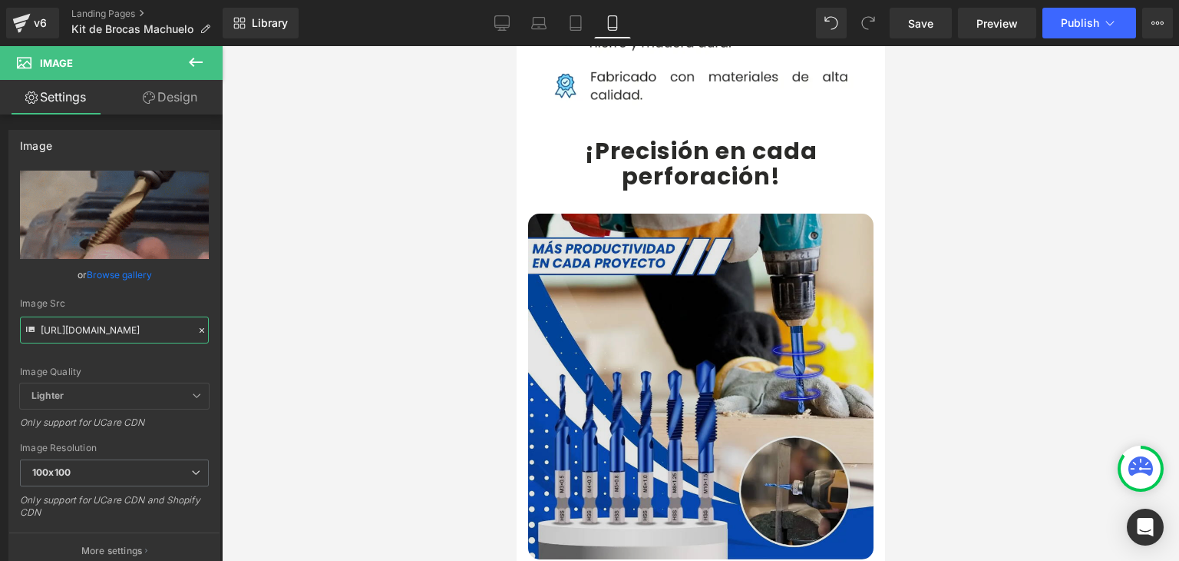
scroll to position [1459, 0]
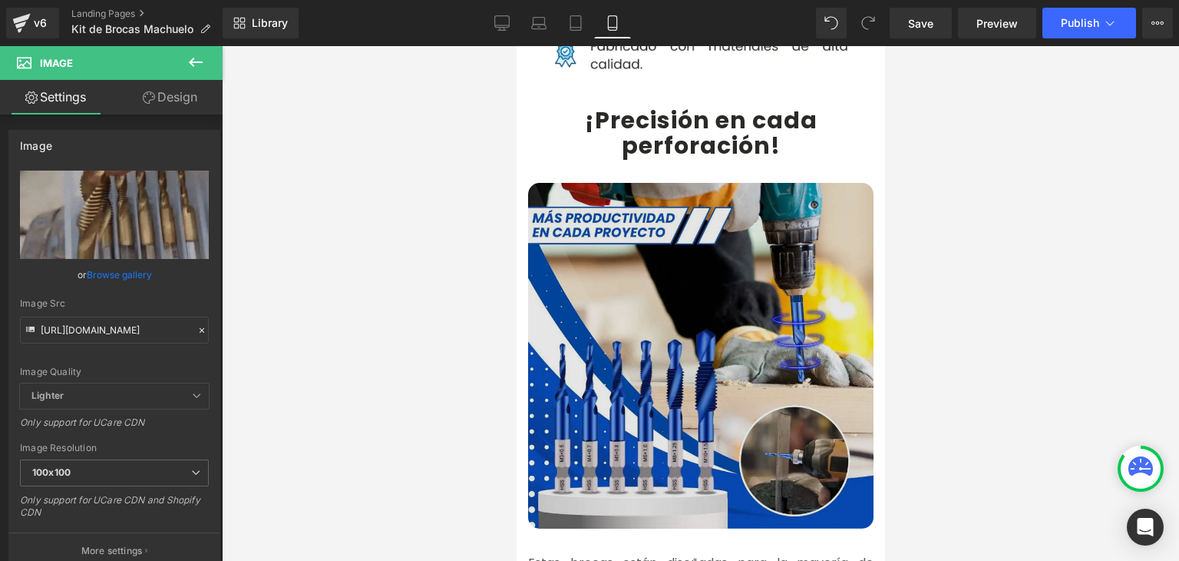
click at [672, 301] on img at bounding box center [701, 356] width 346 height 346
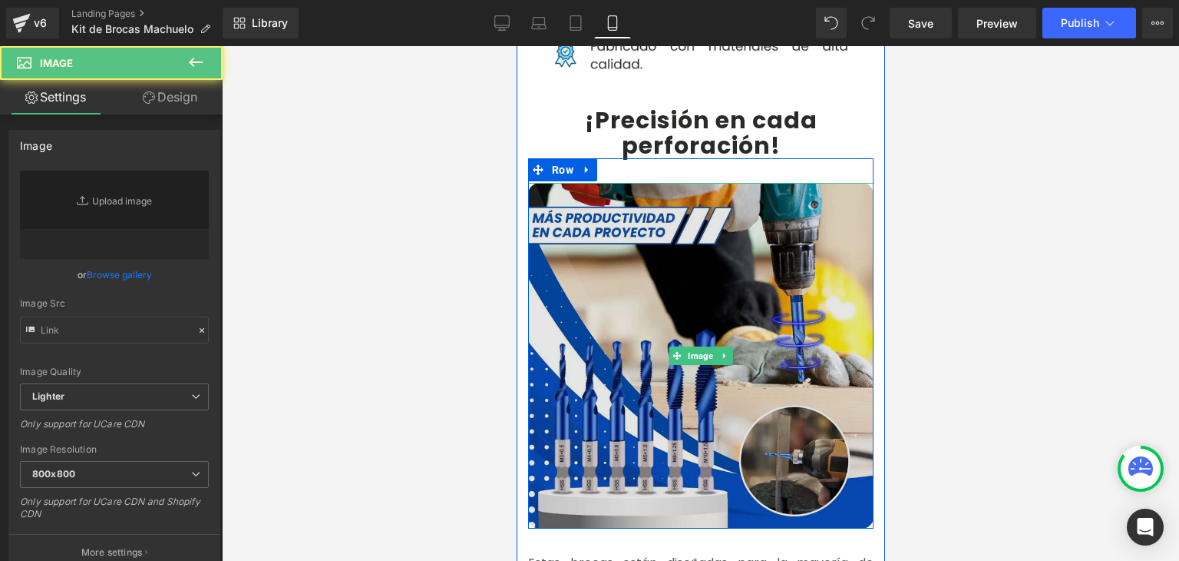
type input "https://ucarecdn.com/c89d23a7-e879-427a-bb7a-1c49349a98a4/-/format/auto/-/previ…"
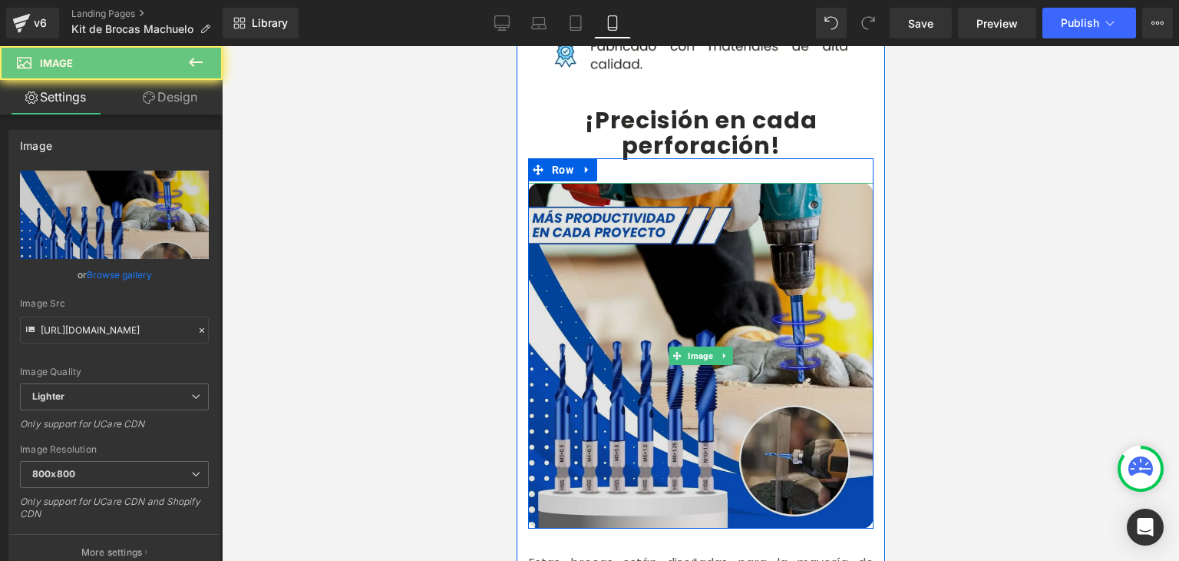
click at [664, 280] on img at bounding box center [701, 356] width 346 height 346
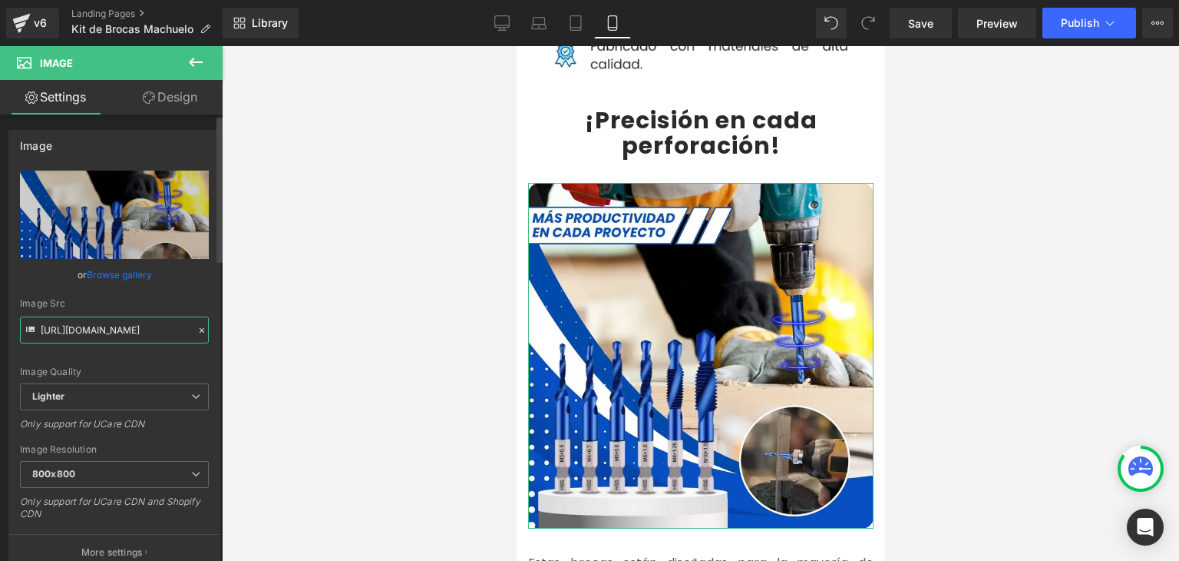
click at [129, 319] on input "https://ucarecdn.com/c89d23a7-e879-427a-bb7a-1c49349a98a4/-/format/auto/-/previ…" at bounding box center [114, 329] width 189 height 27
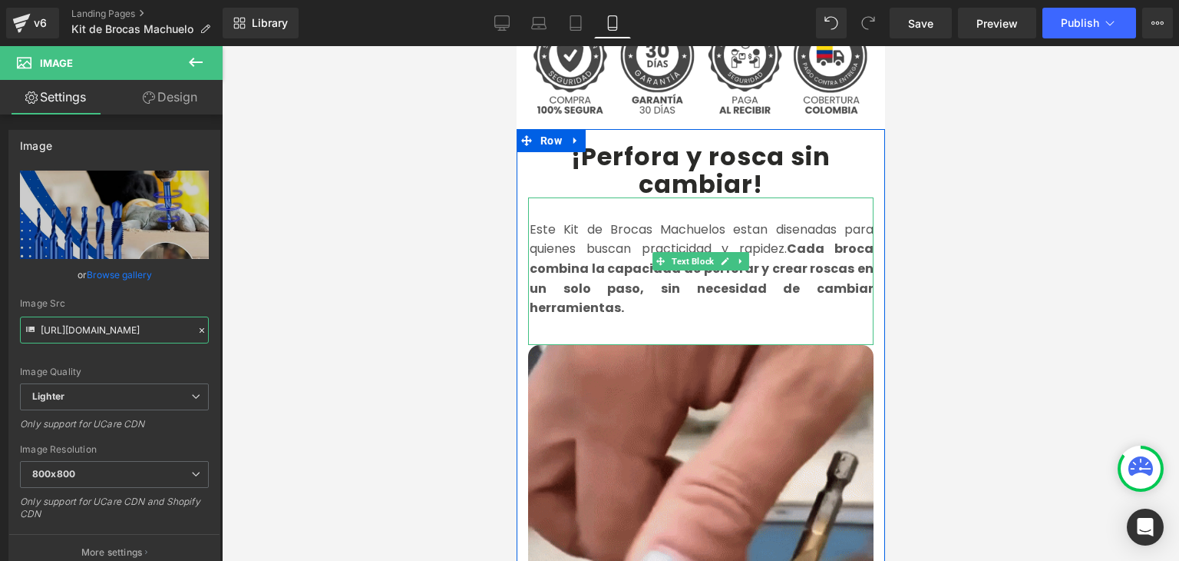
scroll to position [691, 0]
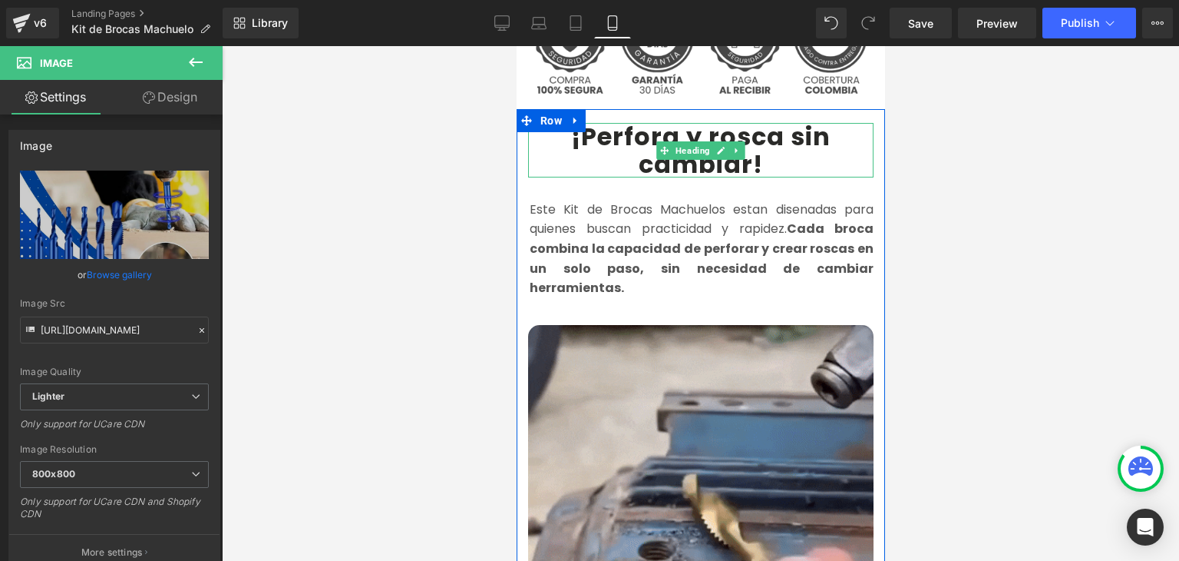
click at [634, 121] on b "¡Perfora y rosca sin cambiar!" at bounding box center [701, 149] width 260 height 61
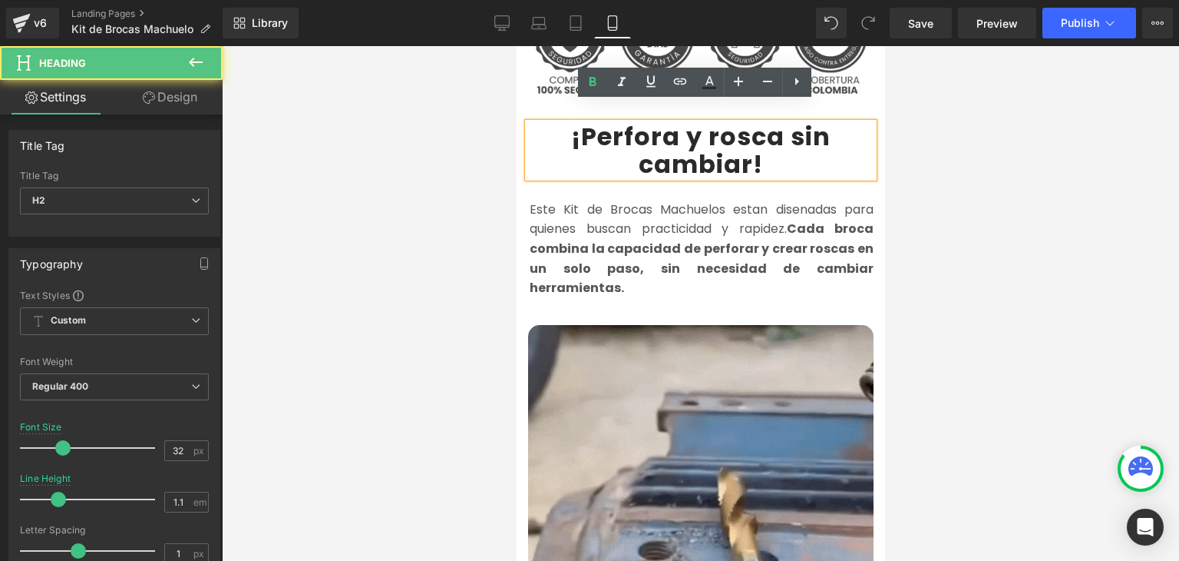
click at [634, 121] on b "¡Perfora y rosca sin cambiar!" at bounding box center [701, 149] width 260 height 61
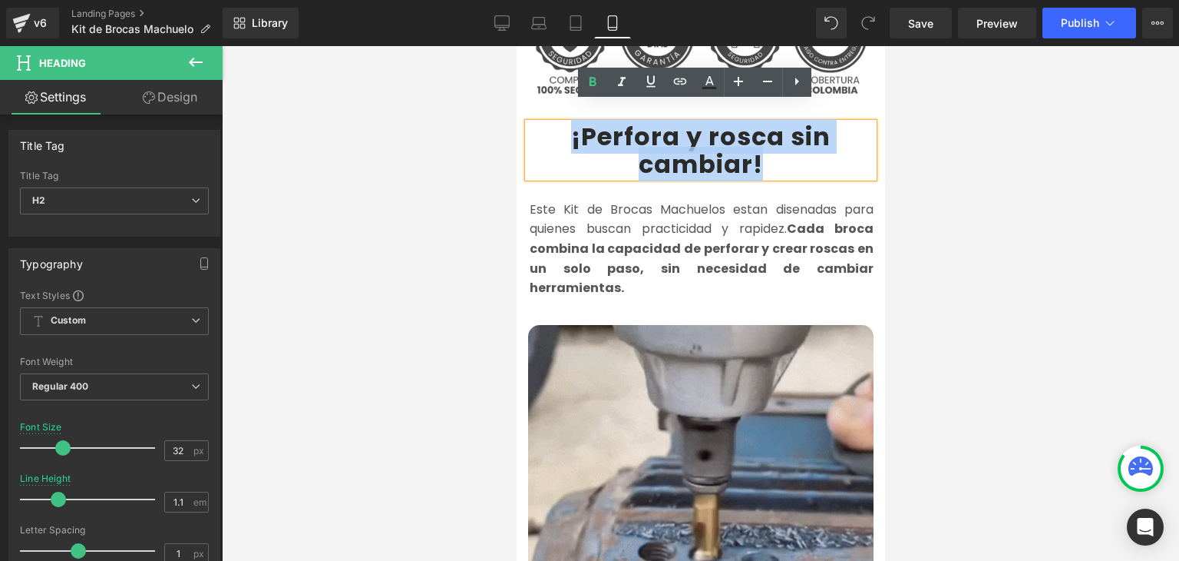
drag, startPoint x: 567, startPoint y: 121, endPoint x: 753, endPoint y: 142, distance: 187.7
click at [753, 142] on b "¡Perfora y rosca sin cambiar!" at bounding box center [701, 149] width 260 height 61
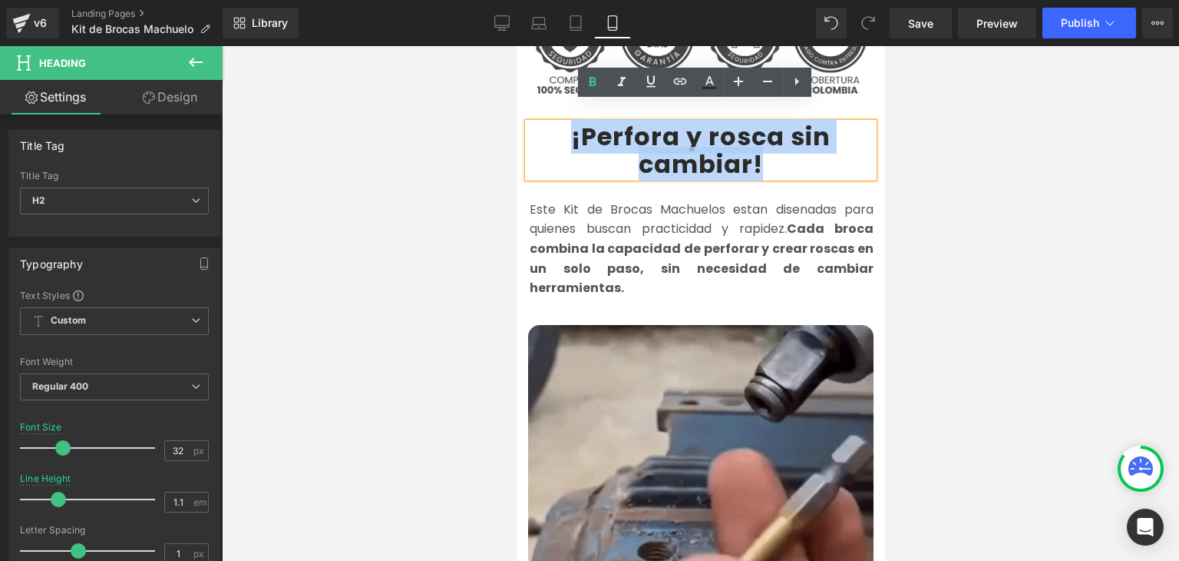
copy b "¡Perfora y rosca sin cambiar!"
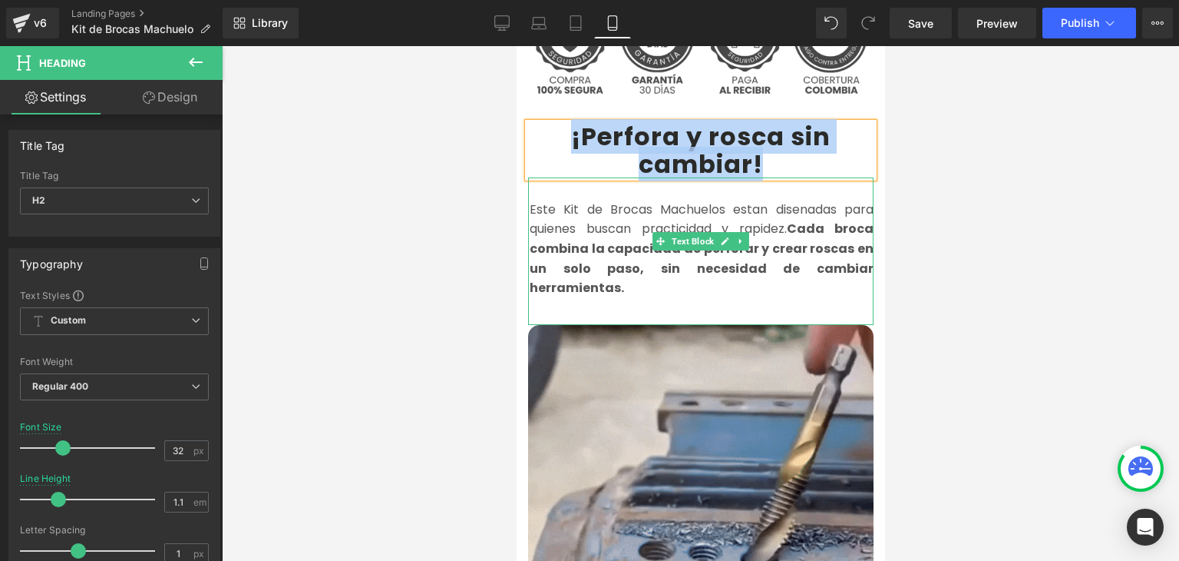
click at [566, 216] on font "Este Kit de Brocas Machuelos estan disenadas para quienes buscan practicidad y …" at bounding box center [701, 248] width 344 height 96
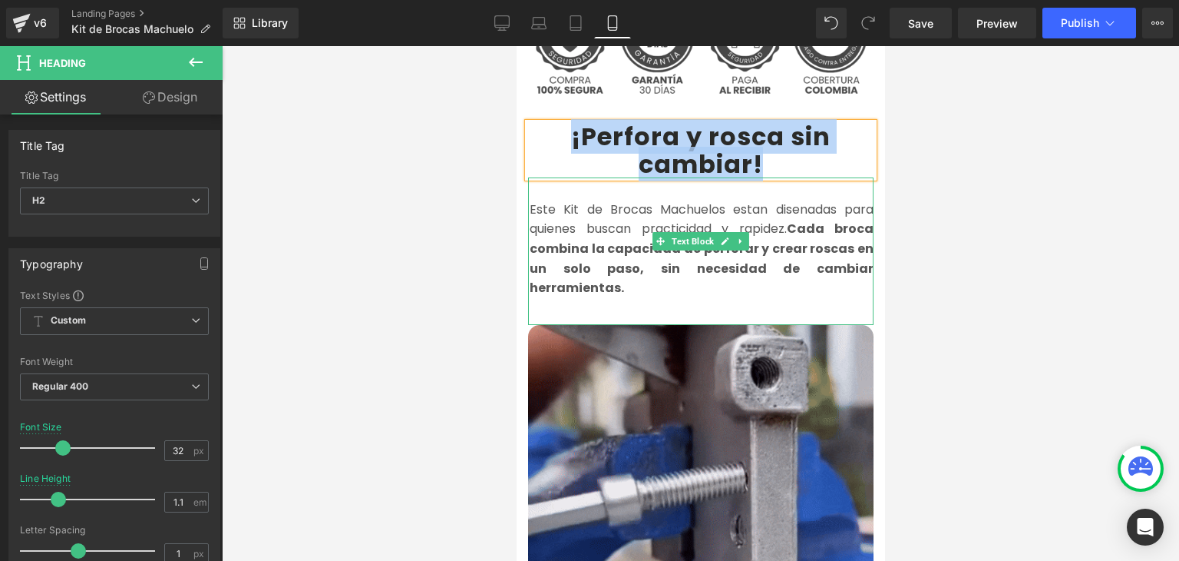
click at [566, 216] on font "Este Kit de Brocas Machuelos estan disenadas para quienes buscan practicidad y …" at bounding box center [701, 248] width 344 height 96
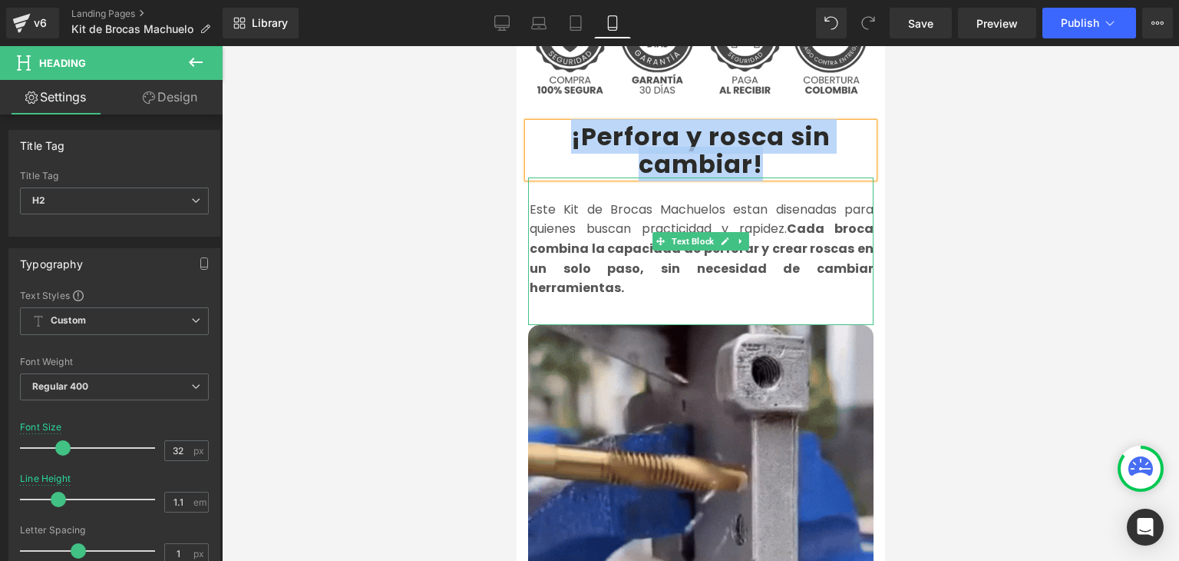
click at [566, 216] on font "Este Kit de Brocas Machuelos estan disenadas para quienes buscan practicidad y …" at bounding box center [701, 248] width 344 height 96
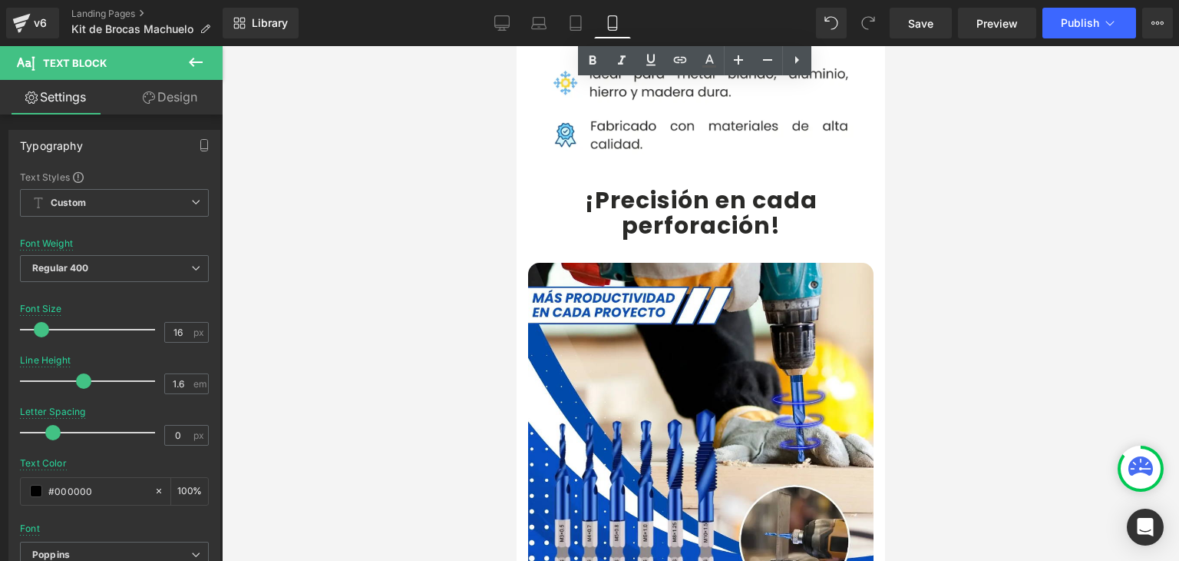
scroll to position [1382, 0]
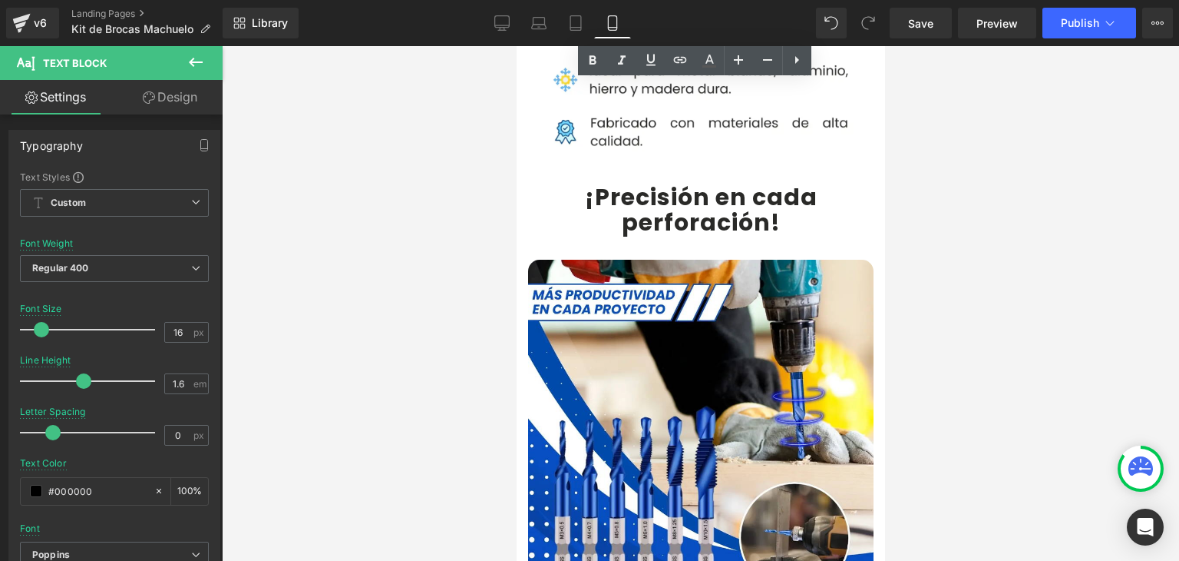
click at [600, 180] on b "¡Precisión en cada perforación!" at bounding box center [700, 209] width 233 height 58
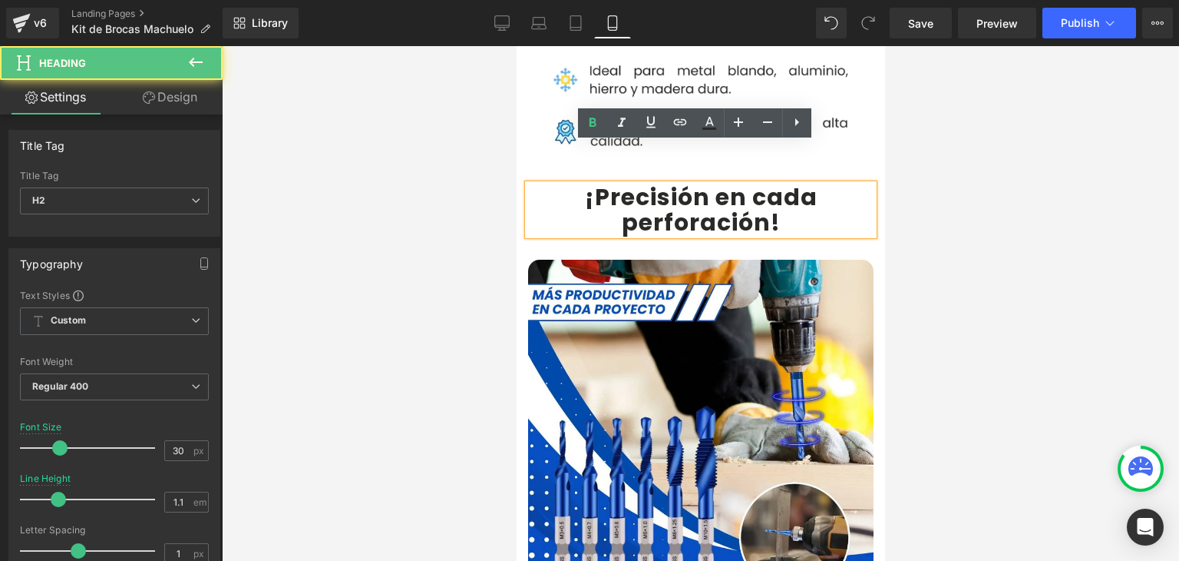
click at [600, 180] on b "¡Precisión en cada perforación!" at bounding box center [700, 209] width 233 height 58
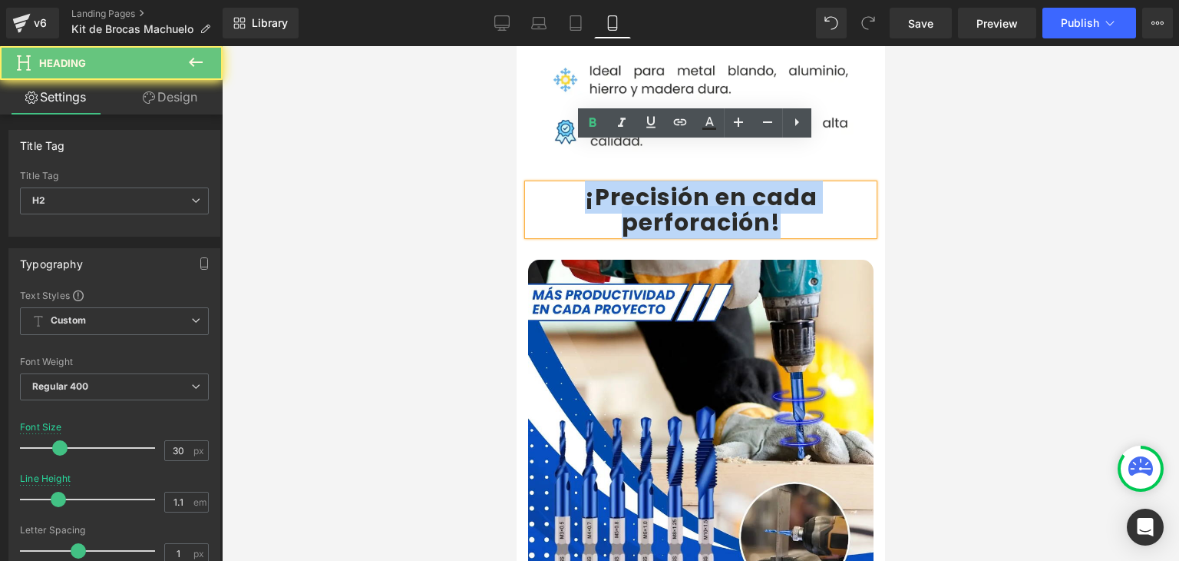
click at [600, 180] on b "¡Precisión en cada perforación!" at bounding box center [700, 209] width 233 height 58
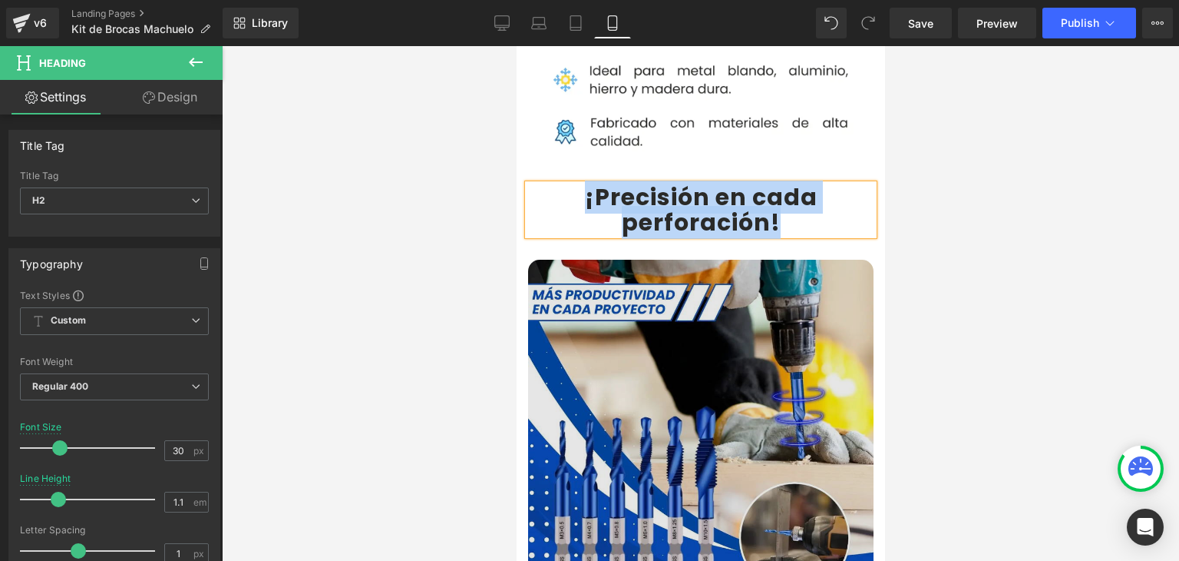
scroll to position [1766, 0]
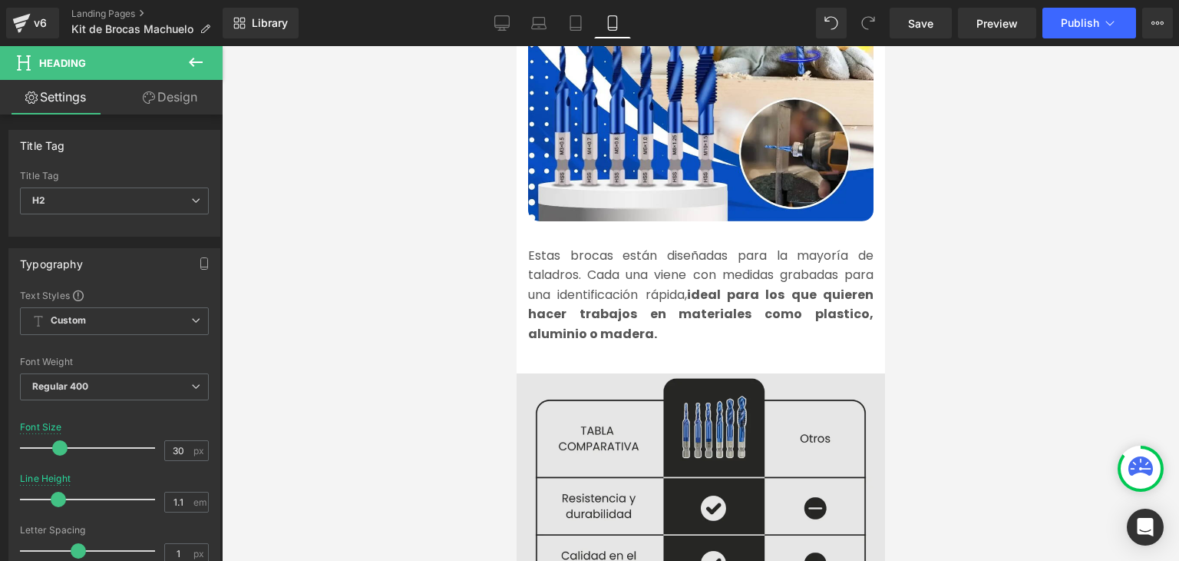
click at [670, 379] on img at bounding box center [700, 553] width 369 height 375
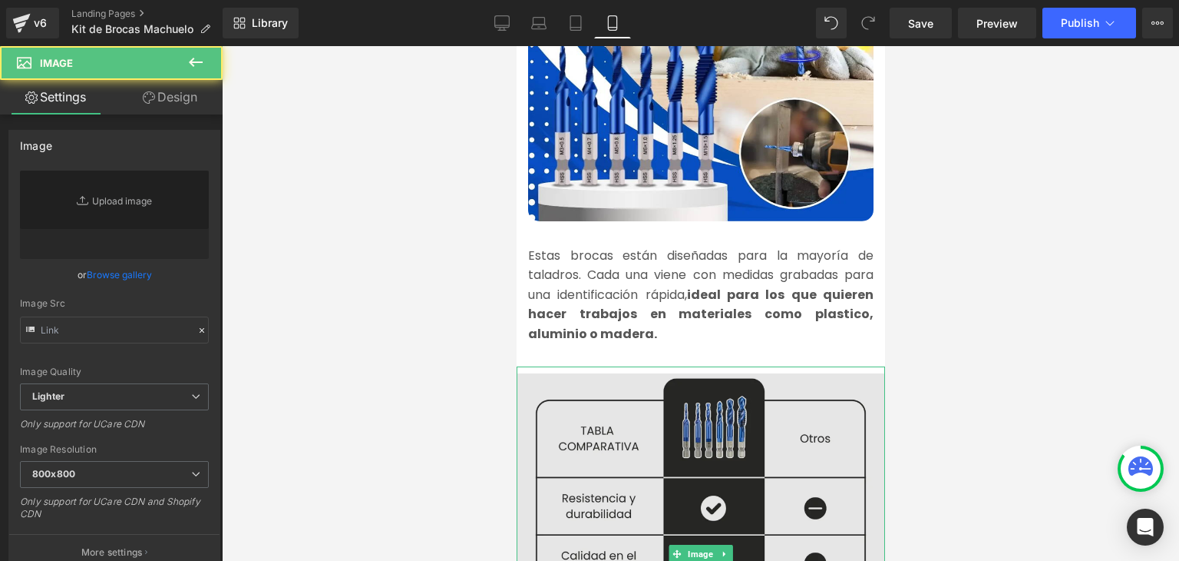
type input "https://ucarecdn.com/c8e5278c-089c-408b-a00f-94c12aeba389/-/format/auto/-/previ…"
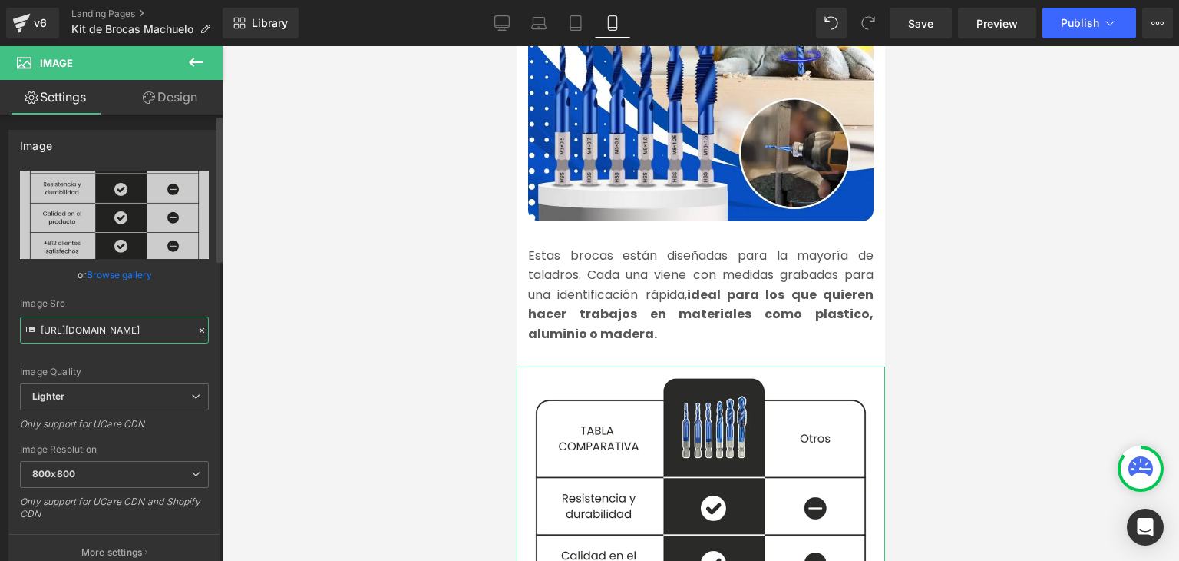
click at [129, 329] on input "https://ucarecdn.com/c8e5278c-089c-408b-a00f-94c12aeba389/-/format/auto/-/previ…" at bounding box center [114, 329] width 189 height 27
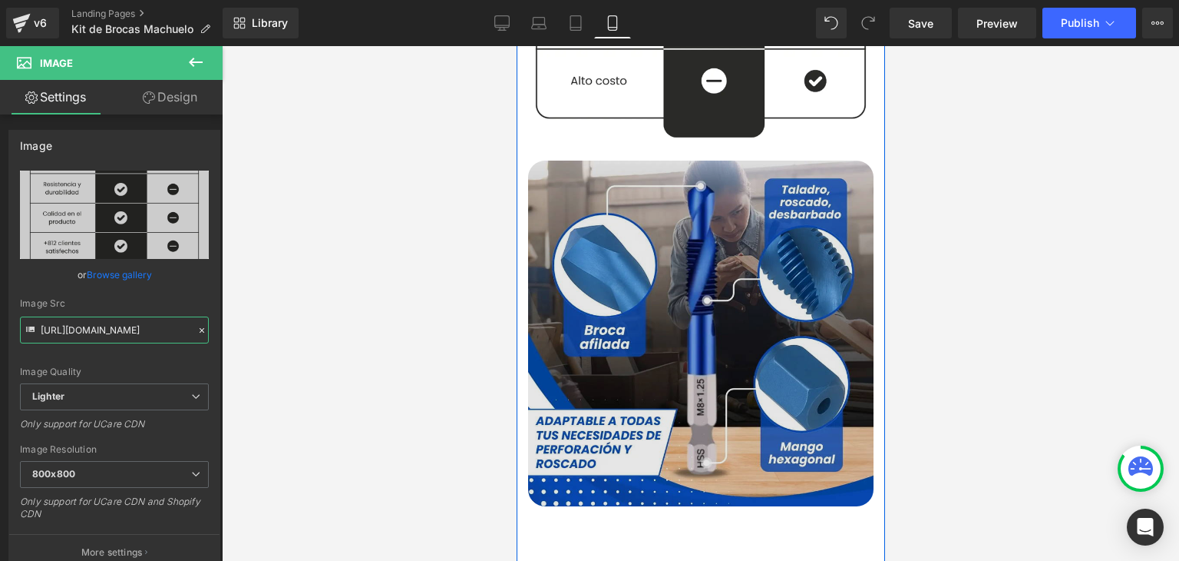
scroll to position [2380, 0]
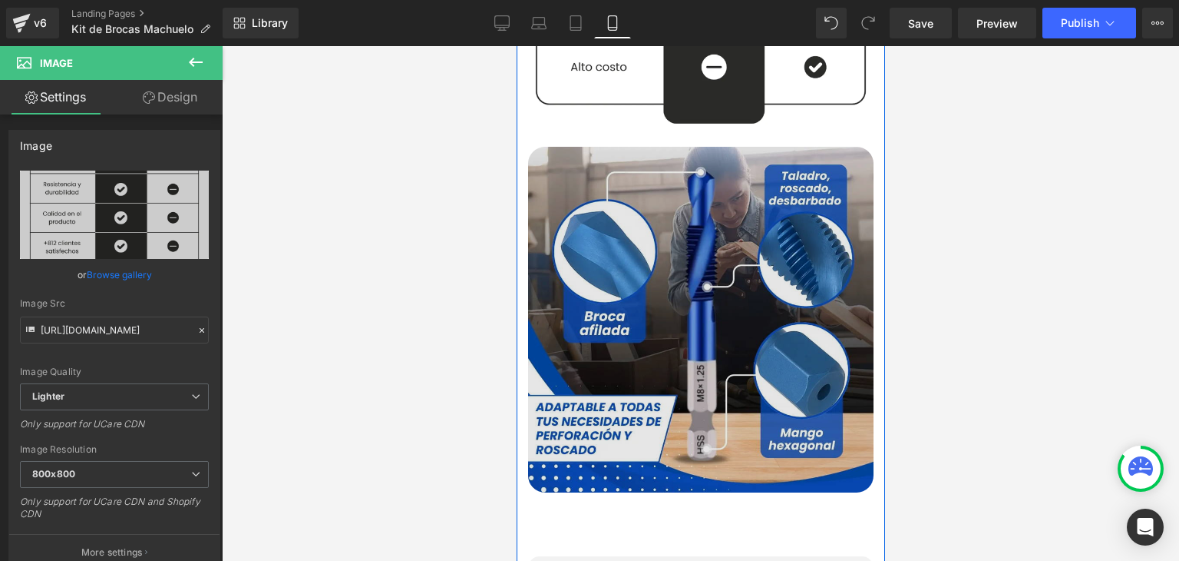
click at [679, 277] on div "Image" at bounding box center [701, 320] width 346 height 346
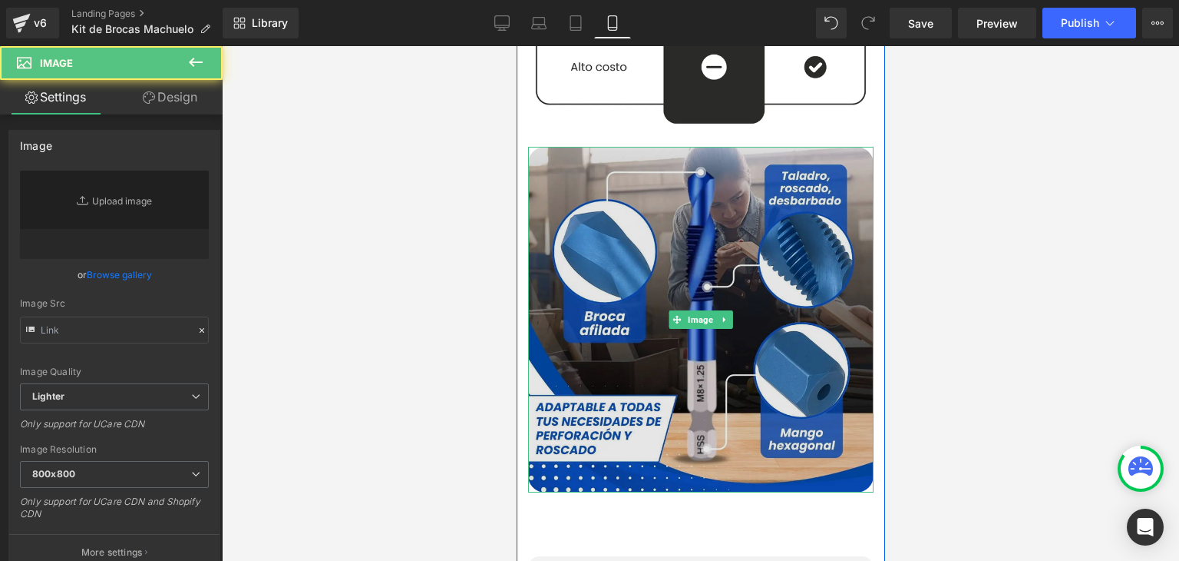
type input "https://ucarecdn.com/68830245-9523-43f7-a137-47f4b3e3d7f2/-/format/auto/-/previ…"
click at [686, 229] on img at bounding box center [701, 320] width 346 height 346
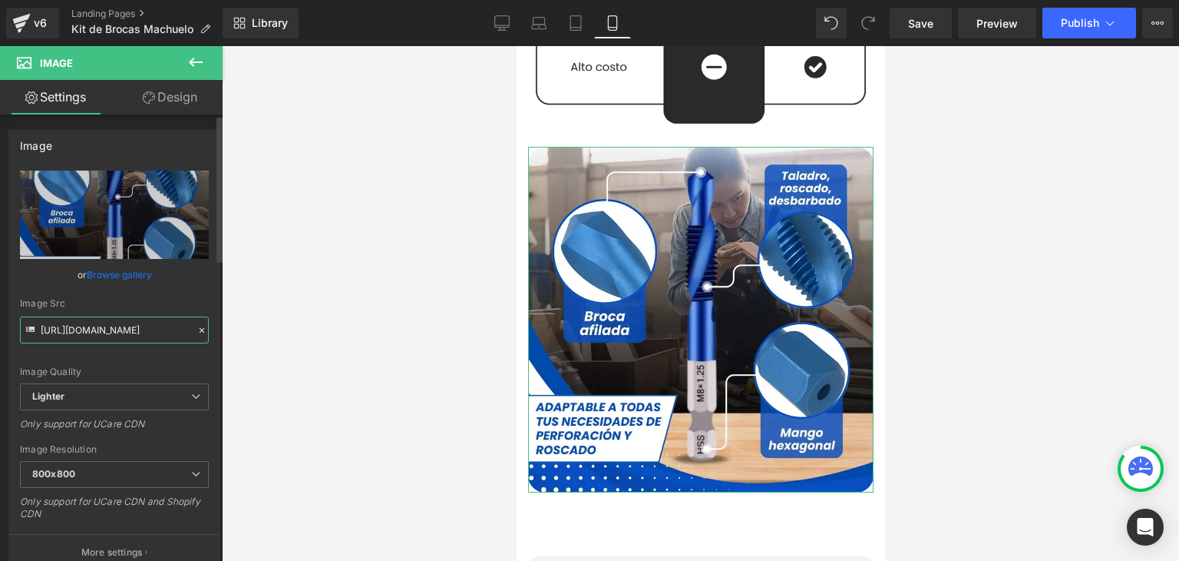
click at [139, 332] on input "https://ucarecdn.com/68830245-9523-43f7-a137-47f4b3e3d7f2/-/format/auto/-/previ…" at bounding box center [114, 329] width 189 height 27
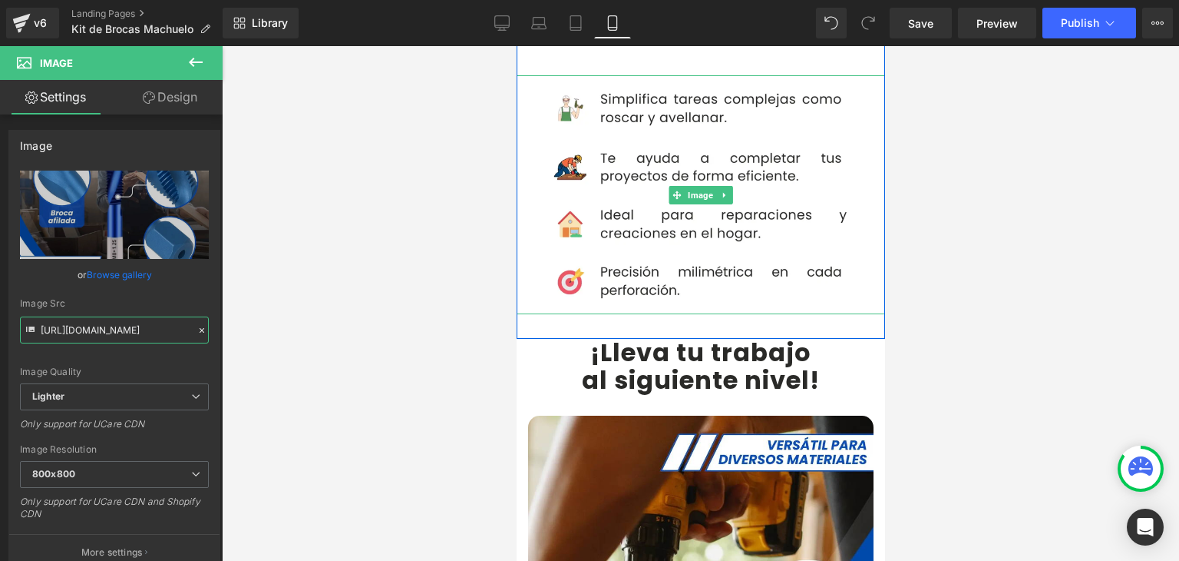
scroll to position [3072, 0]
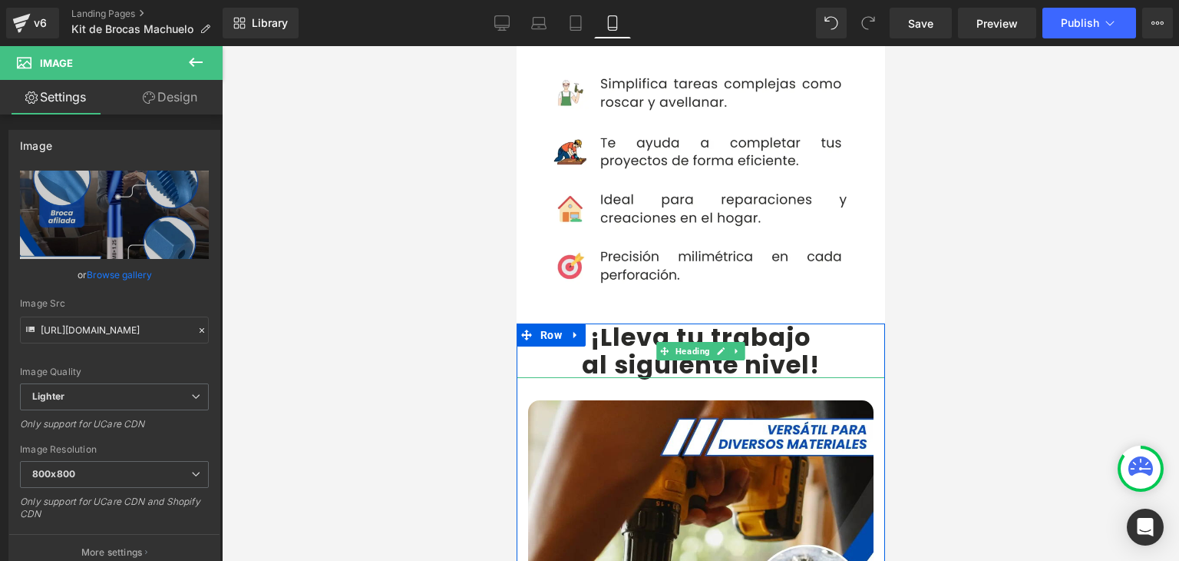
click at [610, 319] on b "¡Lleva tu trabajo" at bounding box center [700, 336] width 221 height 35
click at [605, 319] on b "¡Lleva tu trabajo" at bounding box center [700, 336] width 221 height 35
click at [590, 319] on b "¡Lleva tu trabajo" at bounding box center [700, 336] width 221 height 35
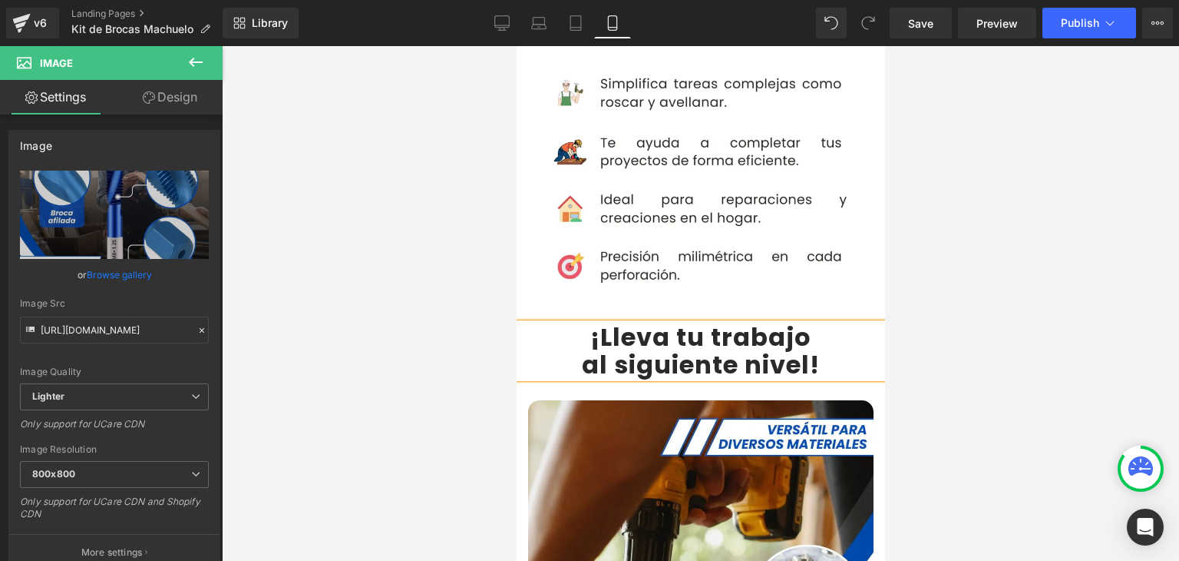
click at [590, 319] on b "¡Lleva tu trabajo" at bounding box center [700, 336] width 221 height 35
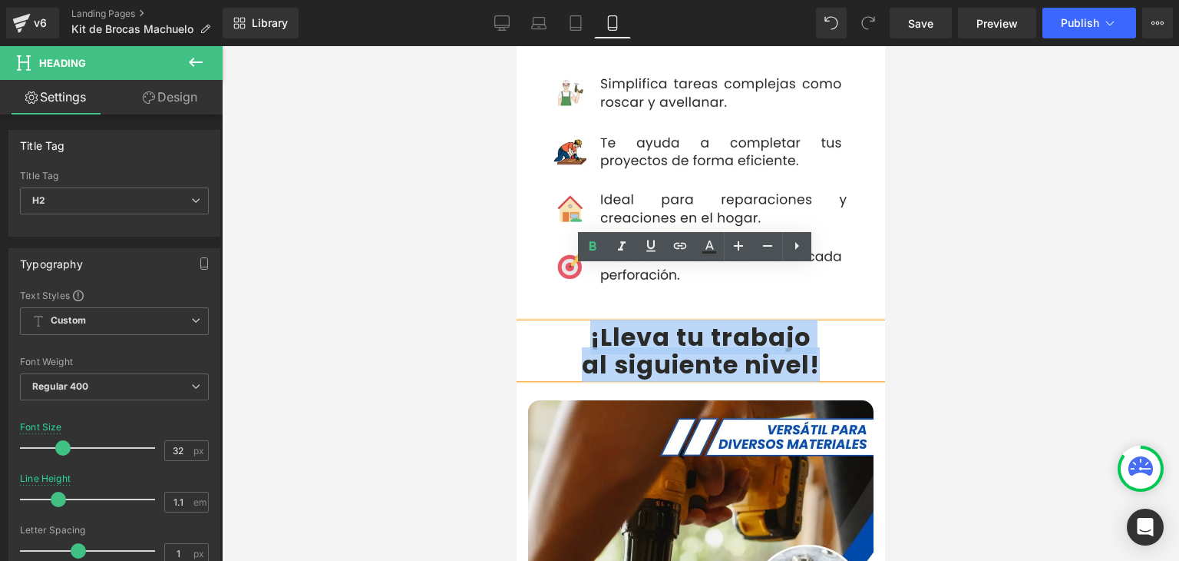
drag, startPoint x: 582, startPoint y: 283, endPoint x: 811, endPoint y: 311, distance: 230.5
click at [811, 323] on div "¡Lleva tu trabajo al siguiente nivel!" at bounding box center [700, 350] width 369 height 54
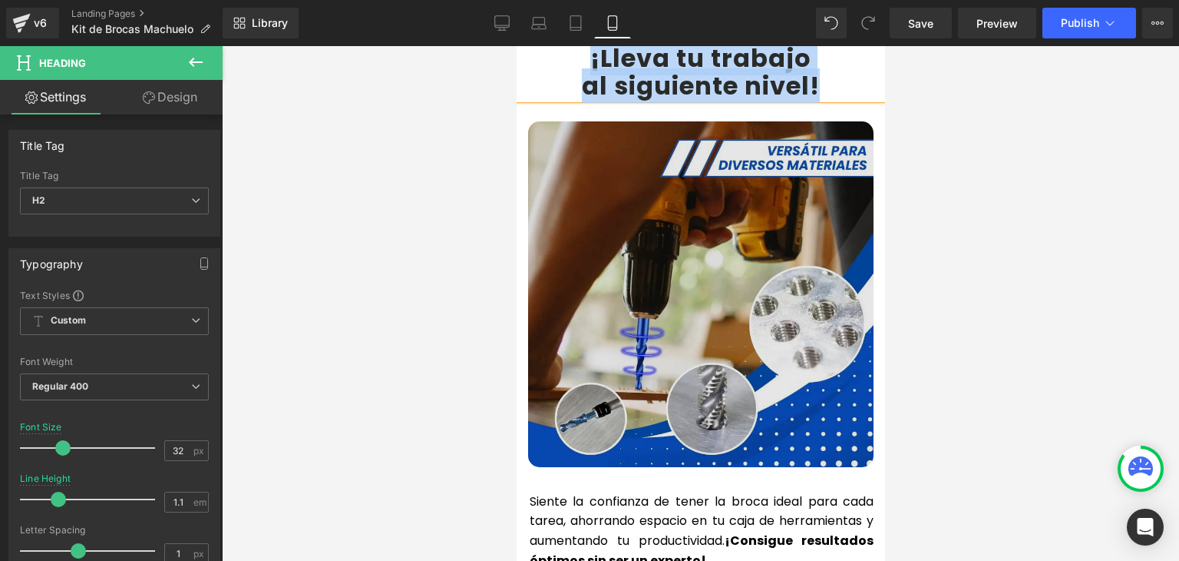
scroll to position [3302, 0]
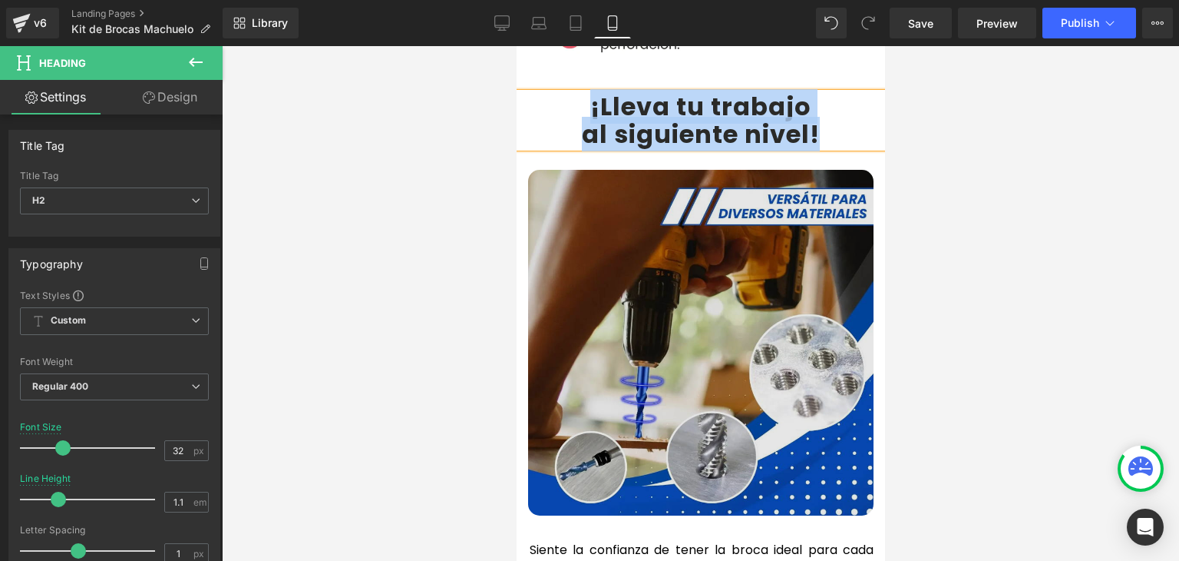
click at [658, 273] on img at bounding box center [701, 343] width 346 height 346
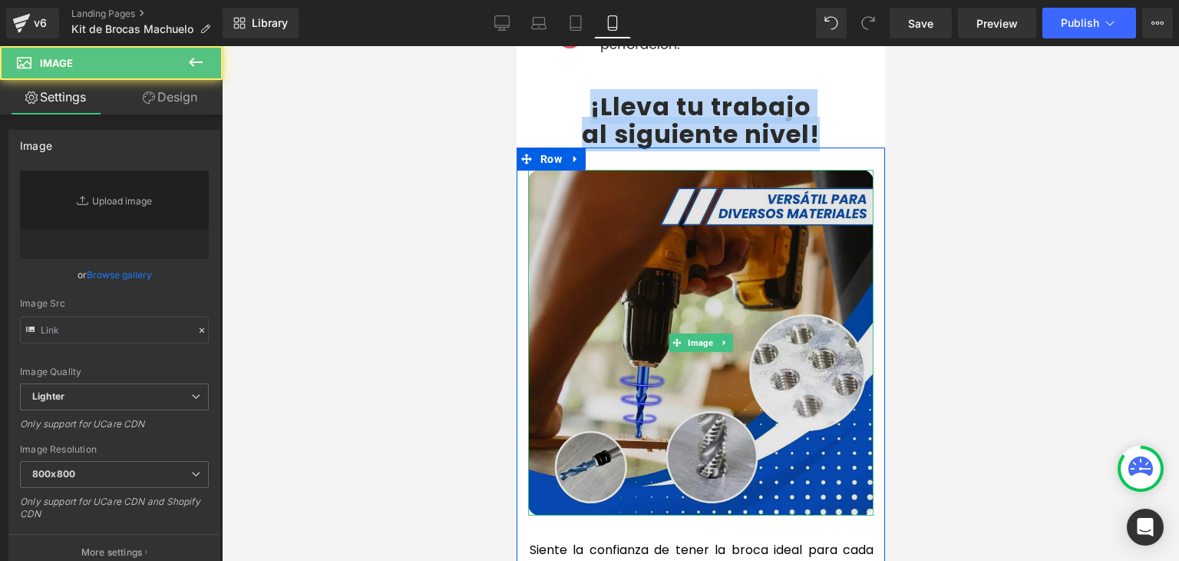
type input "https://ucarecdn.com/c8e7ef47-e338-4806-937b-8e94ac218e75/-/format/auto/-/previ…"
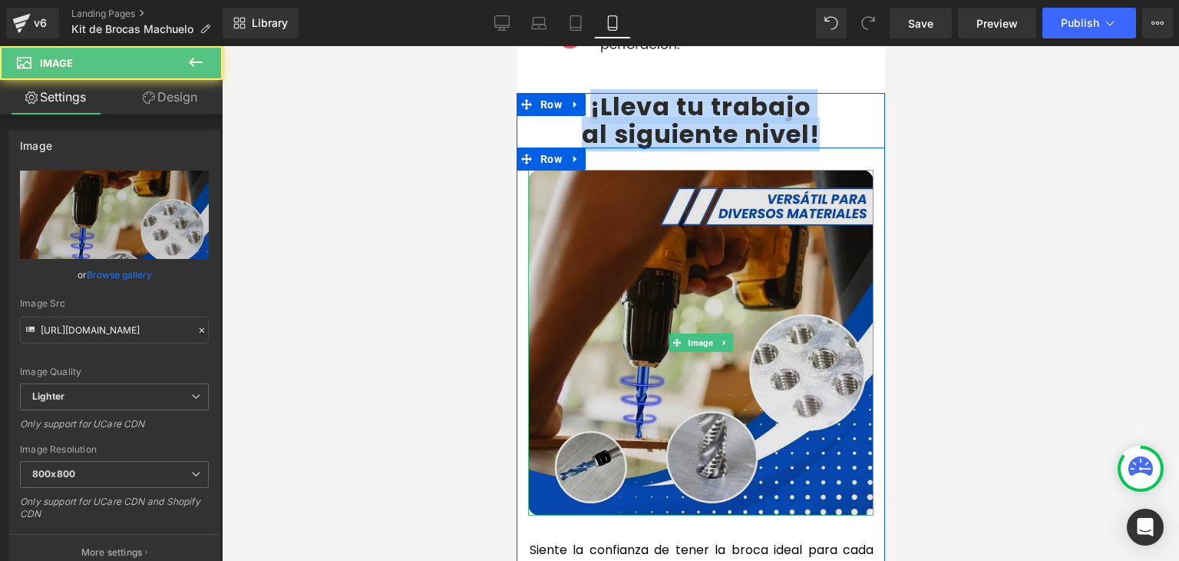
click at [672, 240] on img at bounding box center [701, 343] width 346 height 346
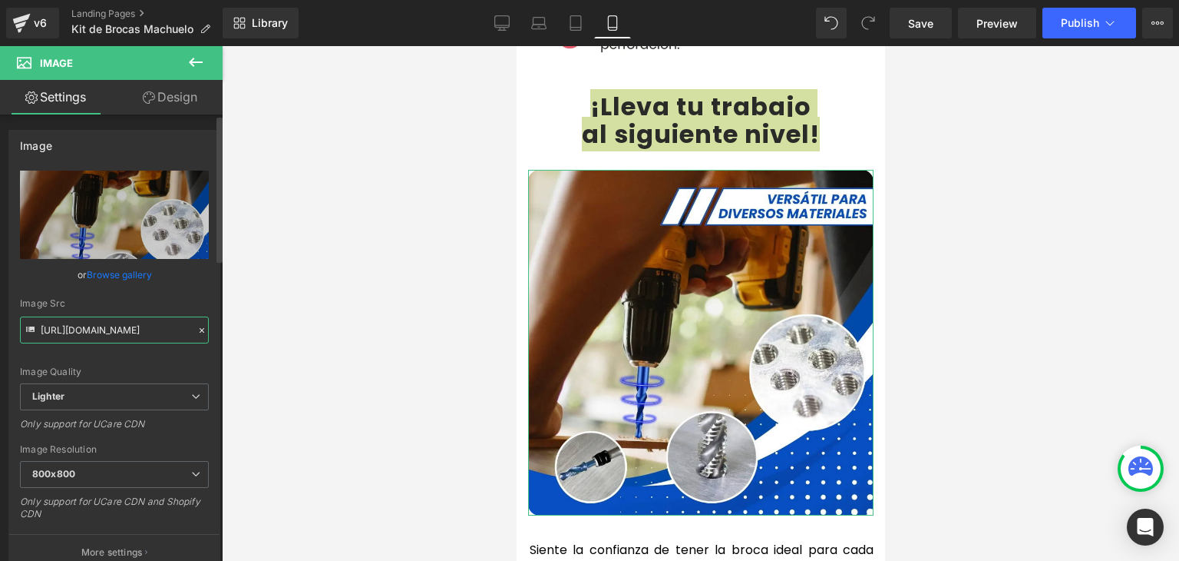
click at [141, 331] on input "https://ucarecdn.com/c8e7ef47-e338-4806-937b-8e94ac218e75/-/format/auto/-/previ…" at bounding box center [114, 329] width 189 height 27
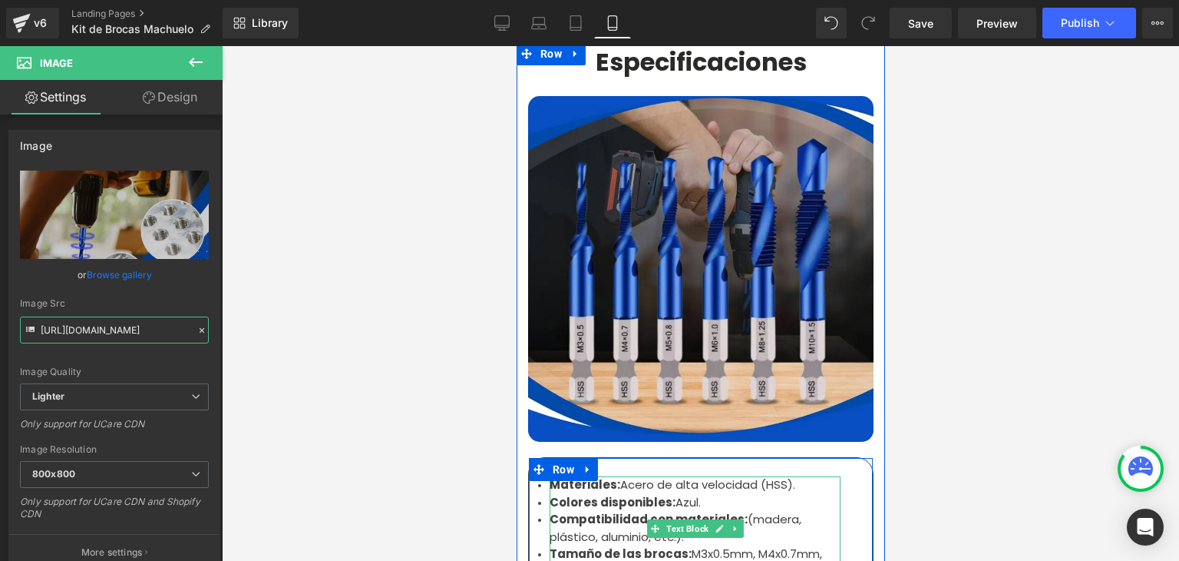
scroll to position [4684, 0]
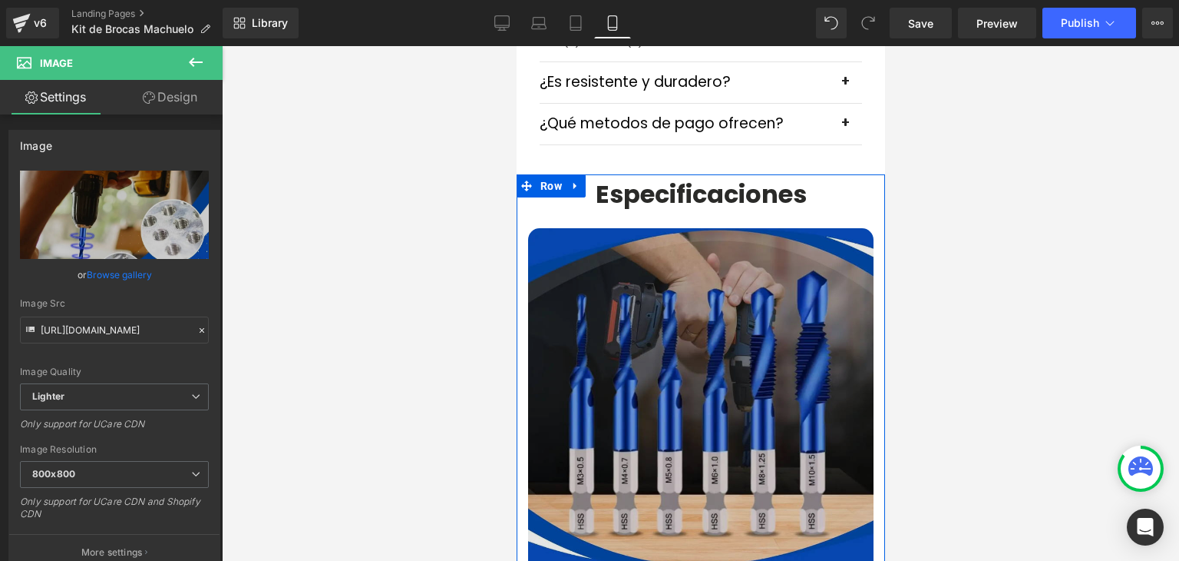
click at [645, 262] on img at bounding box center [701, 401] width 346 height 346
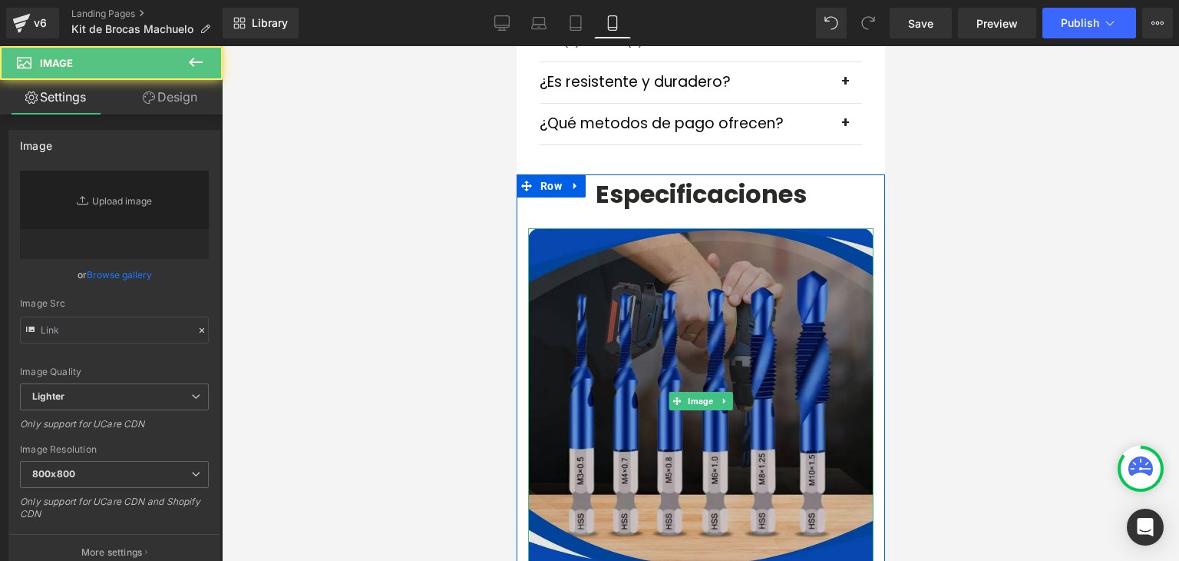
type input "https://ucarecdn.com/f553118f-1bce-4af8-a810-cea68bf86ce0/-/format/auto/-/previ…"
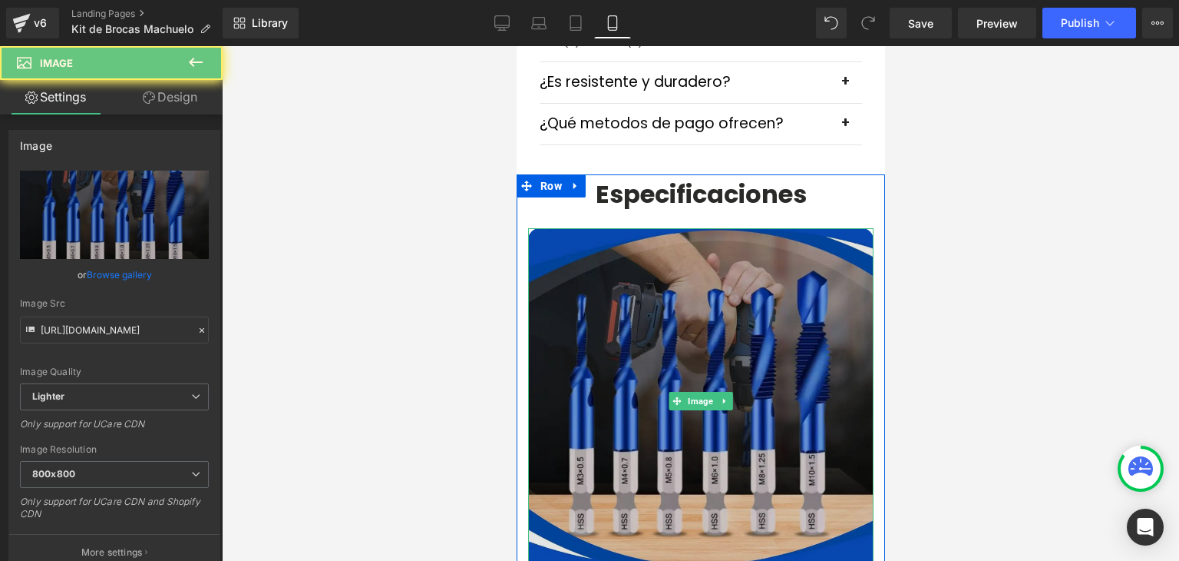
click at [668, 274] on img at bounding box center [701, 401] width 346 height 346
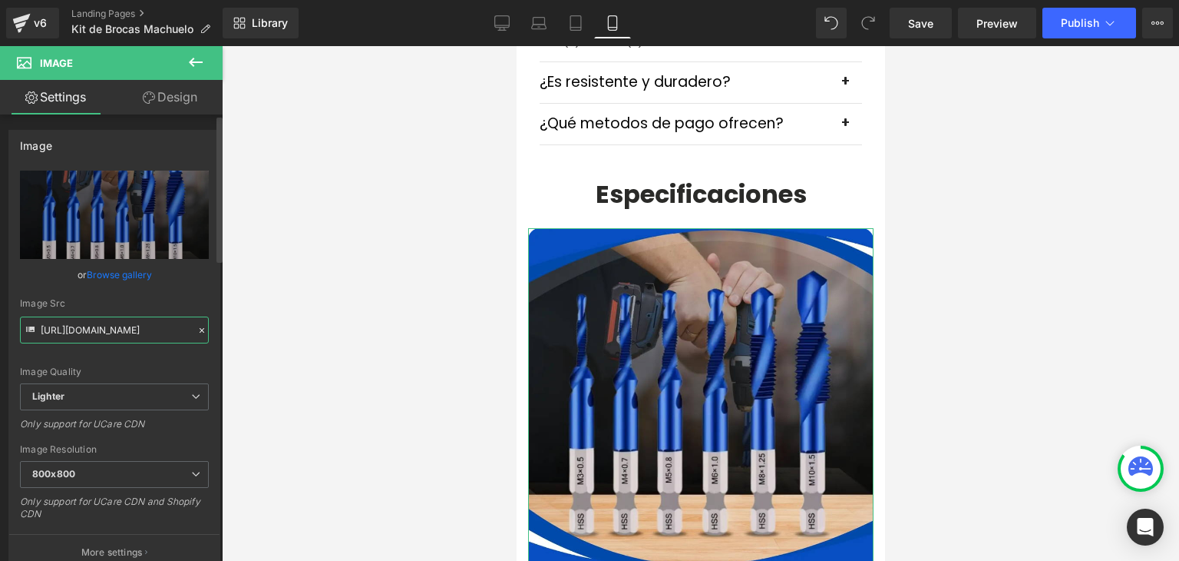
click at [94, 332] on input "https://ucarecdn.com/f553118f-1bce-4af8-a810-cea68bf86ce0/-/format/auto/-/previ…" at bounding box center [114, 329] width 189 height 27
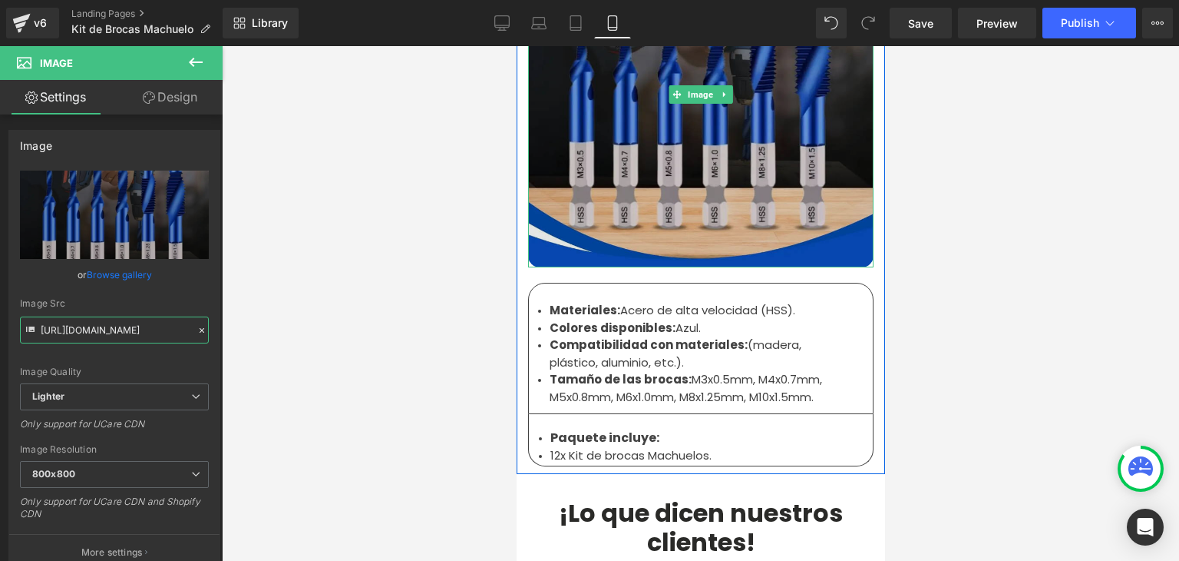
scroll to position [4991, 0]
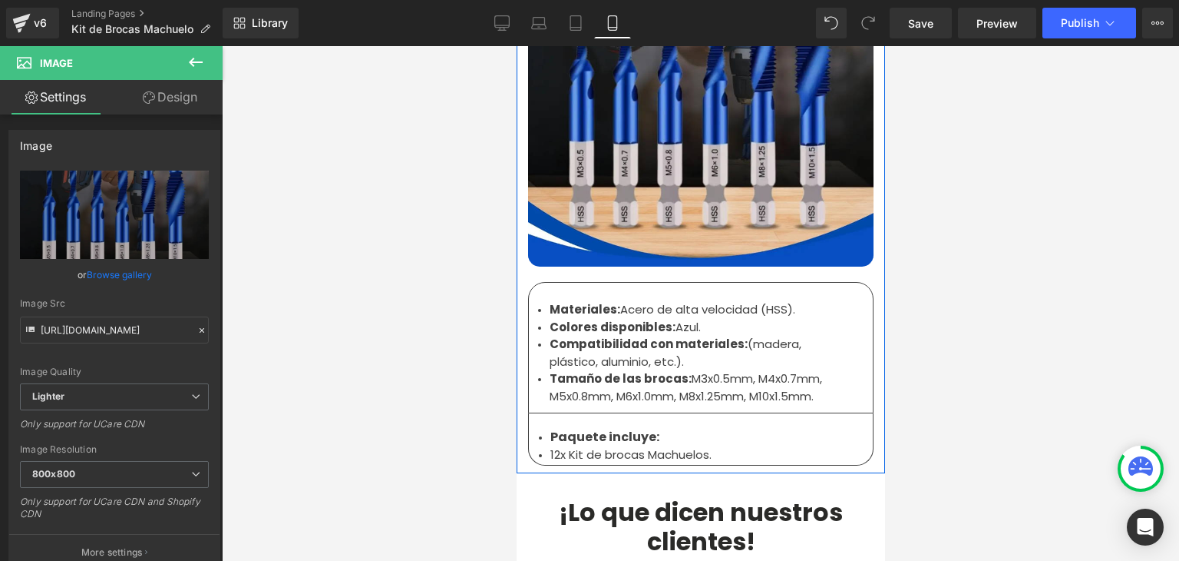
click at [581, 370] on strong "Tamaño de las brocas:" at bounding box center [620, 378] width 142 height 16
click at [587, 370] on strong "Tamaño de las brocas:" at bounding box center [620, 378] width 142 height 16
click at [561, 301] on strong "Materiales:" at bounding box center [584, 309] width 71 height 16
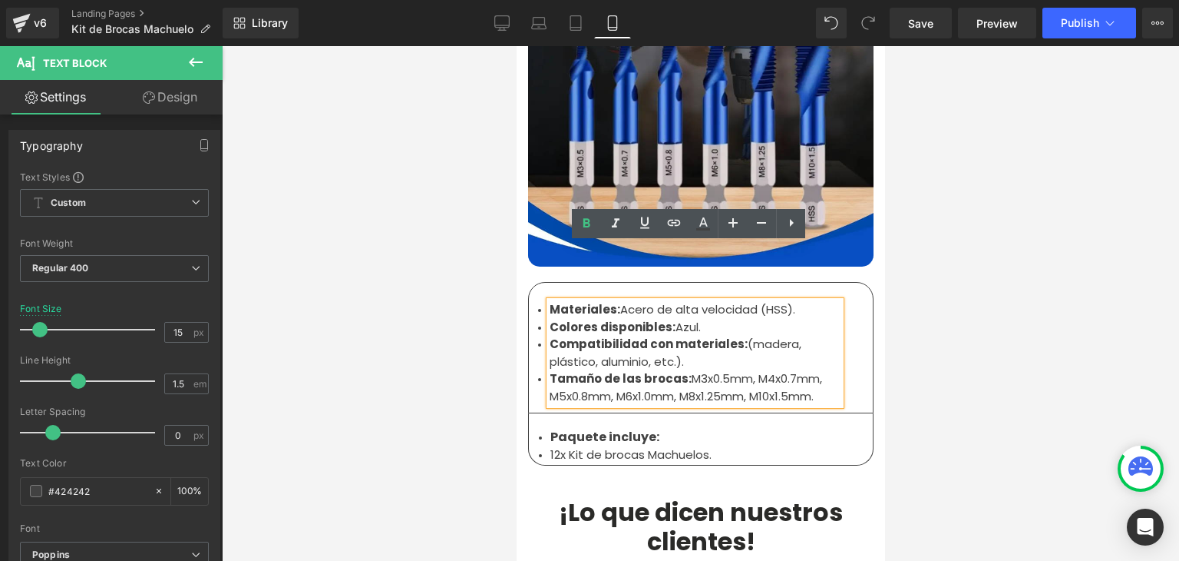
drag, startPoint x: 544, startPoint y: 253, endPoint x: 821, endPoint y: 342, distance: 291.2
click at [821, 342] on ul "Materiales: Acero de alta velocidad (HSS). Colores disponibles: Azul. Compatibi…" at bounding box center [694, 353] width 291 height 104
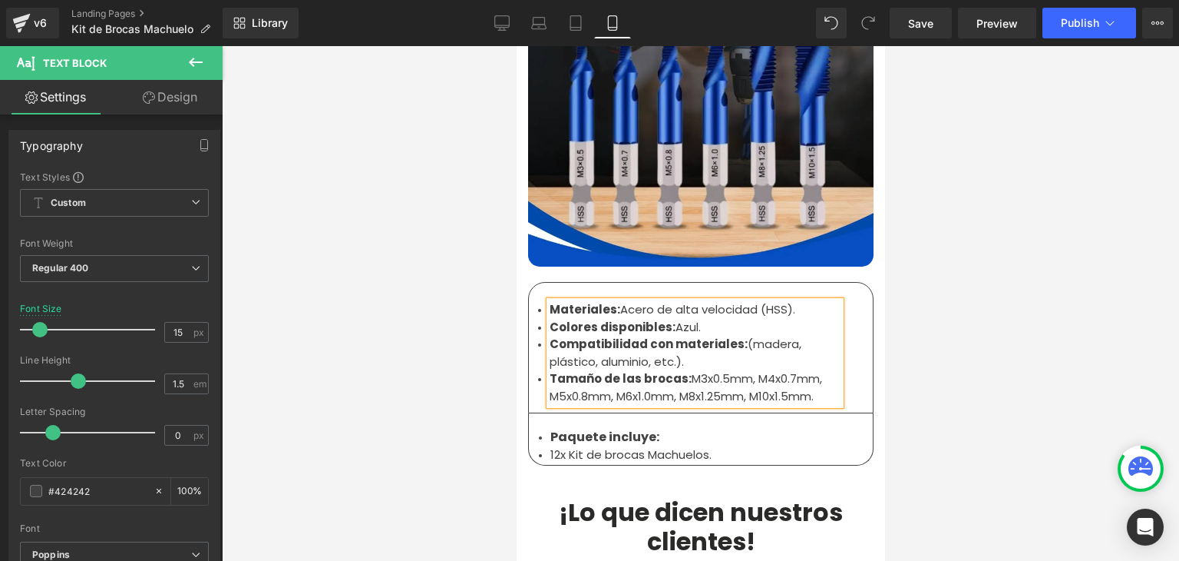
click at [587, 446] on li "12x Kit de brocas Machuelos." at bounding box center [700, 455] width 301 height 18
click at [585, 446] on li "12x Kit de brocas Machuelos." at bounding box center [700, 455] width 301 height 18
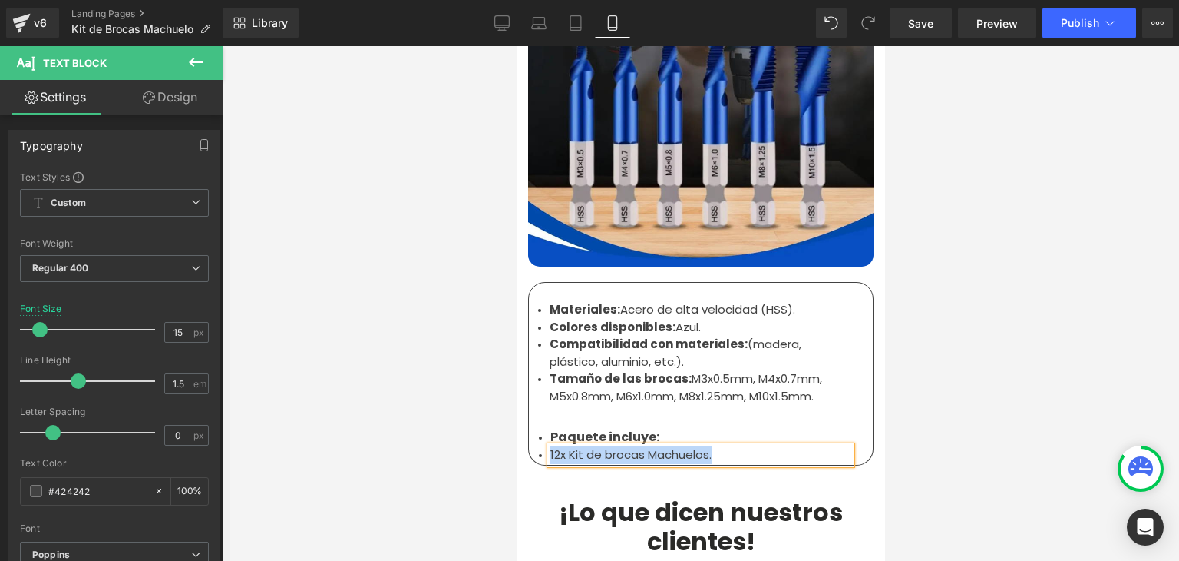
click at [601, 370] on strong "Tamaño de las brocas:" at bounding box center [620, 378] width 142 height 16
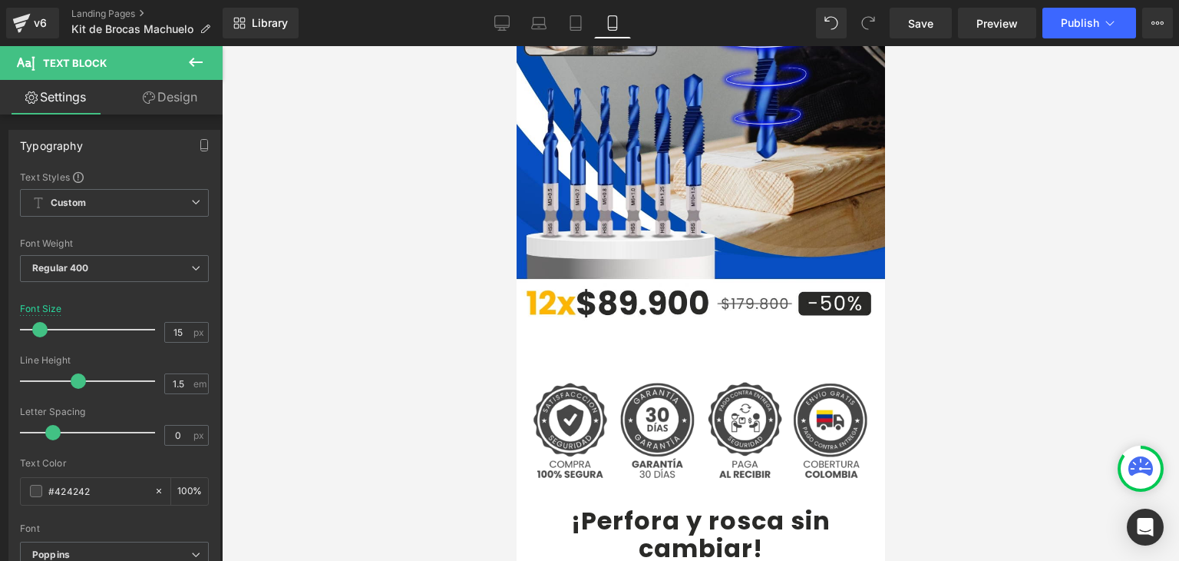
scroll to position [0, 0]
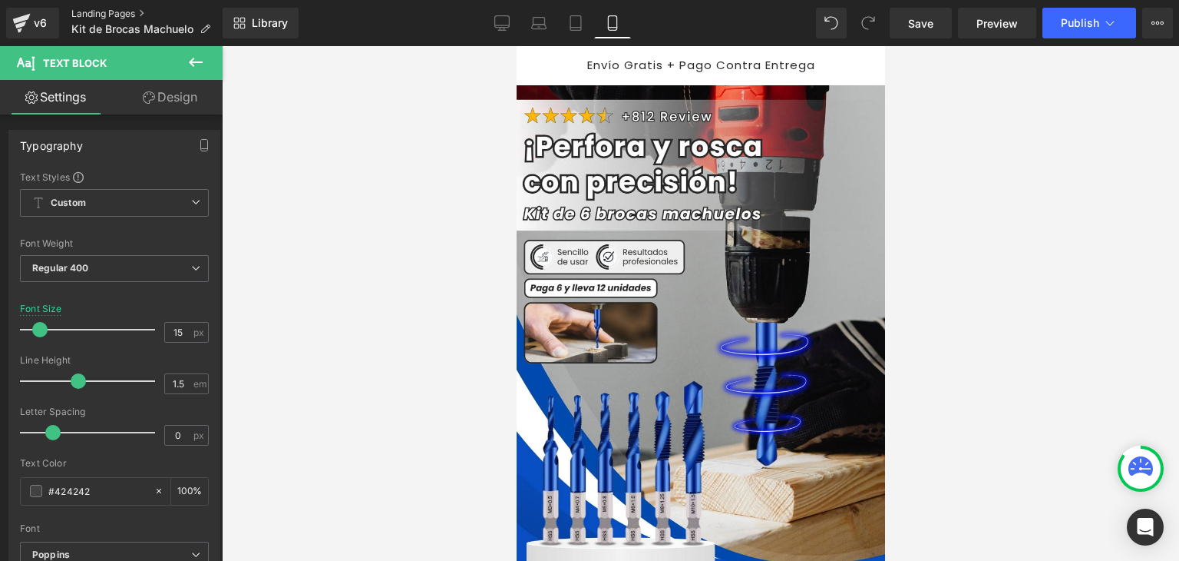
click at [130, 12] on link "Landing Pages" at bounding box center [146, 14] width 151 height 12
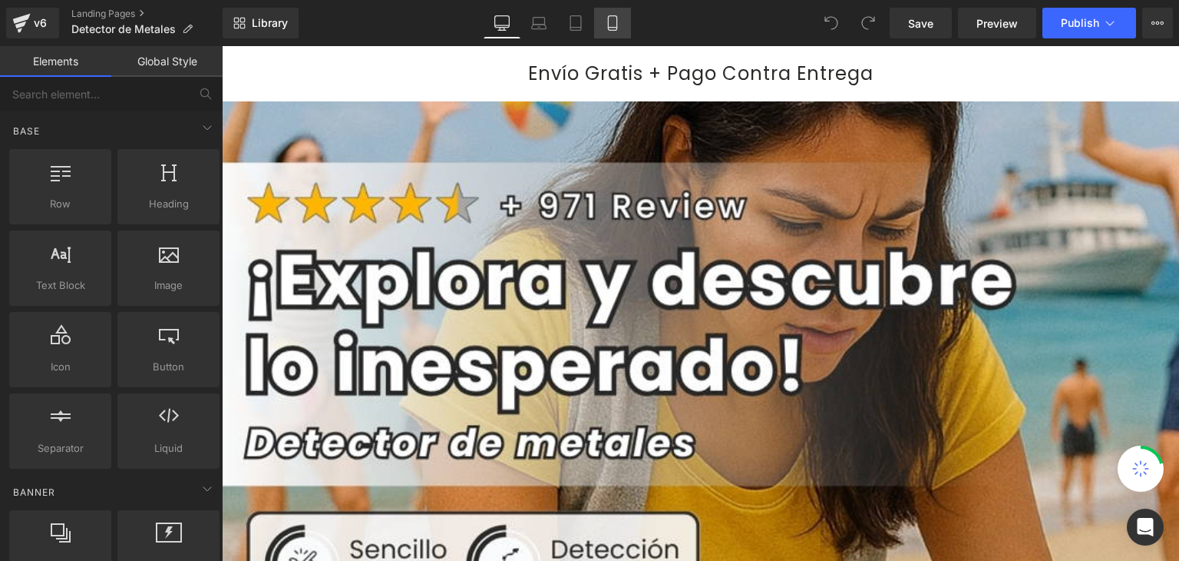
click at [614, 35] on link "Mobile" at bounding box center [612, 23] width 37 height 31
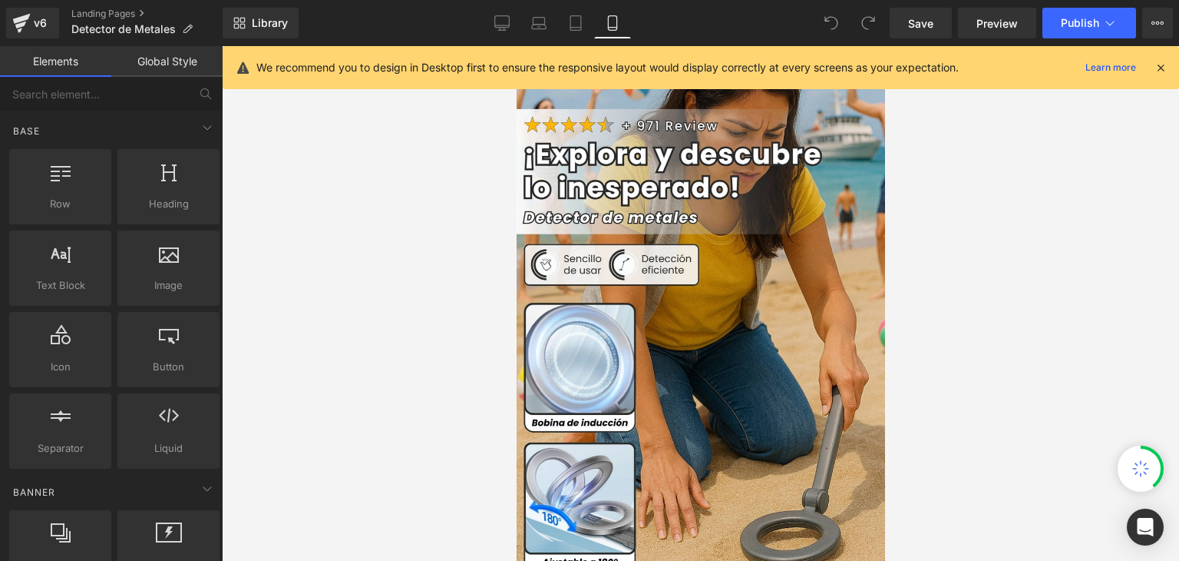
click at [1161, 68] on icon at bounding box center [1161, 68] width 14 height 14
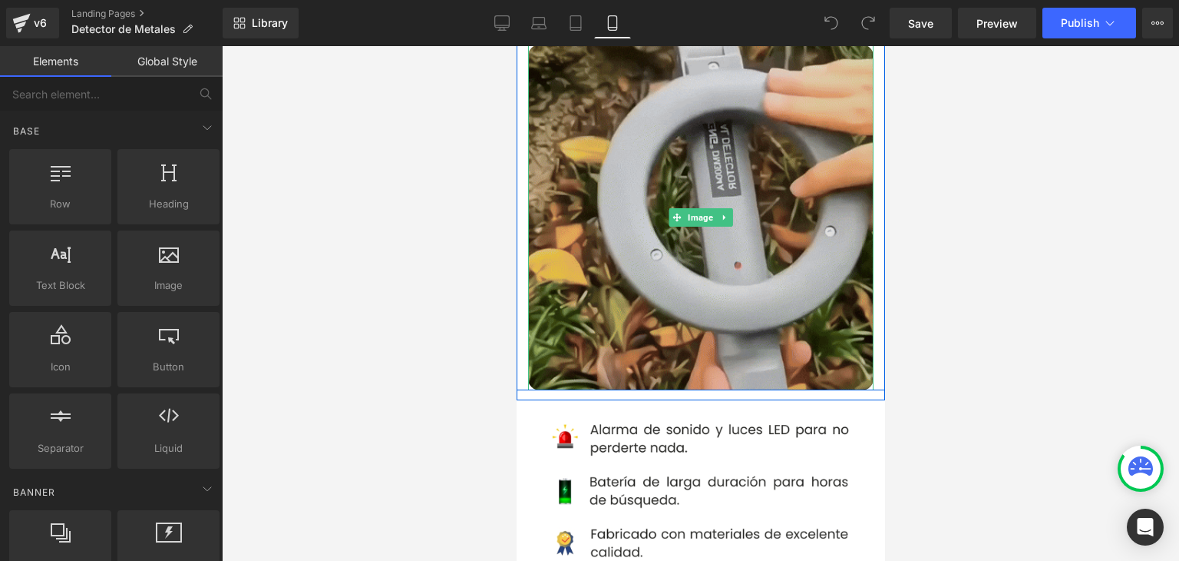
scroll to position [768, 0]
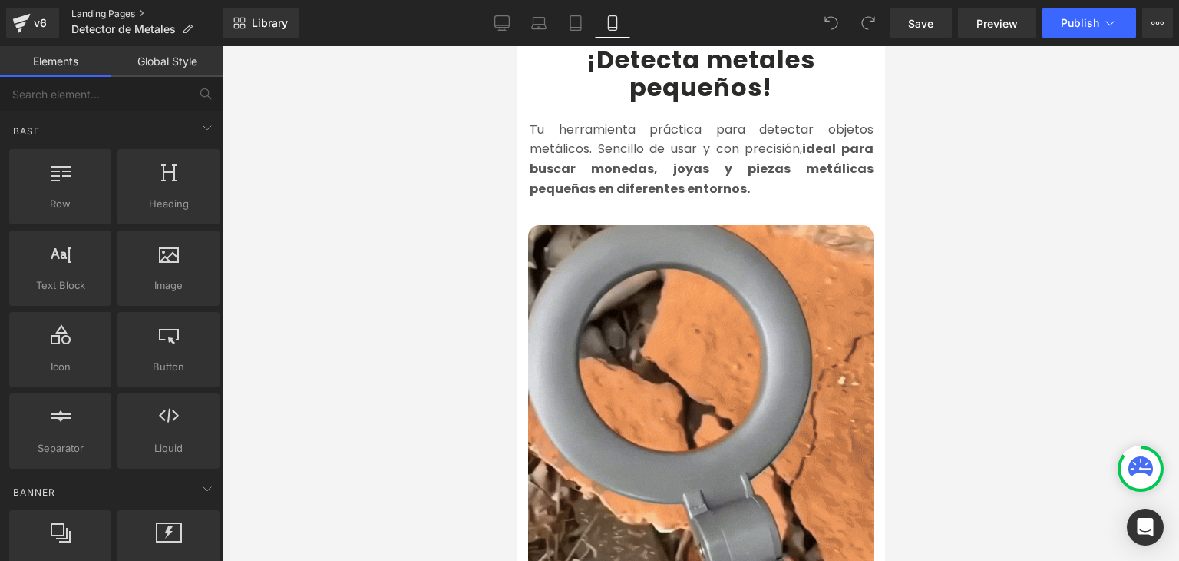
click at [104, 11] on link "Landing Pages" at bounding box center [146, 14] width 151 height 12
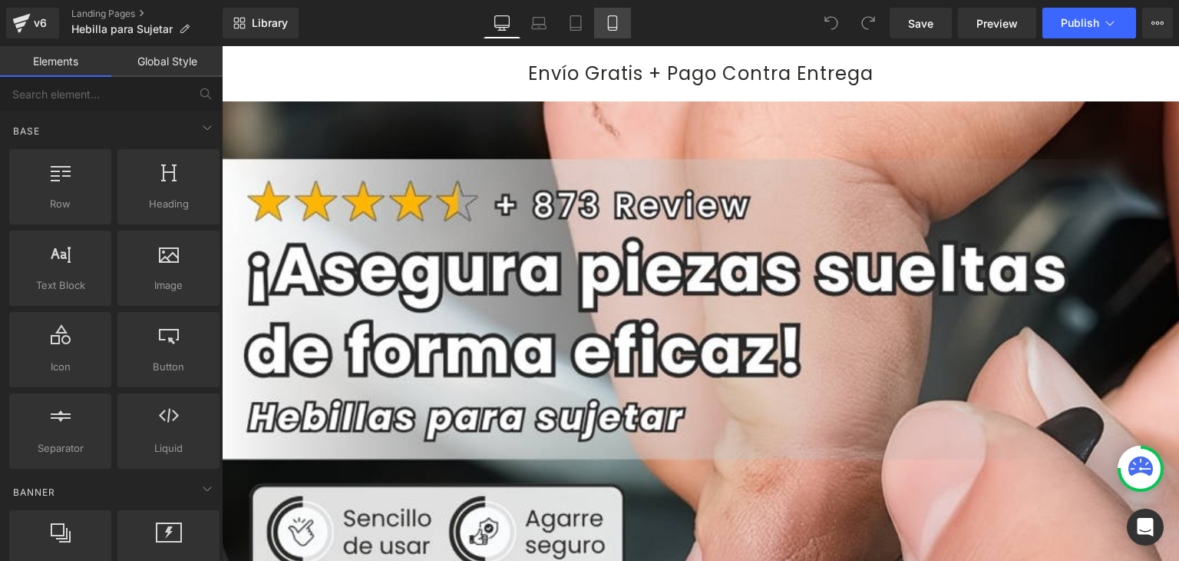
click at [612, 31] on link "Mobile" at bounding box center [612, 23] width 37 height 31
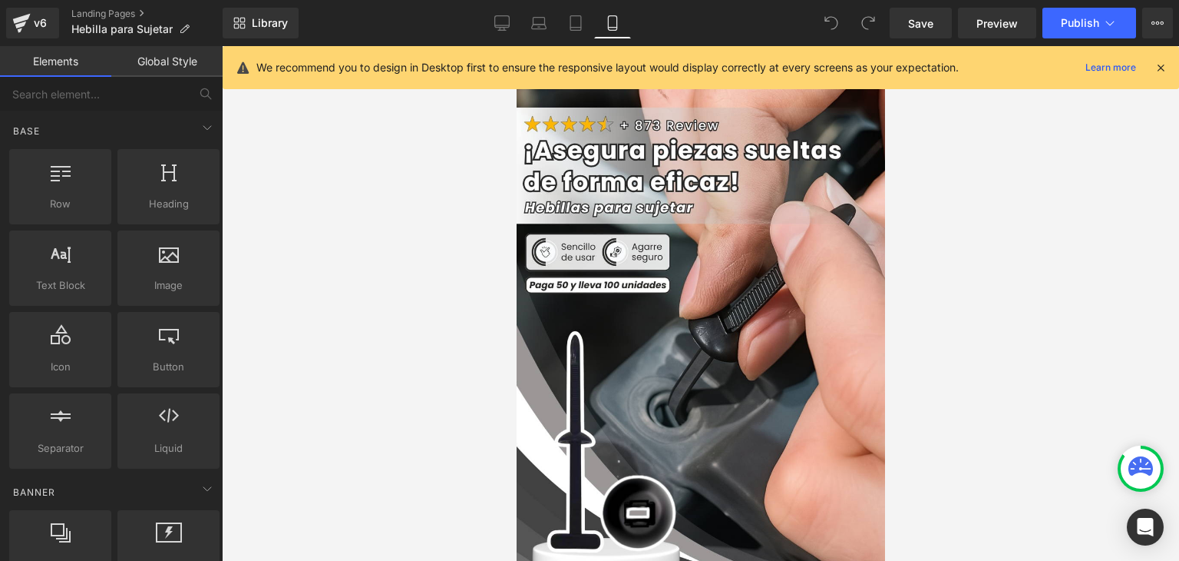
click at [1160, 64] on icon at bounding box center [1161, 68] width 14 height 14
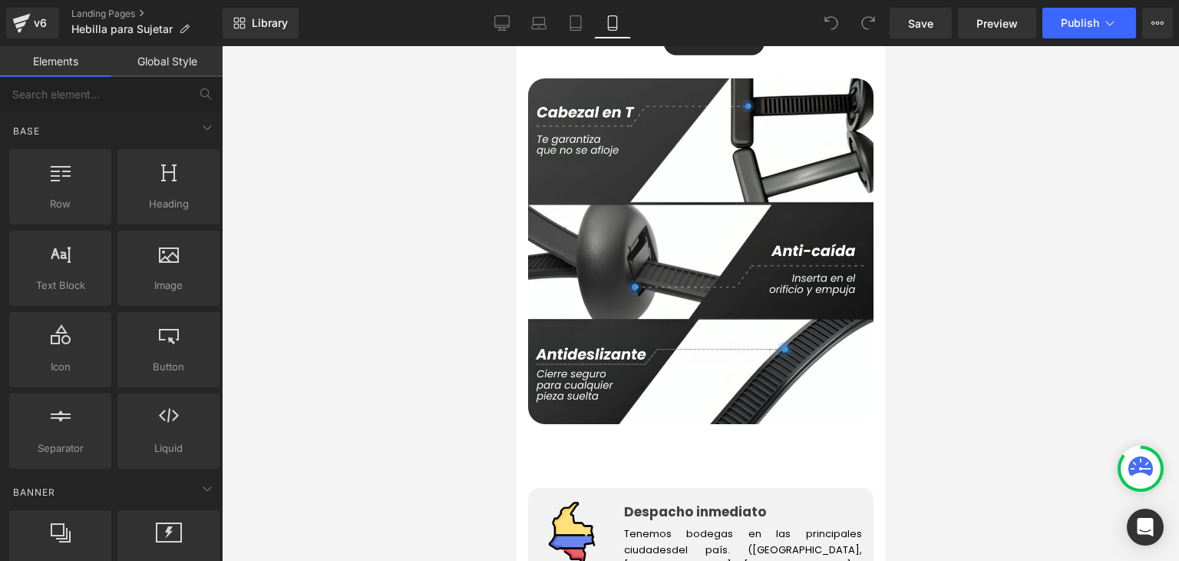
scroll to position [2227, 0]
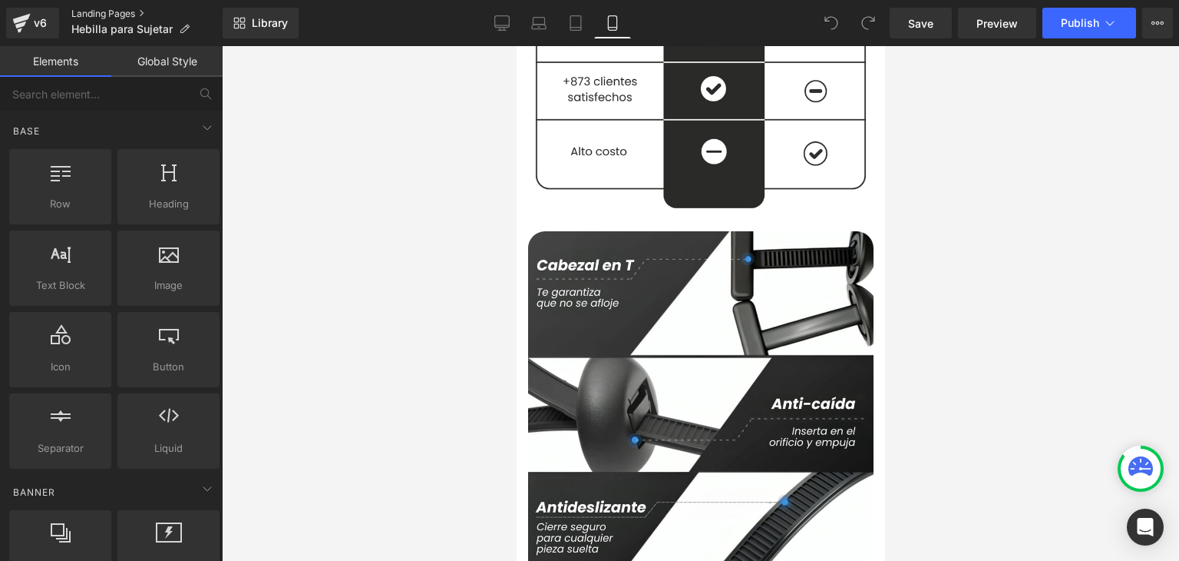
click at [138, 13] on link "Landing Pages" at bounding box center [146, 14] width 151 height 12
